Goal: Task Accomplishment & Management: Use online tool/utility

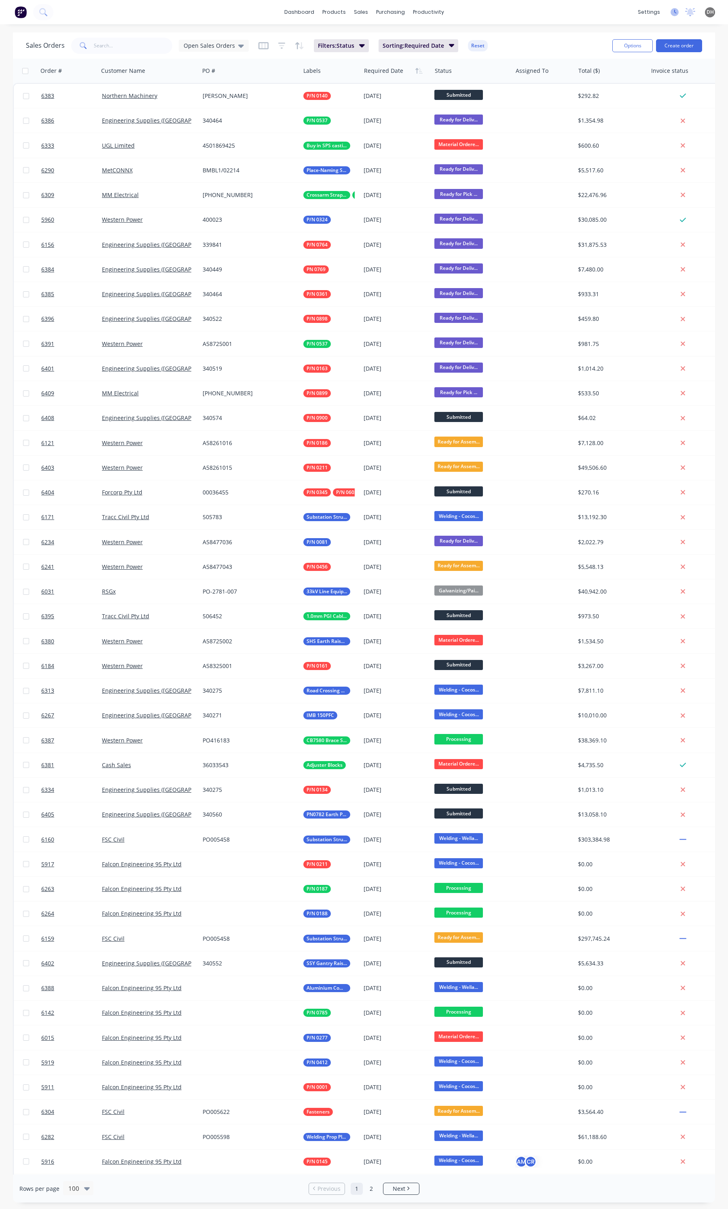
click at [674, 11] on icon at bounding box center [675, 12] width 8 height 8
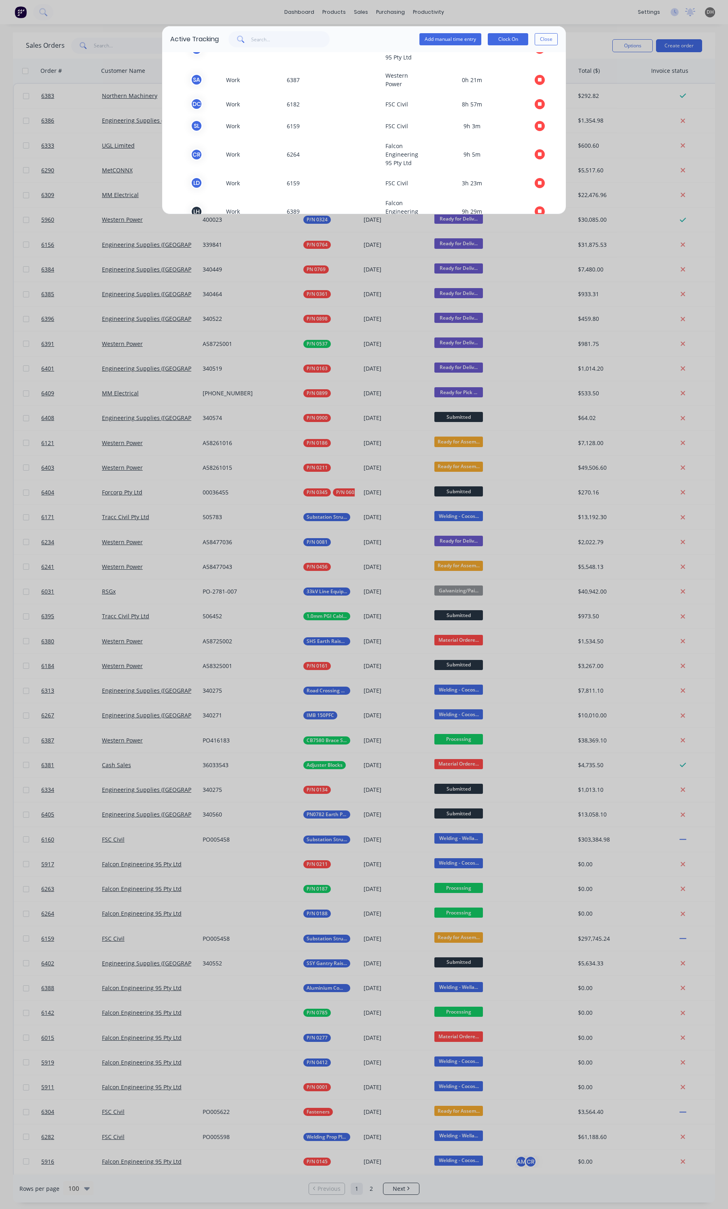
scroll to position [118, 0]
click at [548, 42] on button "Close" at bounding box center [546, 39] width 23 height 12
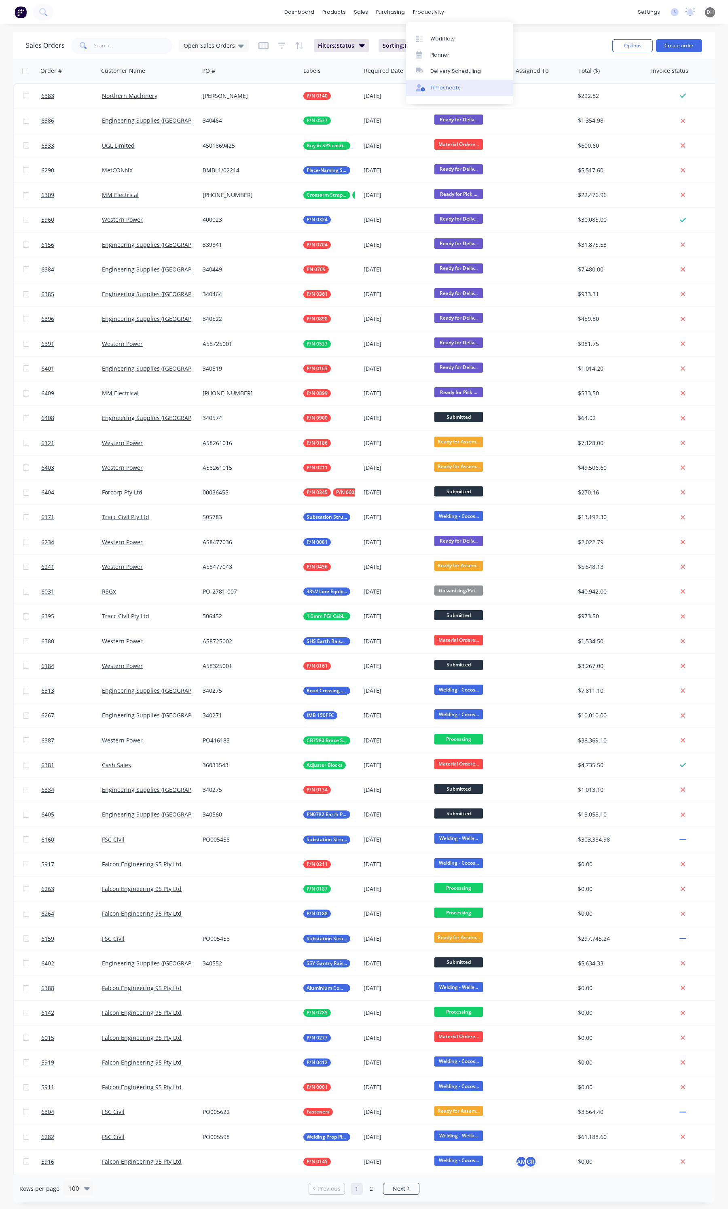
click at [450, 80] on link "Timesheets" at bounding box center [459, 88] width 107 height 16
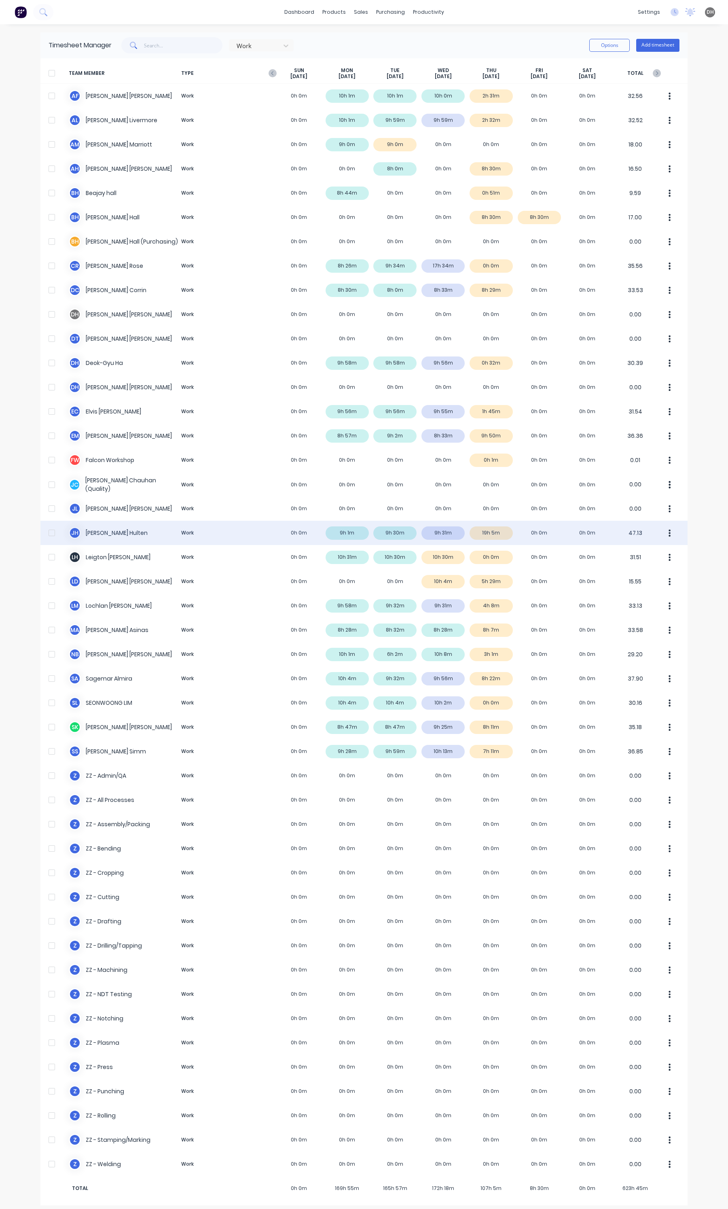
click at [480, 533] on div "J H Julian Hulten Work 0h 0m 9h 1m 9h 30m 9h 31m 19h 5m 0h 0m 0h 0m 47.13" at bounding box center [364, 533] width 648 height 24
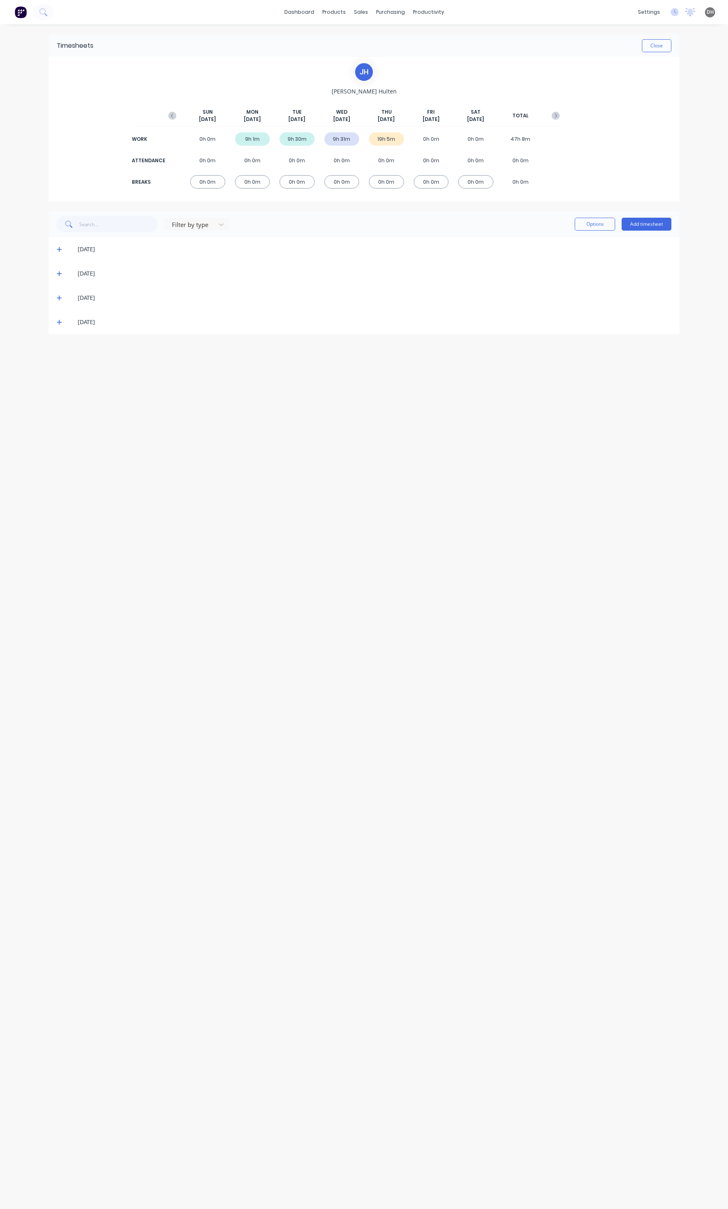
click at [63, 324] on span at bounding box center [61, 322] width 8 height 8
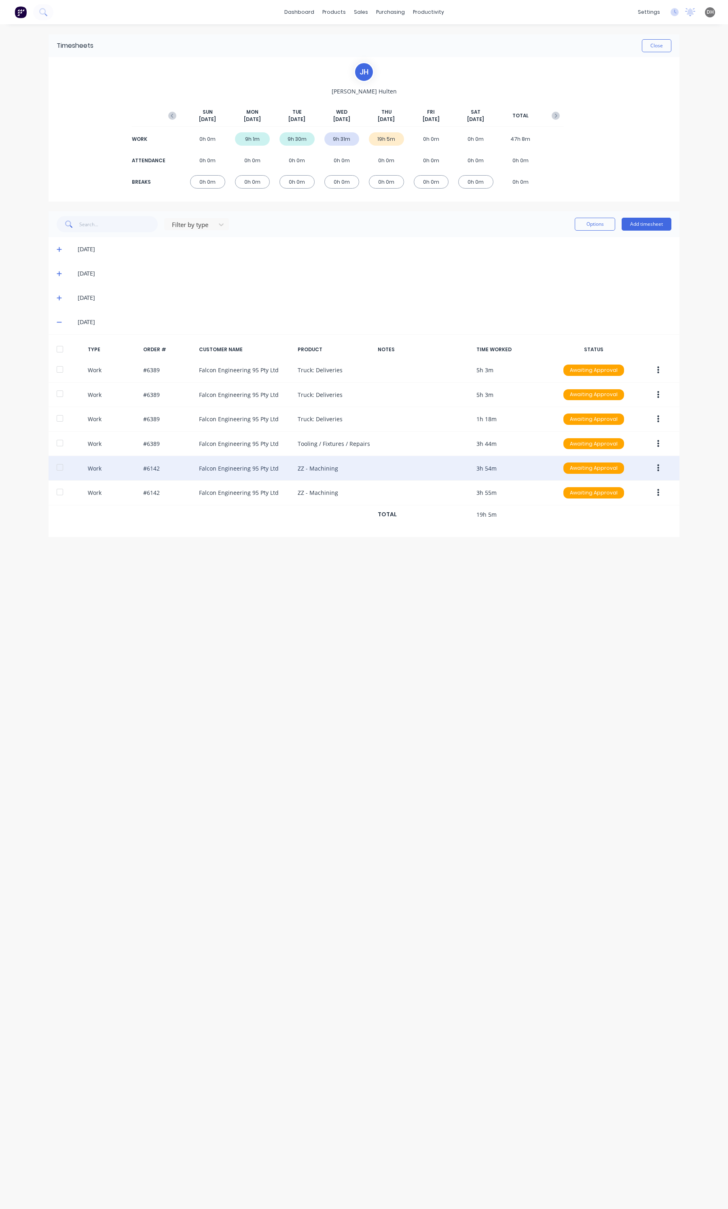
click at [59, 467] on div at bounding box center [60, 467] width 16 height 16
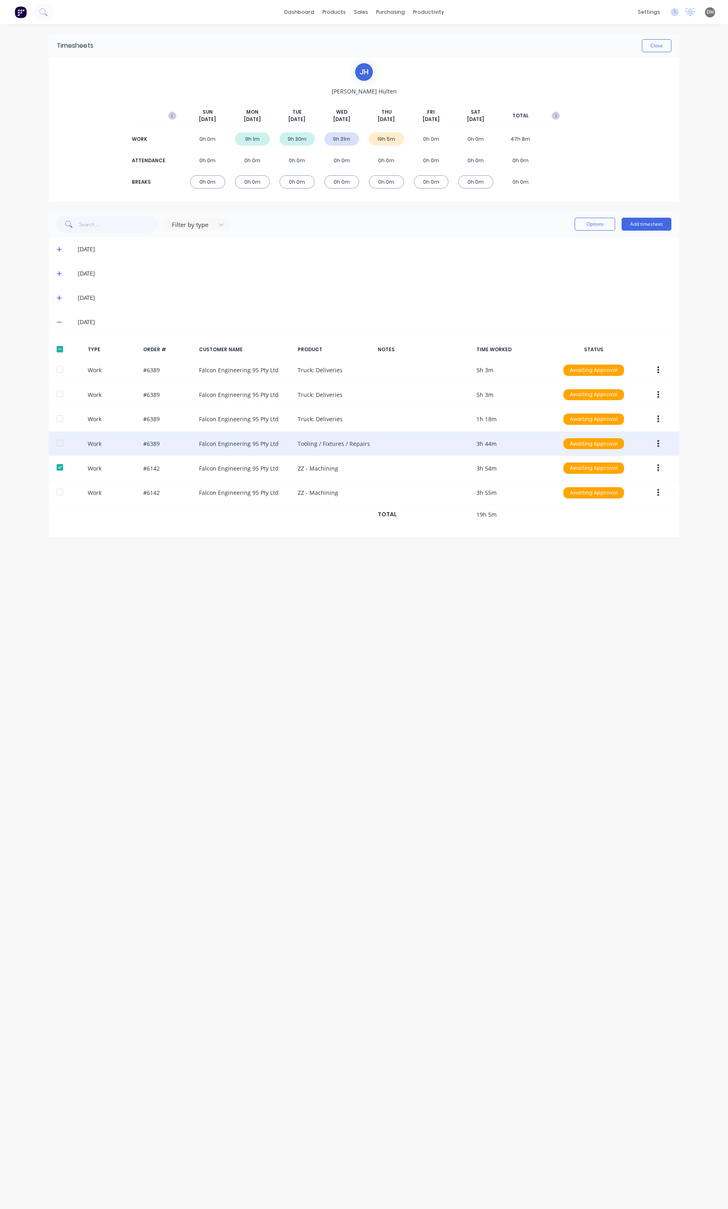
click at [59, 442] on div at bounding box center [60, 443] width 16 height 16
click at [660, 441] on button "button" at bounding box center [658, 444] width 19 height 15
click at [621, 476] on div "Delete" at bounding box center [630, 478] width 62 height 12
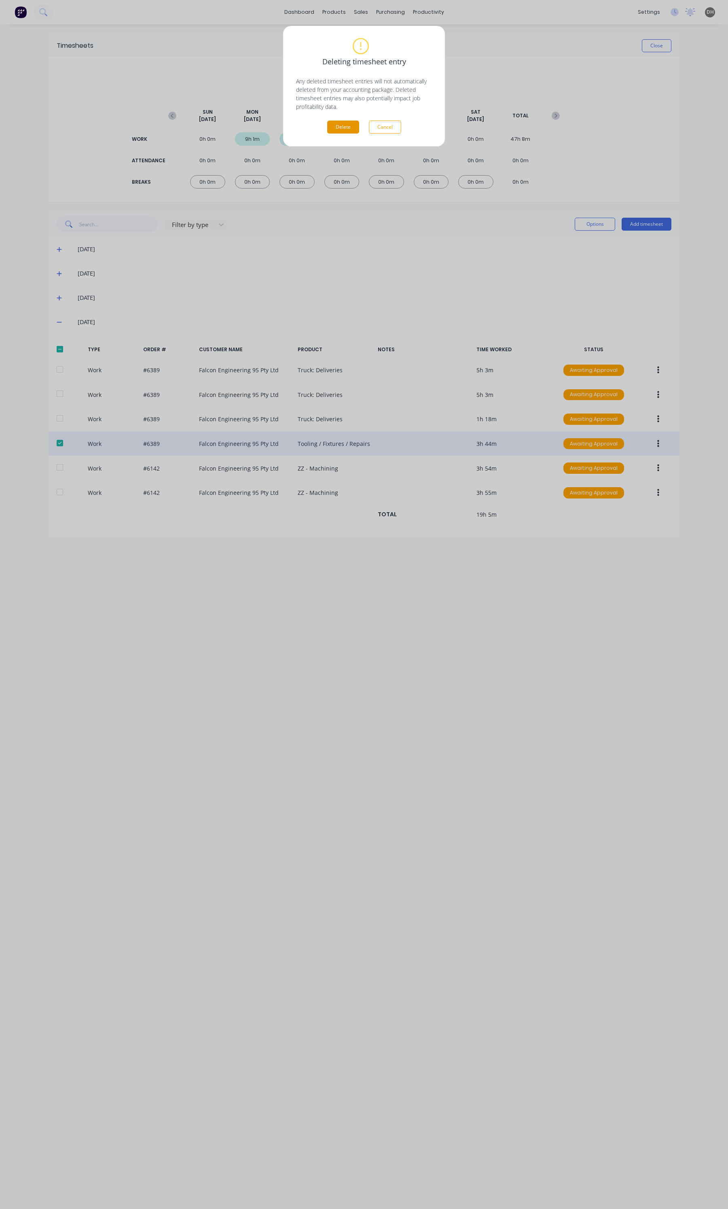
click at [346, 128] on button "Delete" at bounding box center [343, 127] width 32 height 13
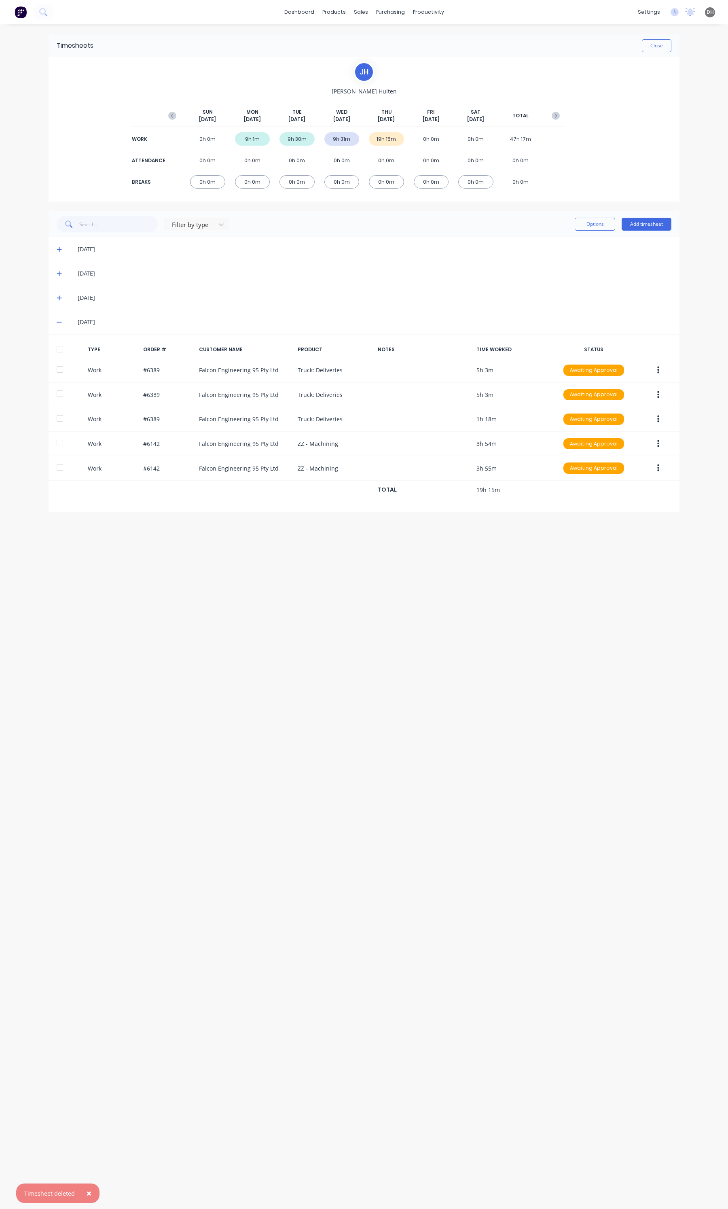
click at [639, 51] on div "Close" at bounding box center [382, 45] width 578 height 13
click at [643, 48] on button "Close" at bounding box center [657, 45] width 30 height 13
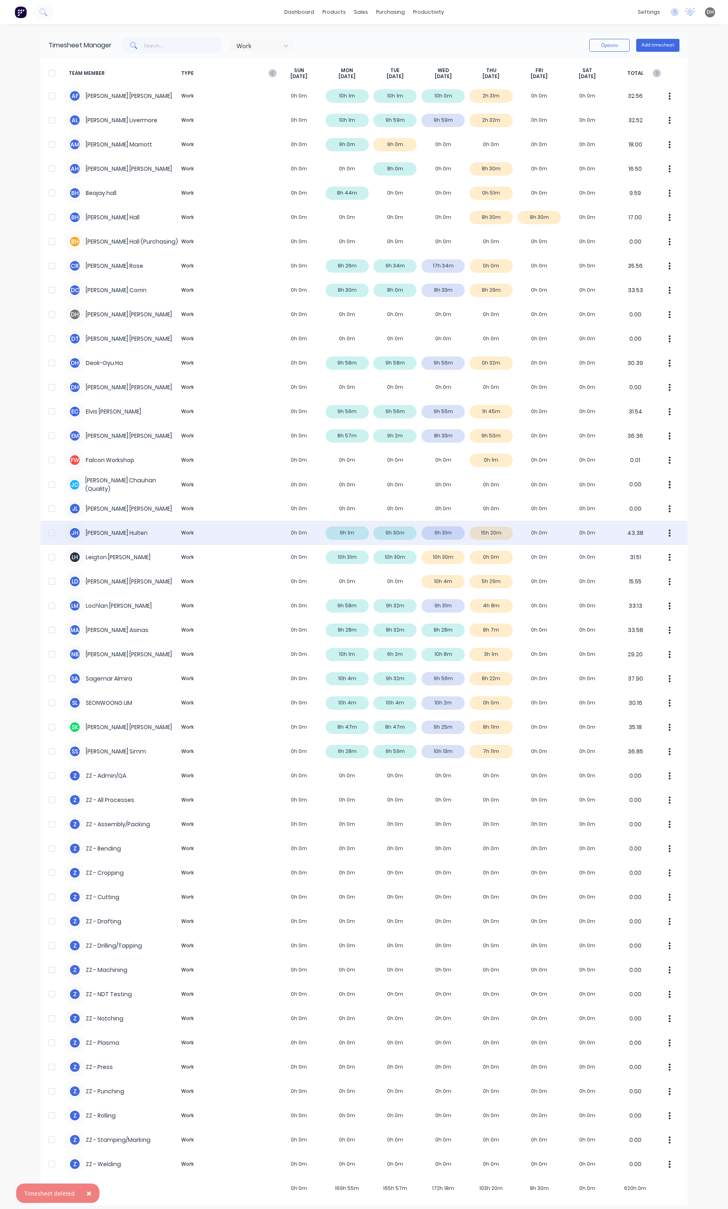
click at [482, 536] on div "J H Julian Hulten Work 0h 0m 9h 1m 9h 30m 9h 31m 15h 20m 0h 0m 0h 0m 43.38" at bounding box center [364, 533] width 648 height 24
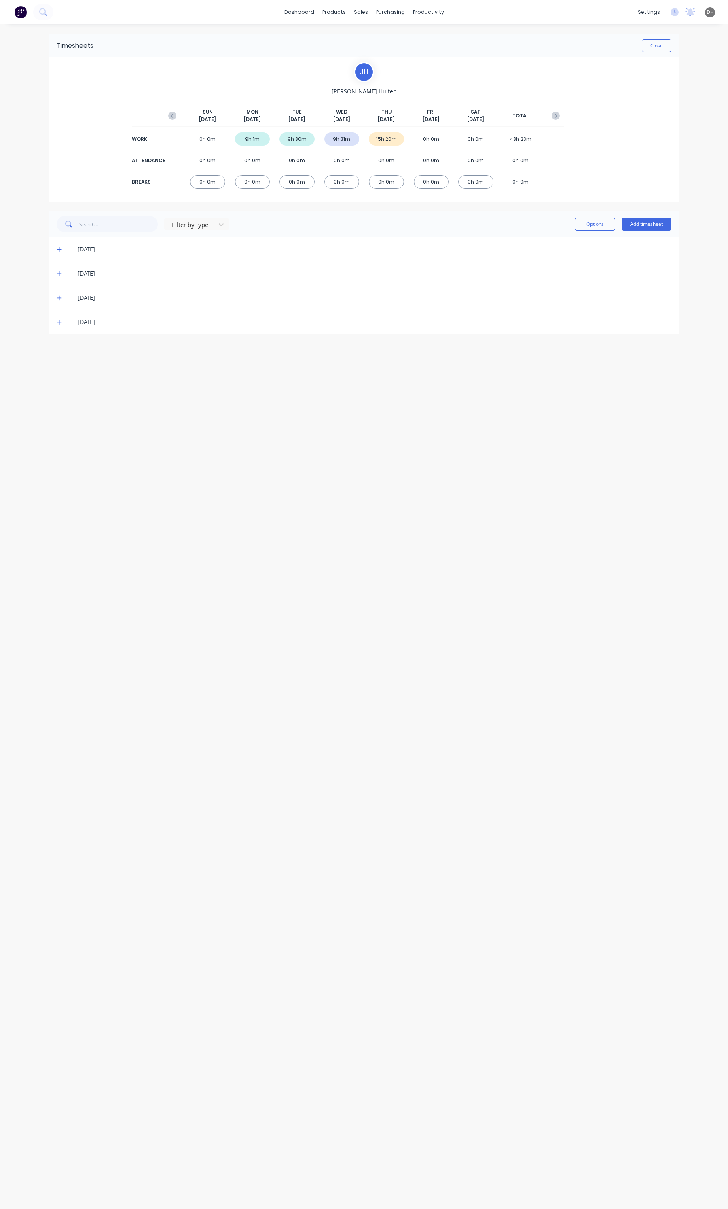
click at [59, 324] on icon at bounding box center [59, 322] width 5 height 6
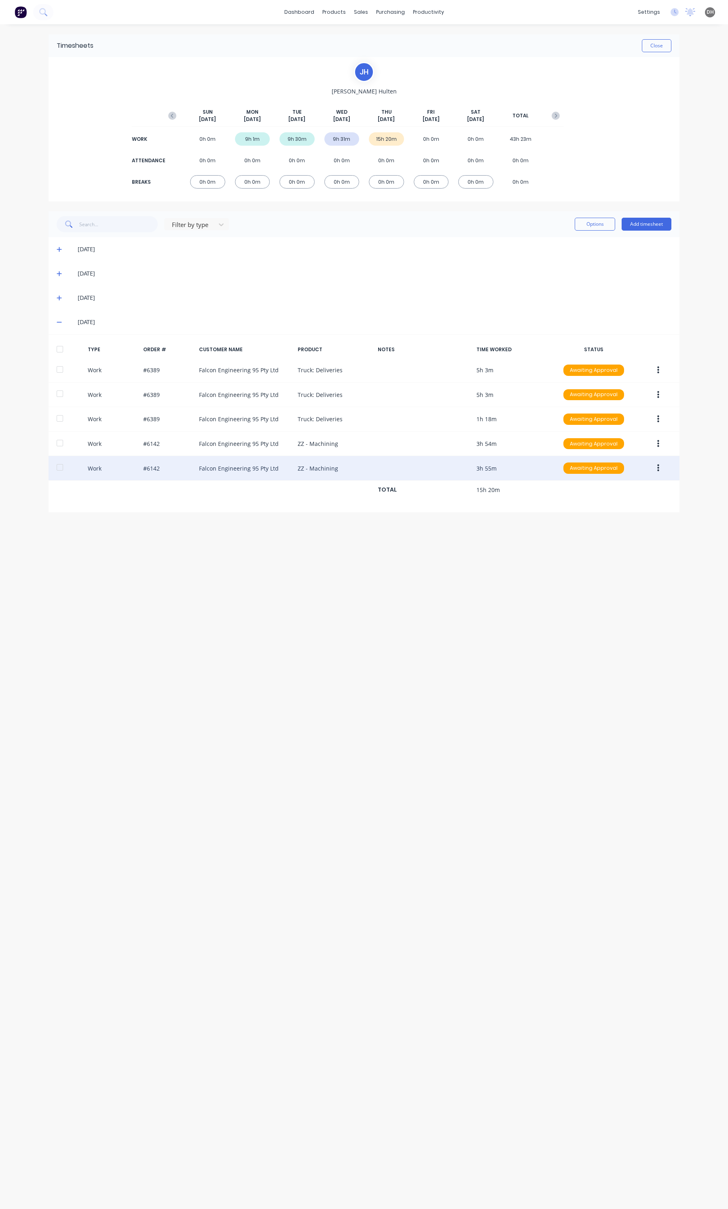
click at [660, 469] on button "button" at bounding box center [658, 468] width 19 height 15
click at [609, 499] on div "Delete" at bounding box center [630, 503] width 62 height 12
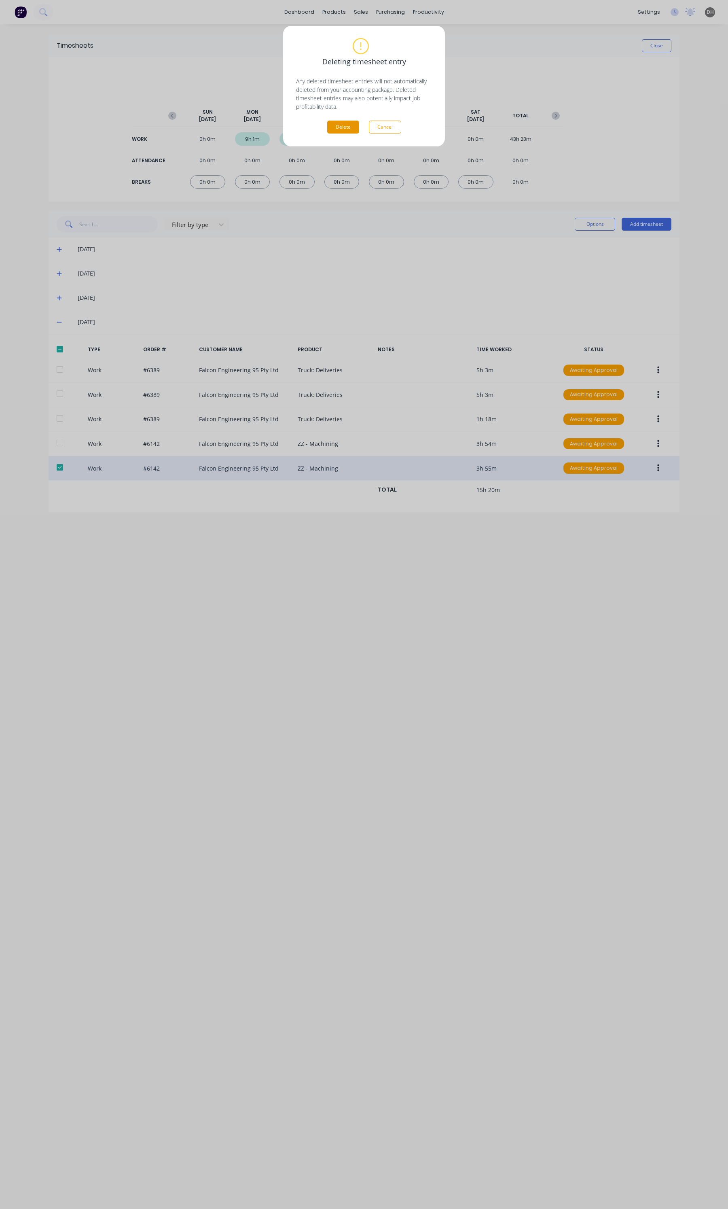
click at [343, 129] on button "Delete" at bounding box center [343, 127] width 32 height 13
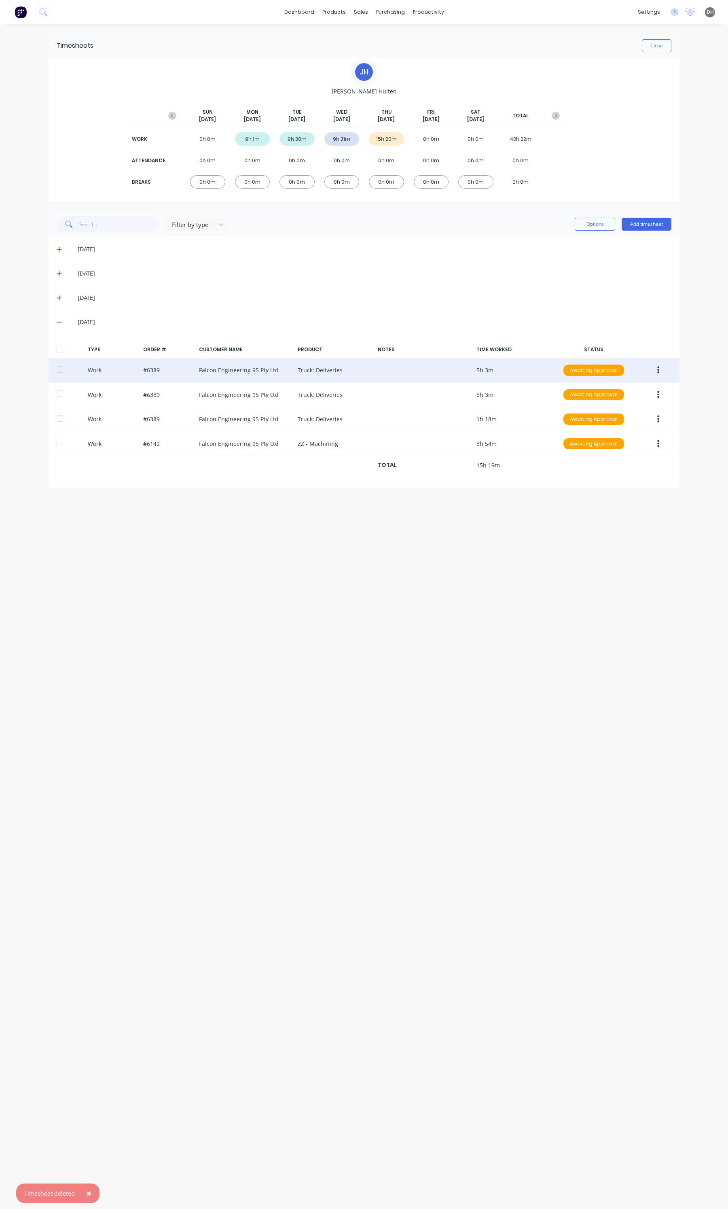
click at [664, 369] on button "button" at bounding box center [658, 370] width 19 height 15
click at [622, 401] on div "Delete" at bounding box center [630, 405] width 62 height 12
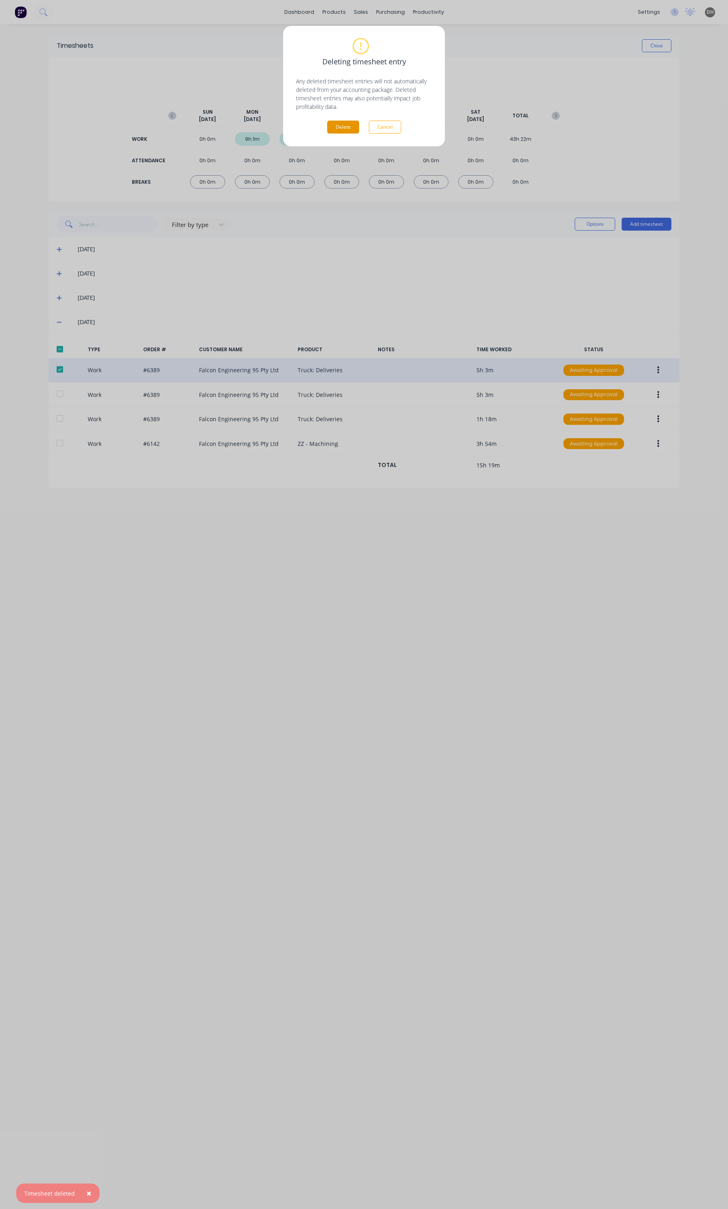
click at [345, 132] on button "Delete" at bounding box center [343, 127] width 32 height 13
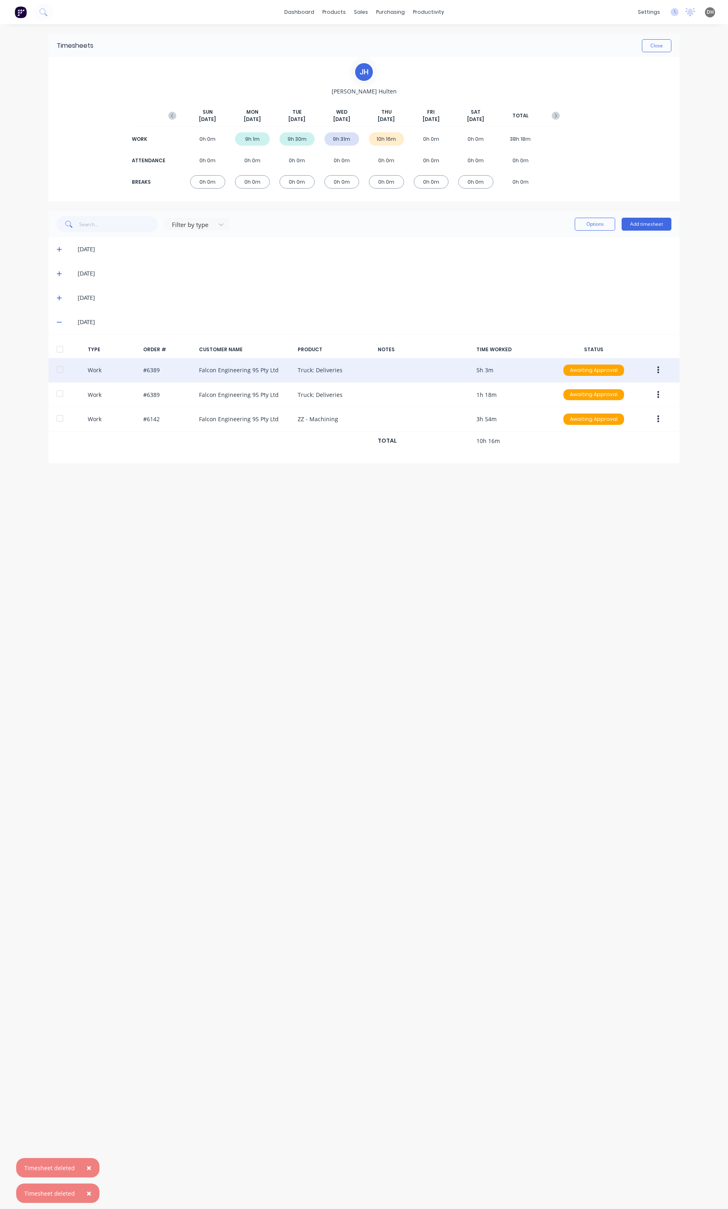
click at [653, 369] on button "button" at bounding box center [658, 370] width 19 height 15
click at [602, 340] on div "Edit" at bounding box center [630, 340] width 62 height 12
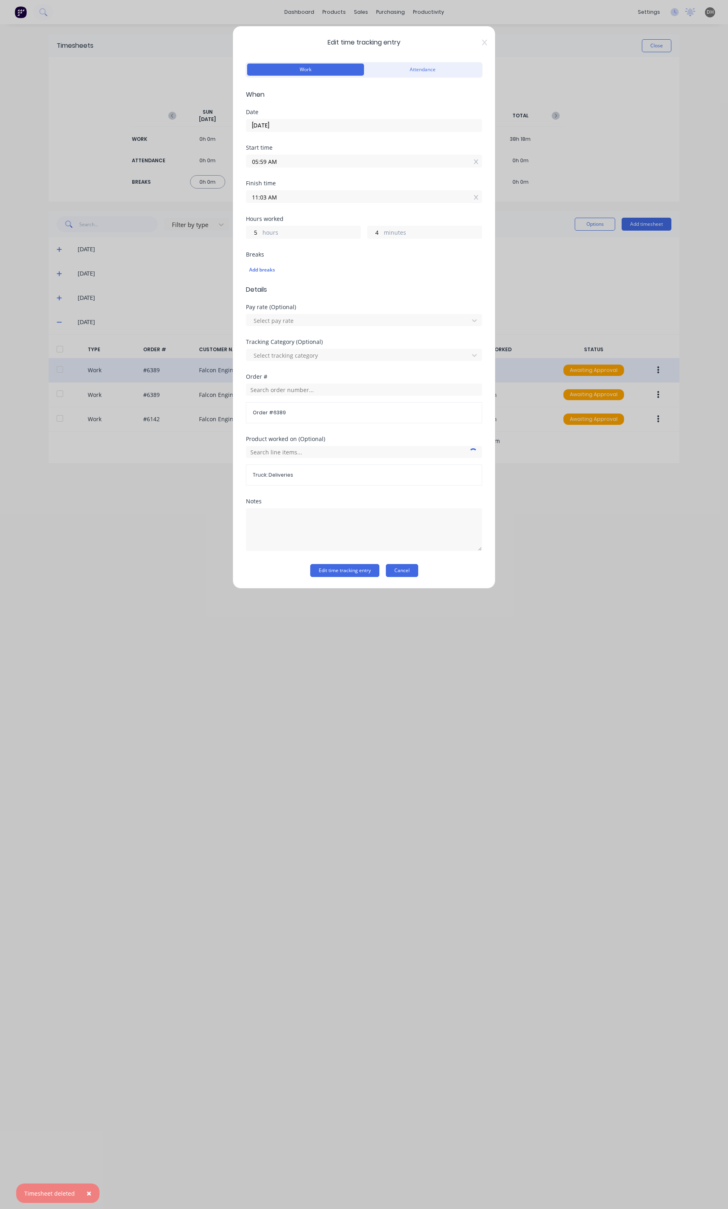
click at [407, 567] on button "Cancel" at bounding box center [402, 570] width 32 height 13
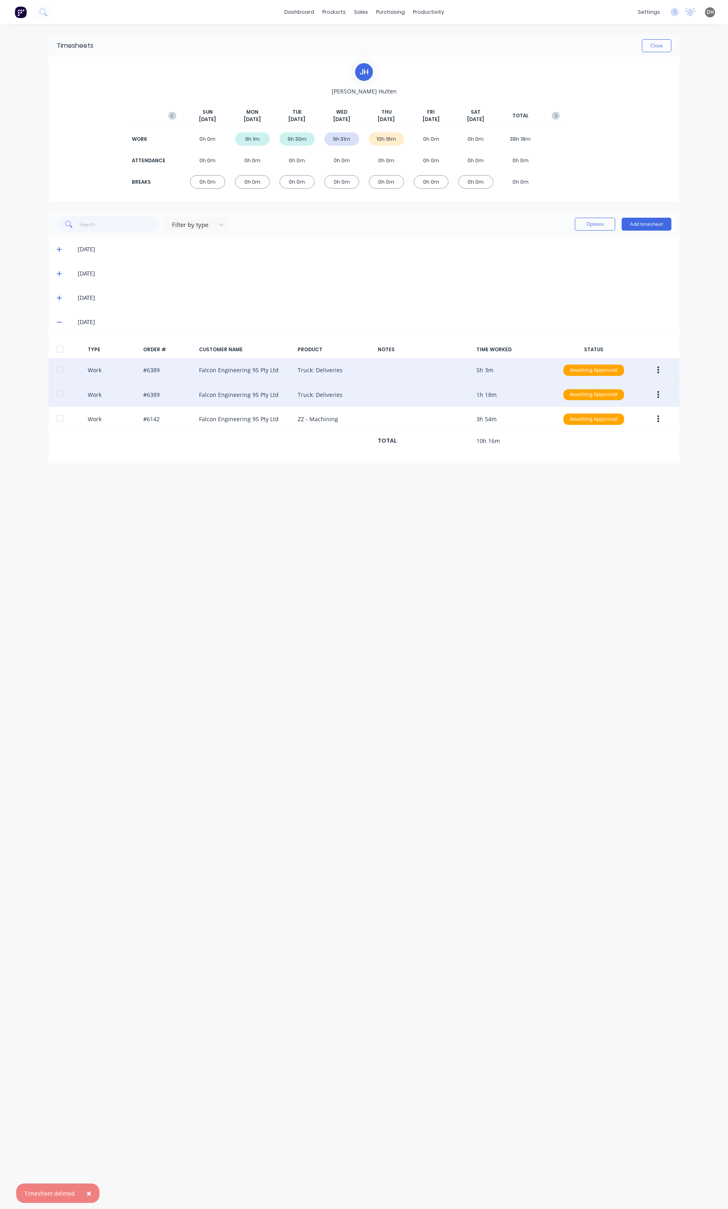
click at [655, 390] on button "button" at bounding box center [658, 395] width 19 height 15
click at [628, 363] on div "Edit" at bounding box center [630, 365] width 62 height 12
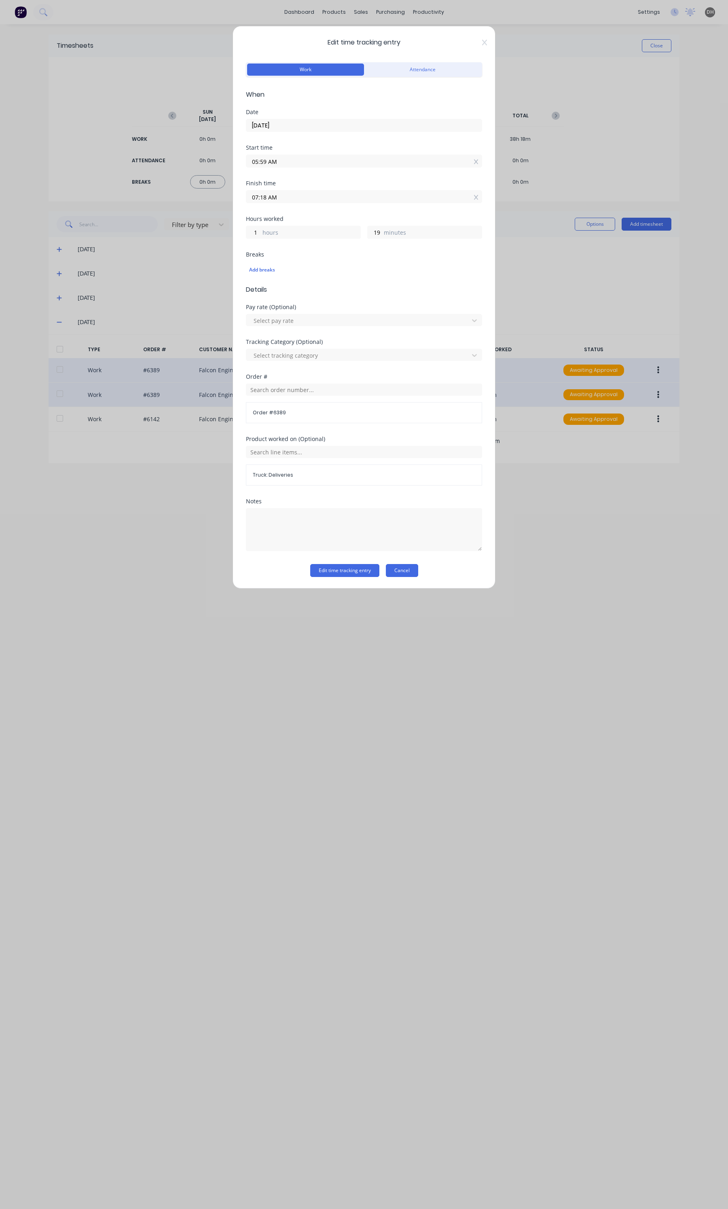
click at [417, 577] on button "Cancel" at bounding box center [402, 570] width 32 height 13
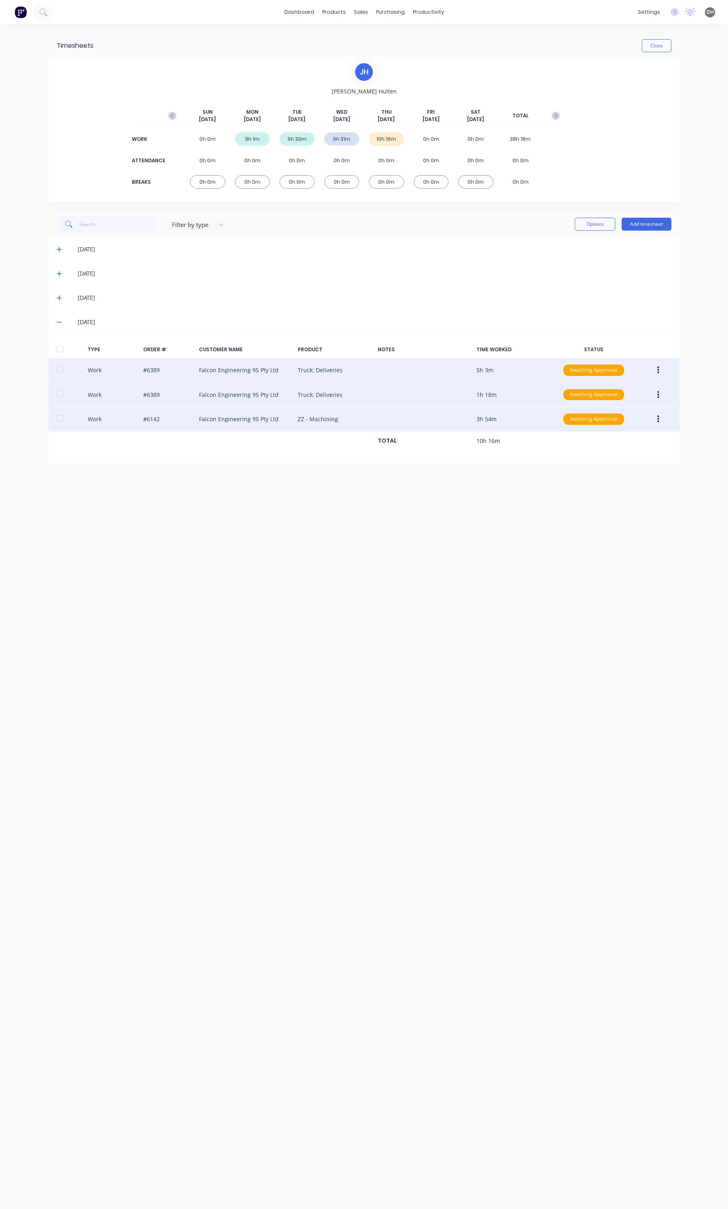
click at [656, 418] on button "button" at bounding box center [658, 419] width 19 height 15
click at [604, 391] on div "Edit" at bounding box center [630, 389] width 62 height 12
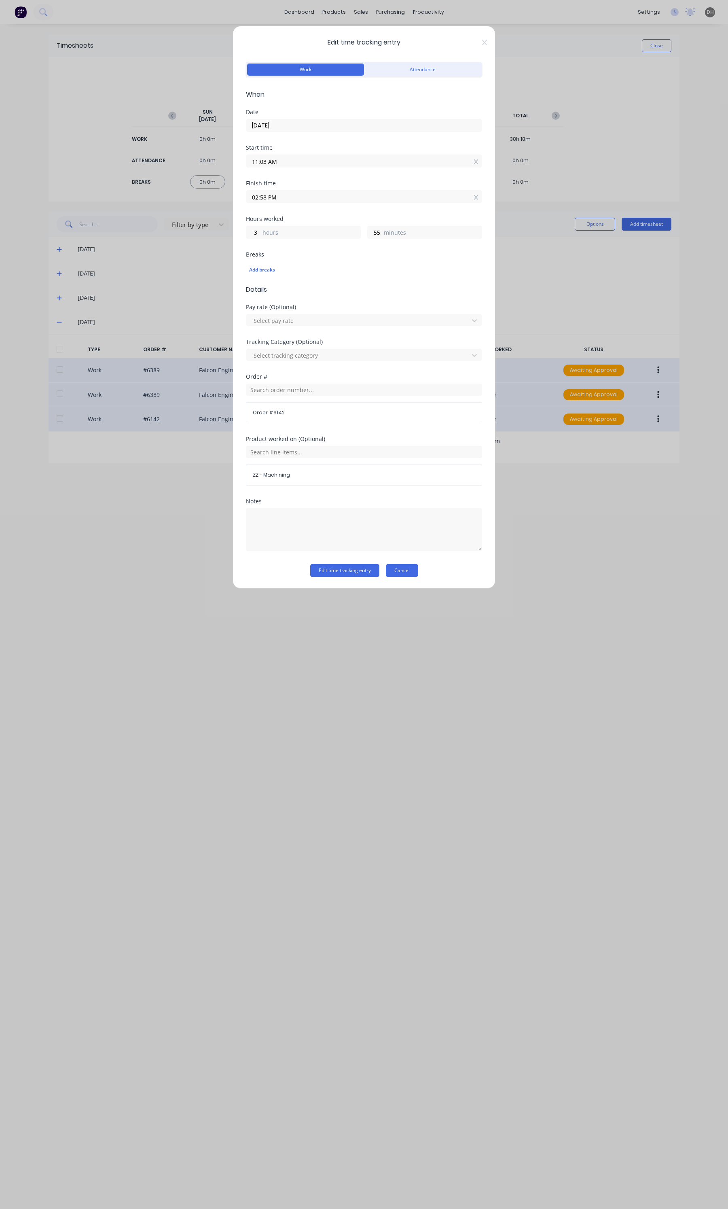
click at [401, 565] on button "Cancel" at bounding box center [402, 570] width 32 height 13
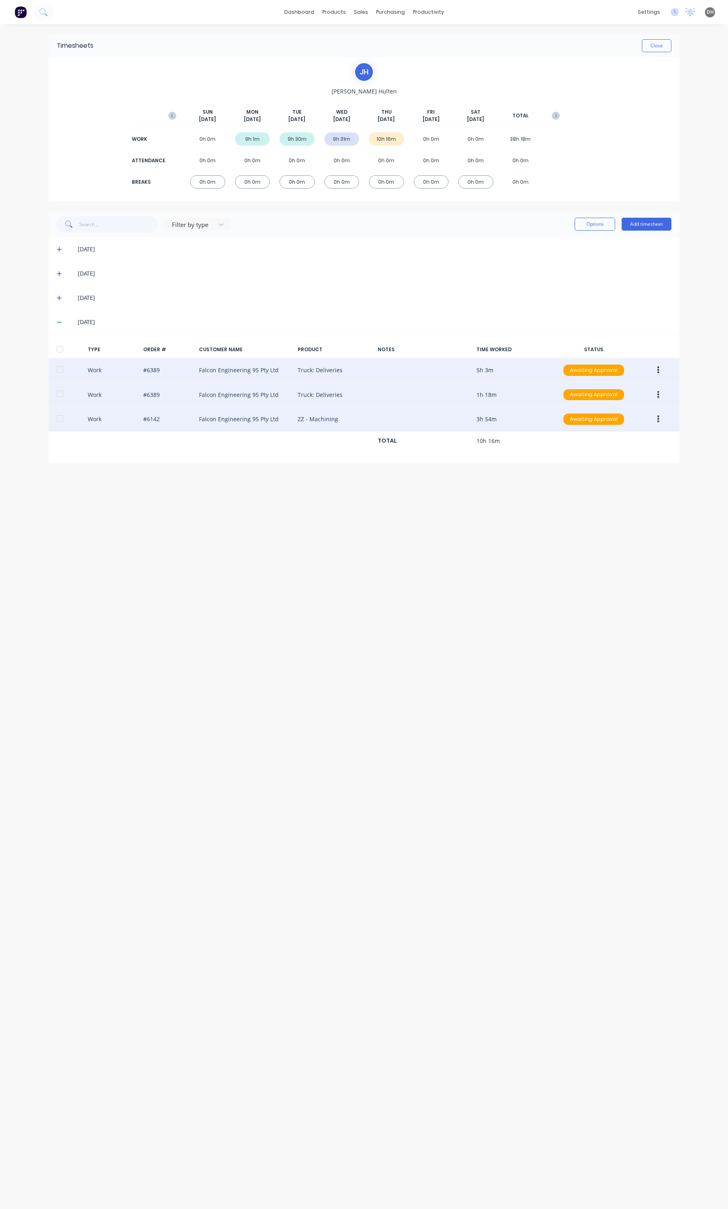
click at [662, 393] on button "button" at bounding box center [658, 395] width 19 height 15
click at [623, 436] on button "Delete" at bounding box center [629, 429] width 77 height 16
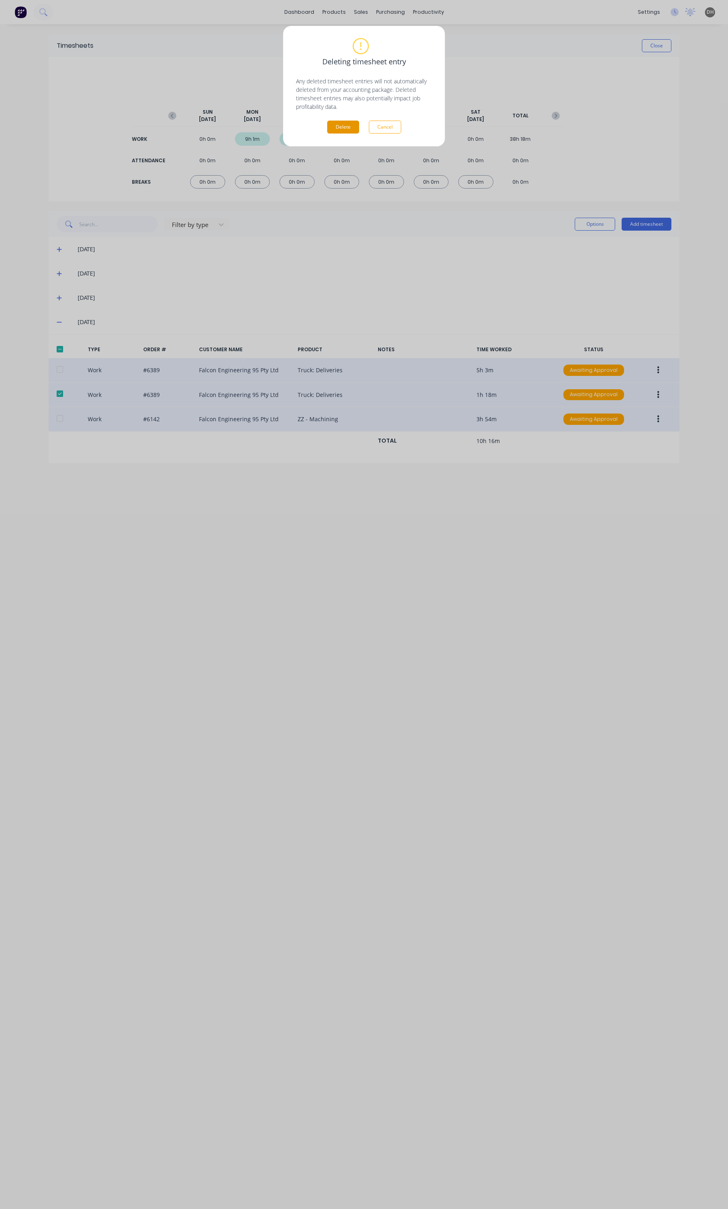
click at [342, 129] on button "Delete" at bounding box center [343, 127] width 32 height 13
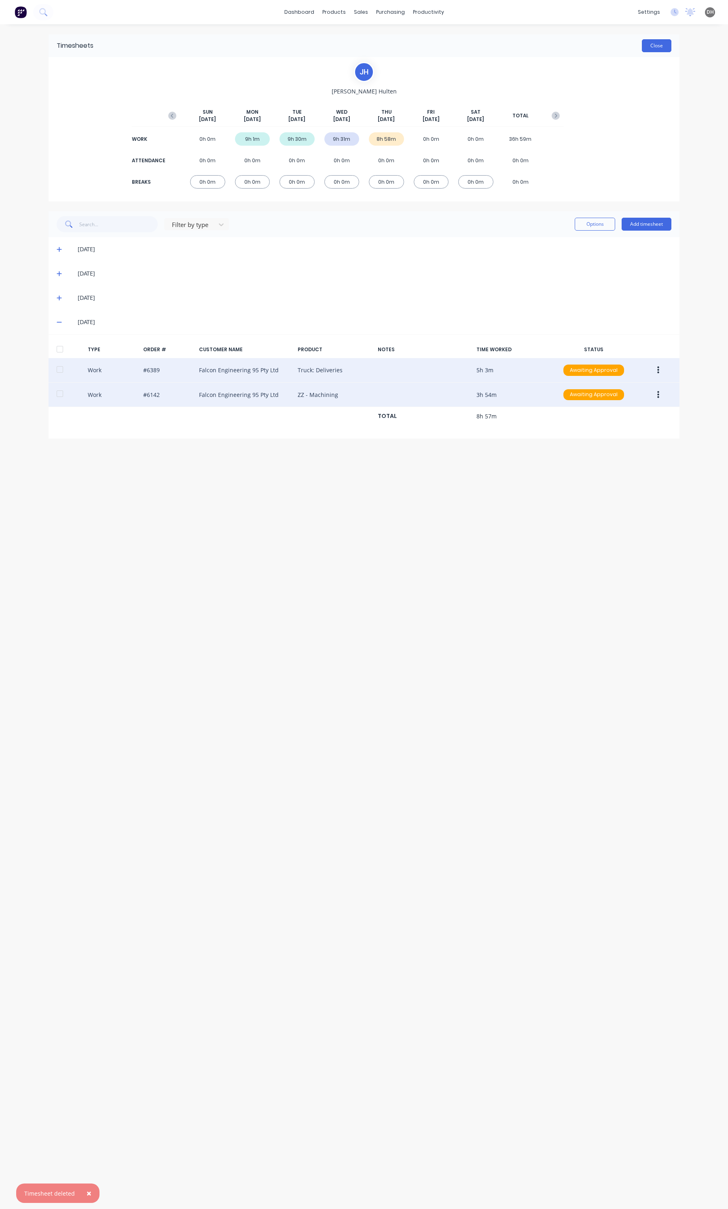
click at [648, 49] on button "Close" at bounding box center [657, 45] width 30 height 13
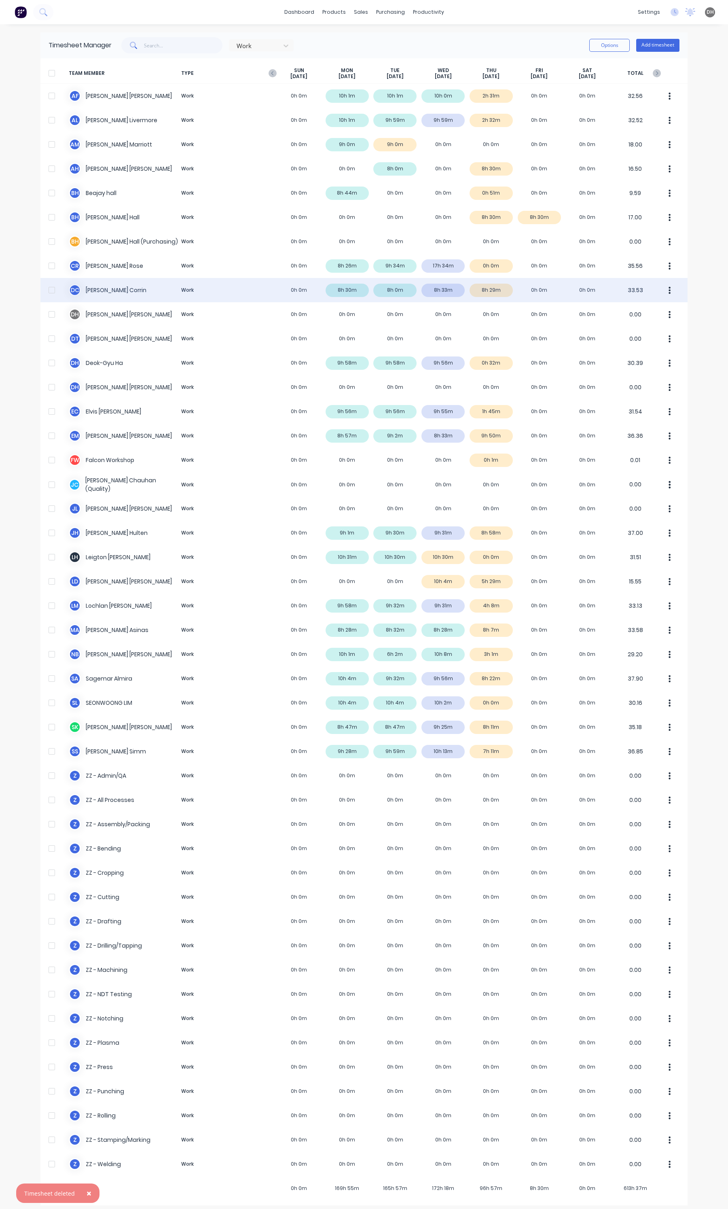
click at [470, 295] on div "D C Dan Corrin Work 0h 0m 8h 30m 8h 0m 8h 33m 8h 29m 0h 0m 0h 0m 33.53" at bounding box center [364, 290] width 648 height 24
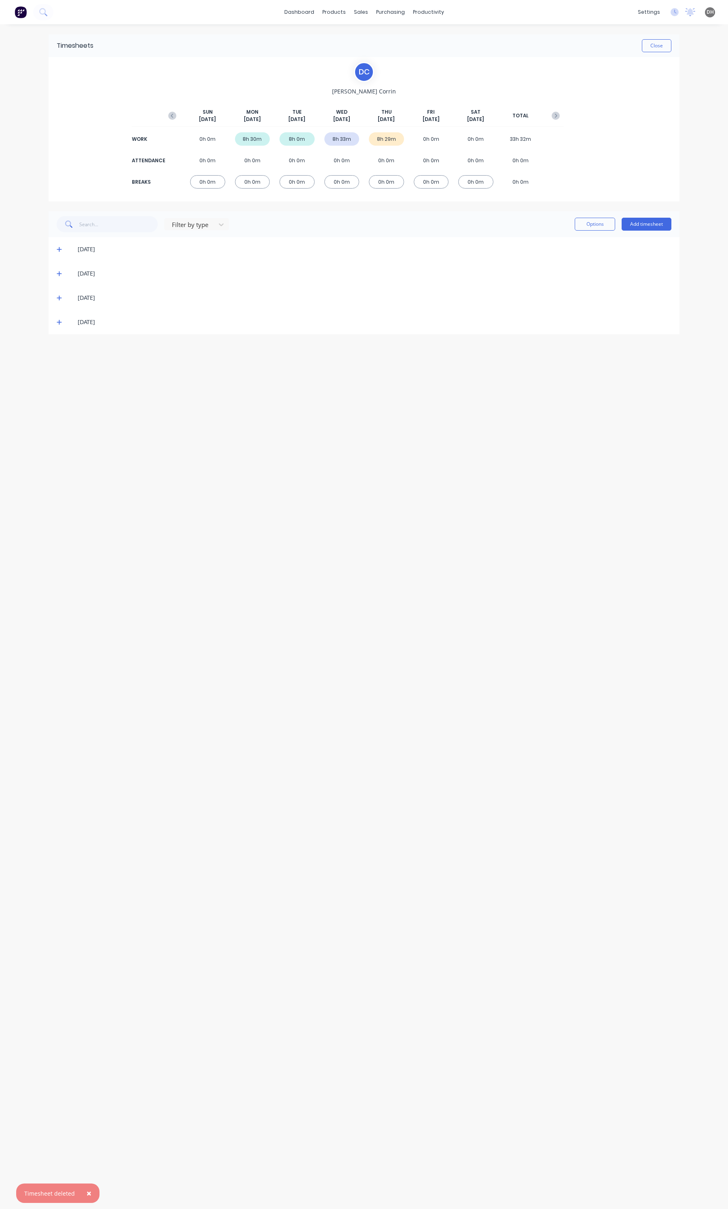
click at [55, 325] on div "[DATE]" at bounding box center [364, 322] width 631 height 24
click at [55, 321] on div "[DATE]" at bounding box center [364, 322] width 631 height 24
click at [62, 327] on div "[DATE]" at bounding box center [364, 322] width 631 height 24
click at [59, 325] on icon at bounding box center [59, 322] width 5 height 6
click at [602, 504] on div "Timesheets Close D C Dan Corrin SUN Oct 5th MON Oct 6th TUE Oct 7th WED Oct 8th…" at bounding box center [364, 608] width 648 height 1169
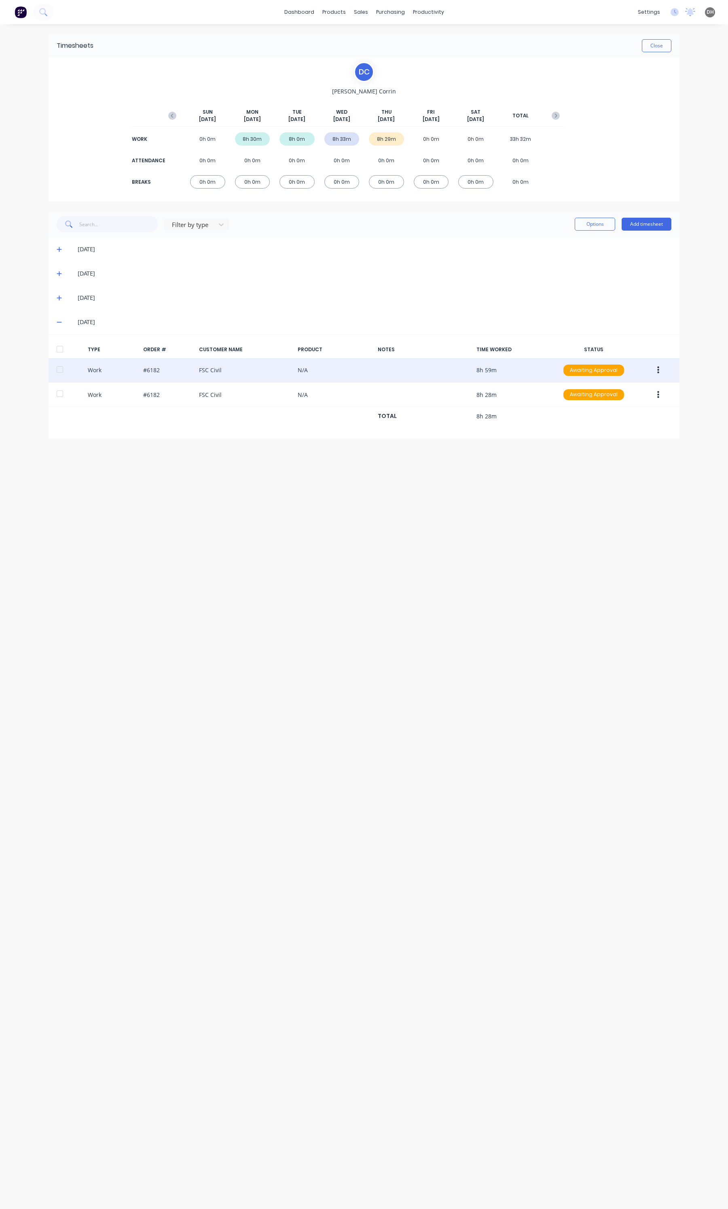
click at [660, 369] on button "button" at bounding box center [658, 370] width 19 height 15
click at [624, 342] on div "Edit" at bounding box center [630, 340] width 62 height 12
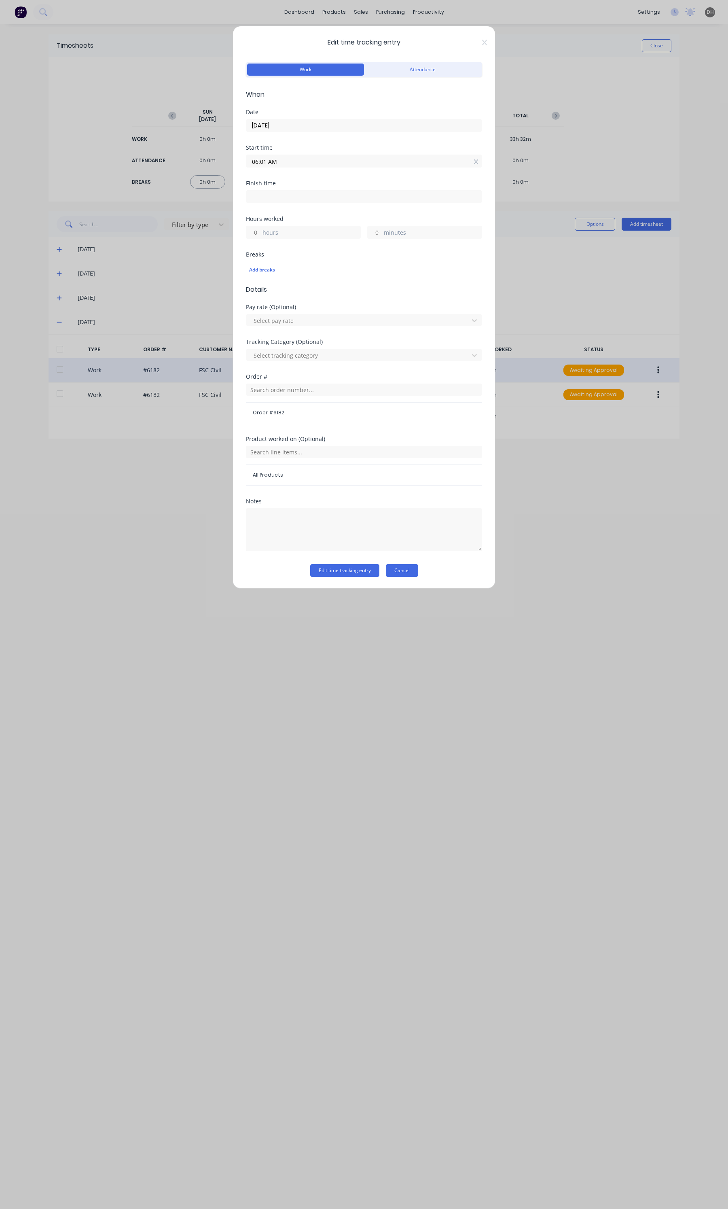
click at [401, 567] on button "Cancel" at bounding box center [402, 570] width 32 height 13
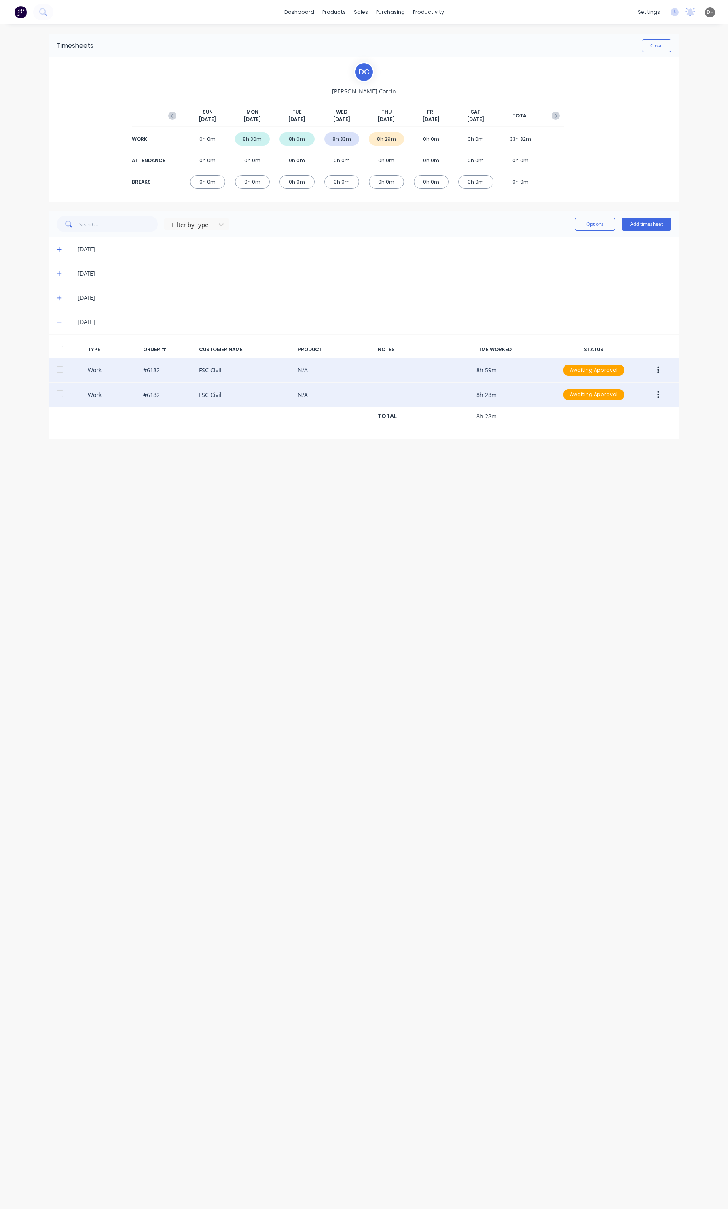
click at [656, 389] on button "button" at bounding box center [658, 395] width 19 height 15
click at [621, 365] on div "Edit" at bounding box center [630, 365] width 62 height 12
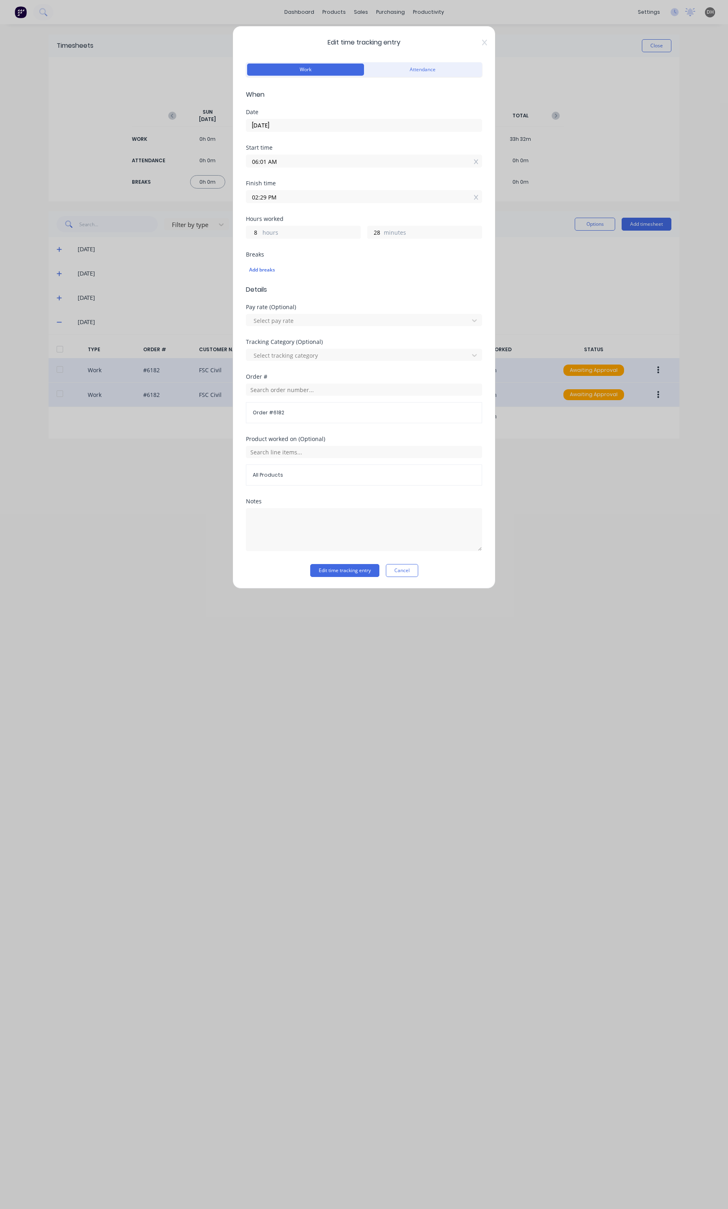
click at [321, 191] on label "02:29 PM" at bounding box center [364, 196] width 236 height 13
click at [321, 191] on input "02:29 PM" at bounding box center [364, 197] width 236 height 12
click at [265, 226] on div "12" at bounding box center [263, 227] width 20 height 14
type input "12:29 PM"
type input "6"
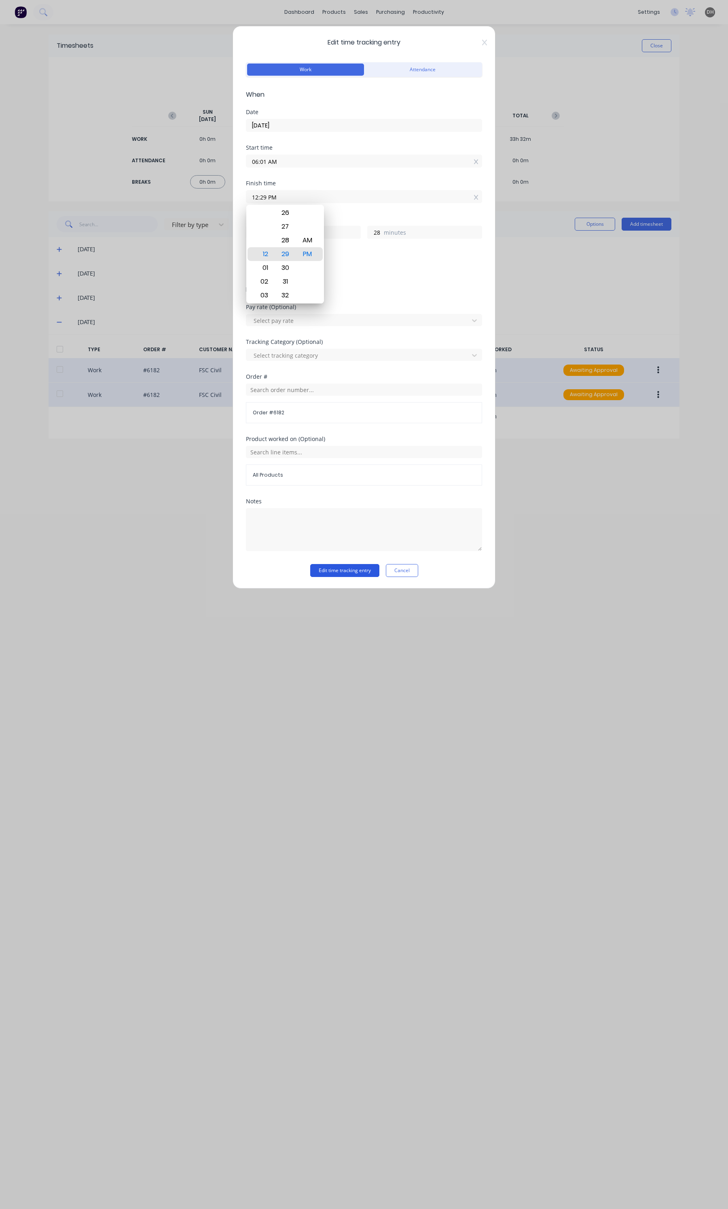
click at [335, 570] on button "Edit time tracking entry" at bounding box center [344, 570] width 69 height 13
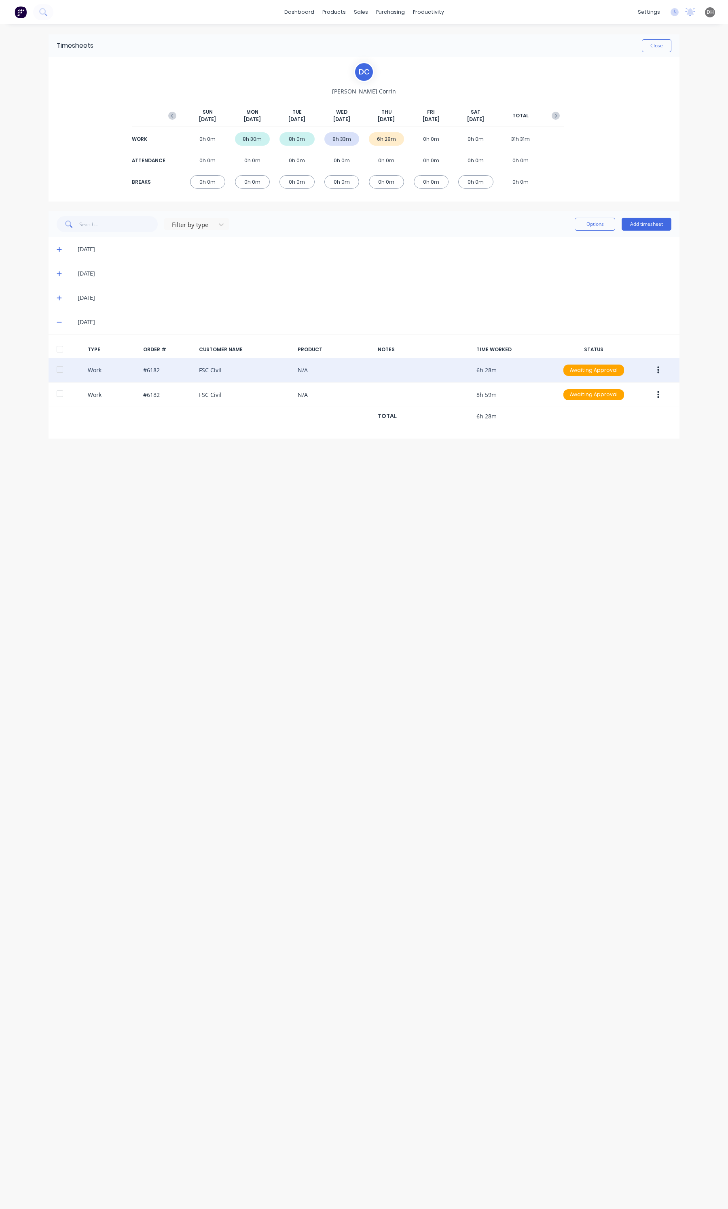
click at [658, 366] on icon "button" at bounding box center [659, 370] width 2 height 9
click at [612, 401] on div "Delete" at bounding box center [630, 405] width 62 height 12
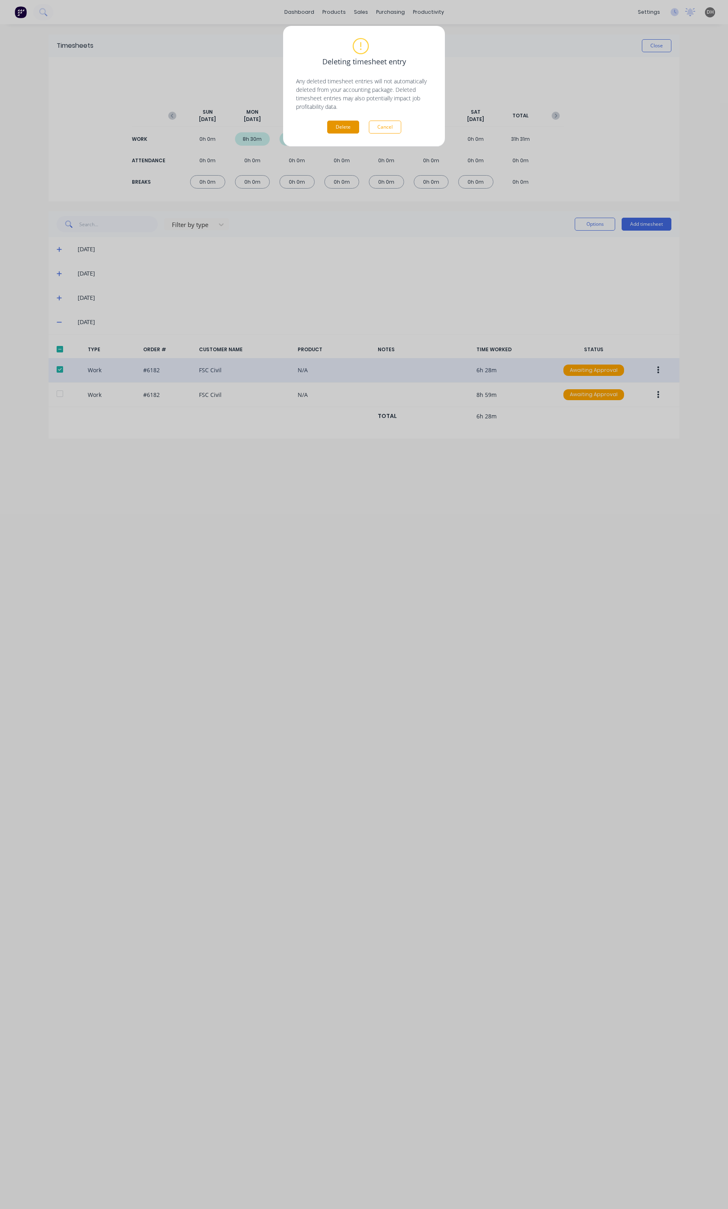
click at [351, 130] on button "Delete" at bounding box center [343, 127] width 32 height 13
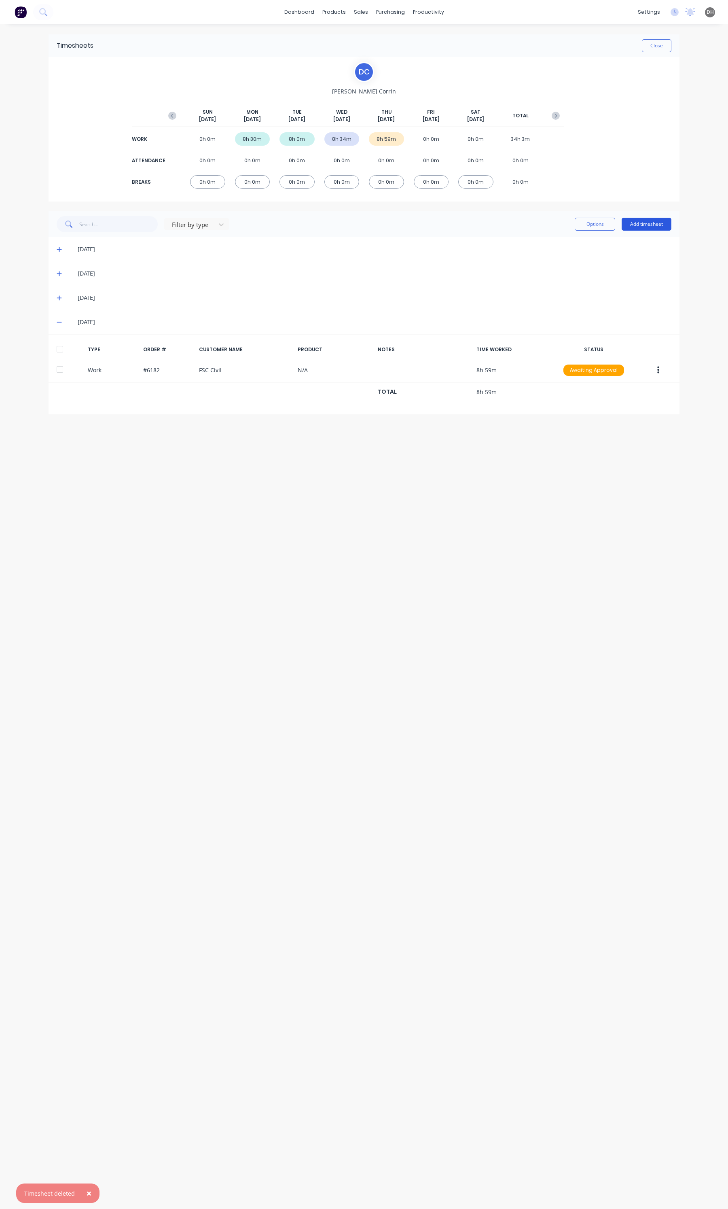
click at [638, 230] on button "Add timesheet" at bounding box center [647, 224] width 50 height 13
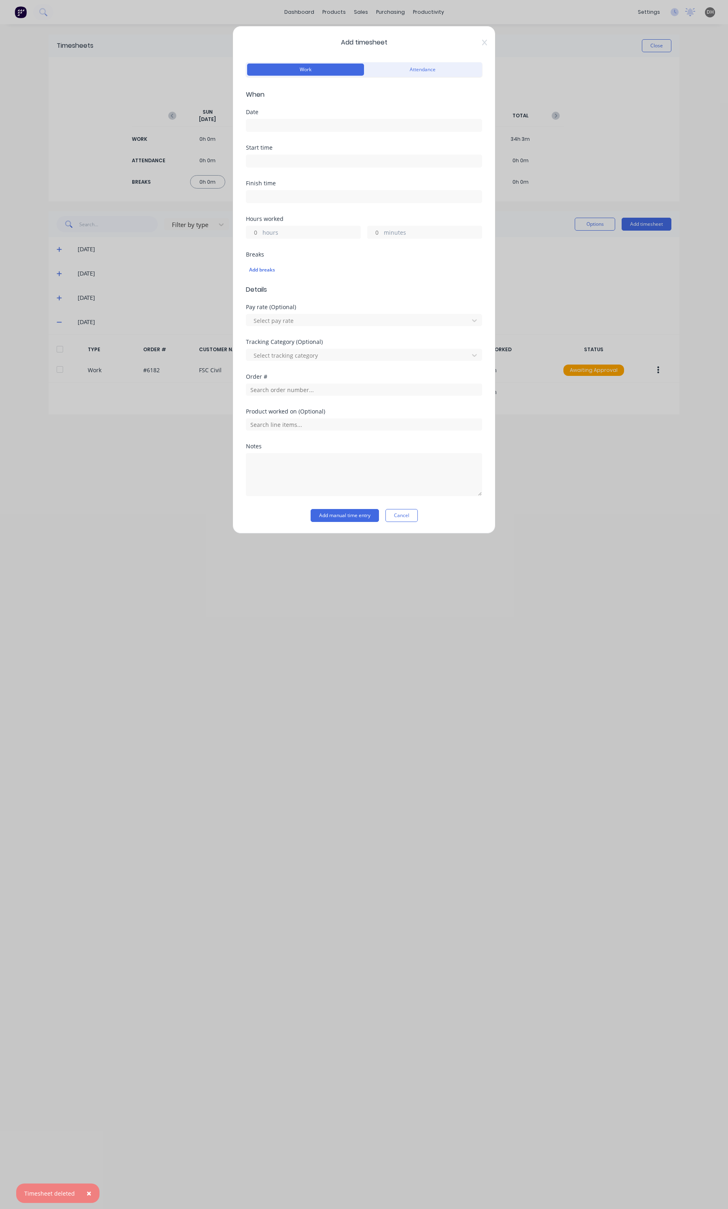
click at [289, 123] on input at bounding box center [364, 125] width 236 height 12
click at [318, 181] on div "9" at bounding box center [322, 182] width 12 height 12
type input "09/10/2025"
click at [262, 161] on input at bounding box center [364, 161] width 236 height 12
click at [261, 174] on div "12" at bounding box center [263, 177] width 20 height 14
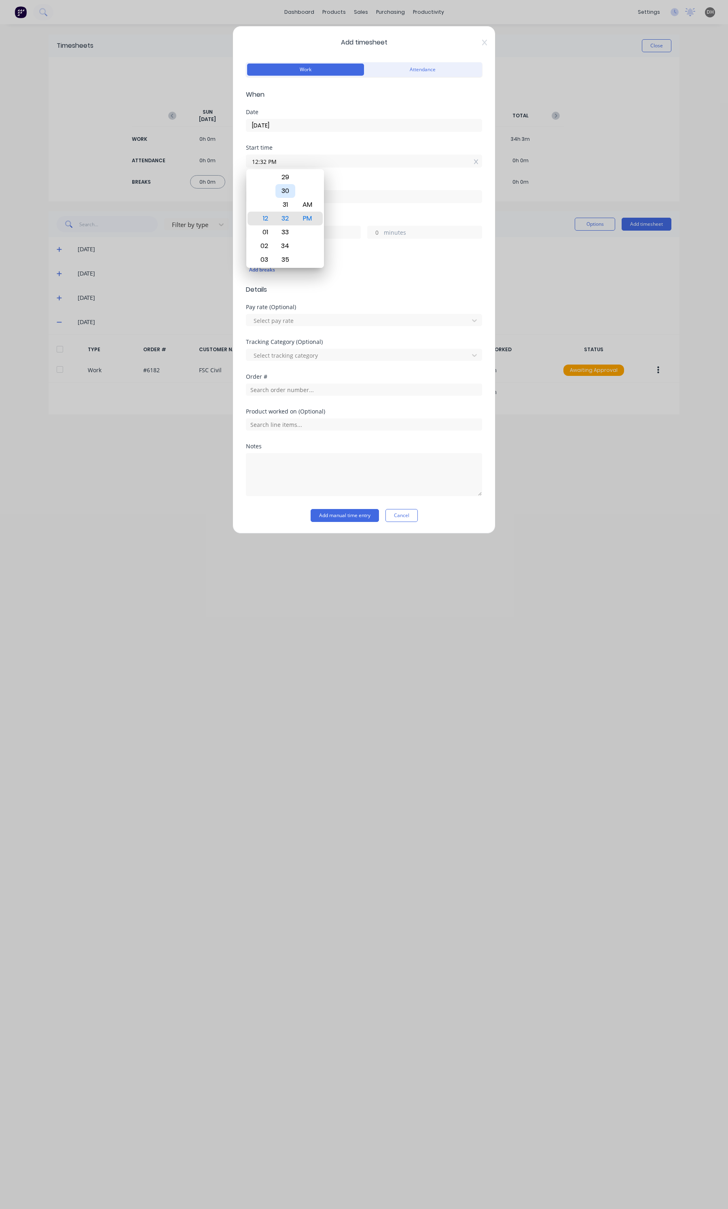
click at [284, 188] on div "30" at bounding box center [286, 191] width 20 height 14
click at [270, 246] on div "02" at bounding box center [263, 246] width 20 height 14
click at [286, 240] on div "32" at bounding box center [286, 246] width 20 height 14
type input "02:32 PM"
click at [343, 251] on div "Hours worked hours minutes" at bounding box center [364, 234] width 236 height 36
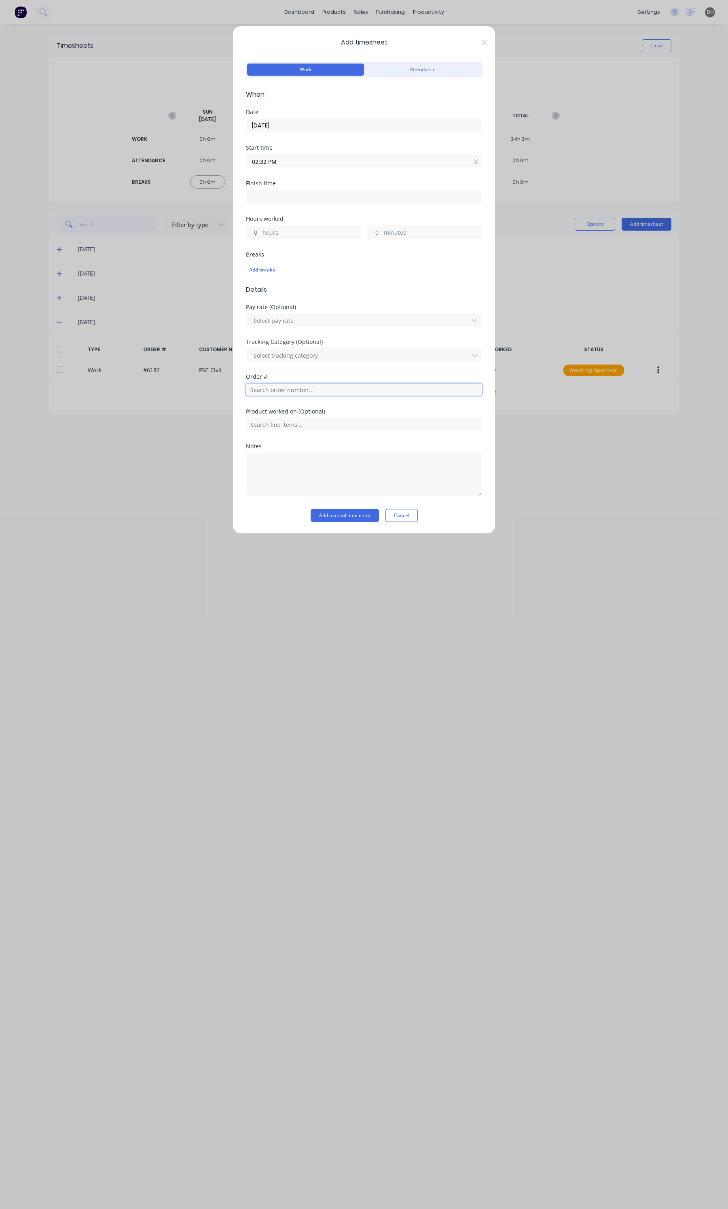
click at [270, 389] on input "text" at bounding box center [364, 390] width 236 height 12
type input "6389"
click at [280, 417] on span "Falcon Engineering 95 Pty Ltd" at bounding box center [364, 418] width 223 height 7
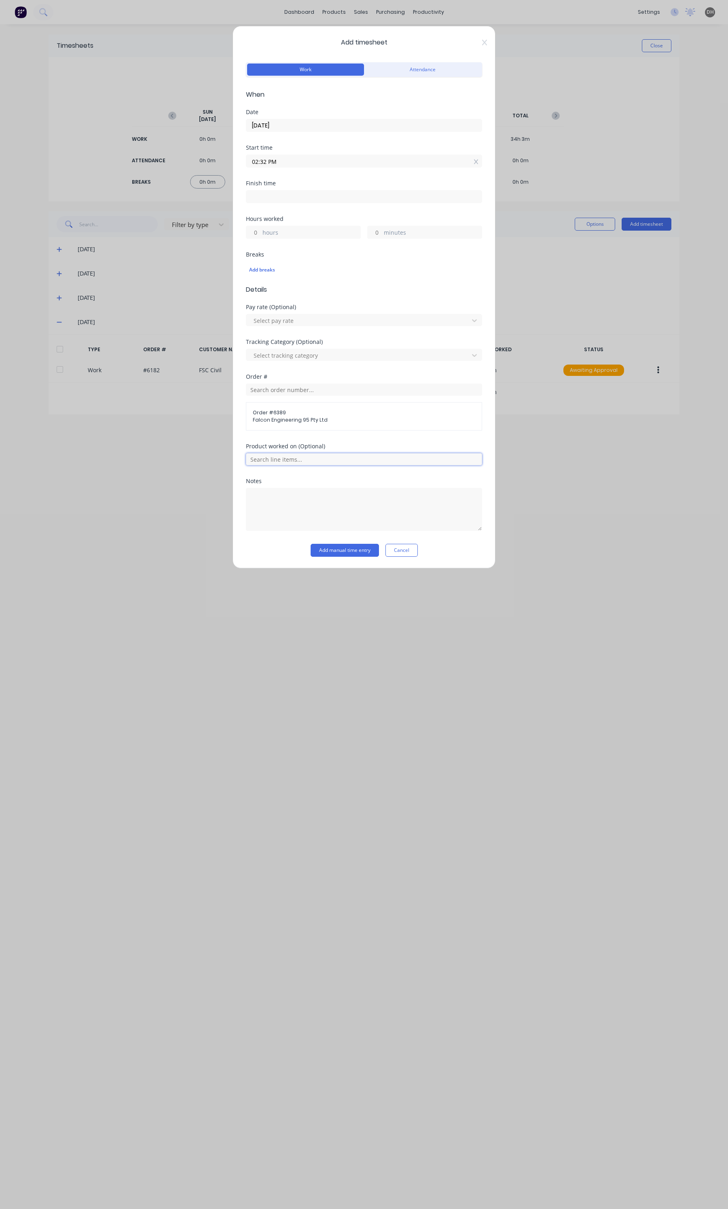
click at [277, 459] on input "text" at bounding box center [364, 459] width 236 height 12
click at [301, 422] on span "Tooling / Fixtures / Repairs" at bounding box center [370, 418] width 210 height 7
click at [331, 584] on button "Add manual time entry" at bounding box center [345, 577] width 68 height 13
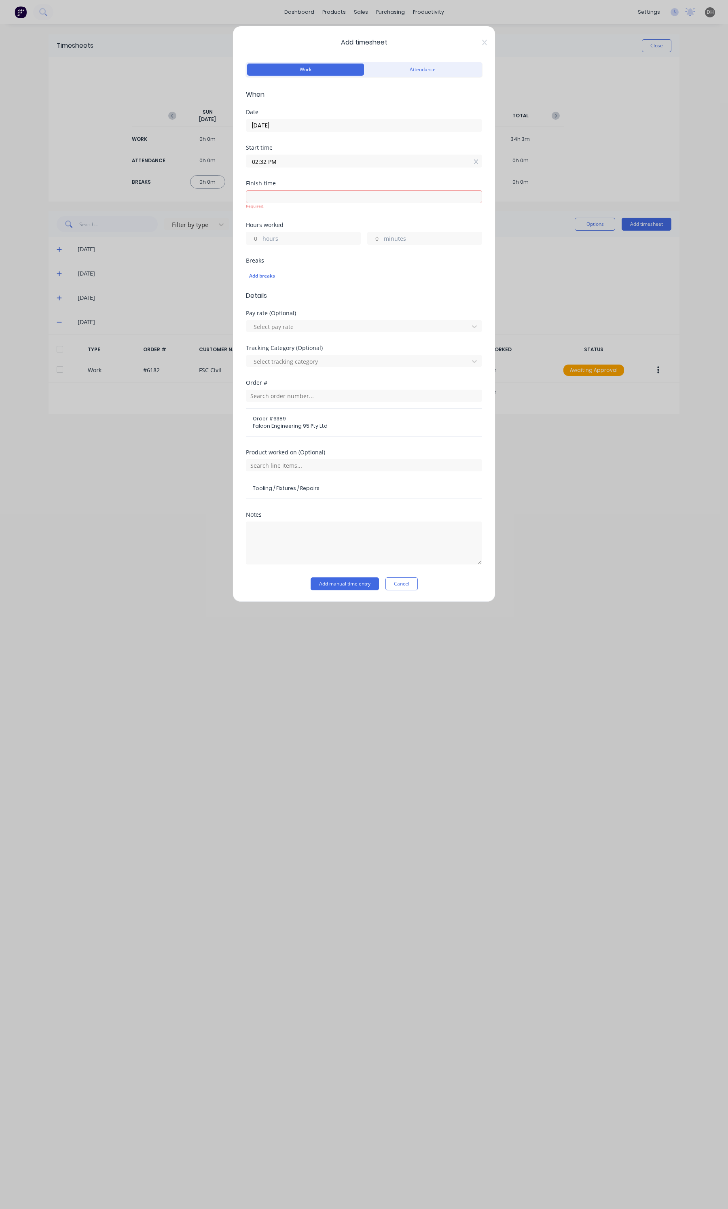
click at [281, 165] on input "02:32 PM" at bounding box center [364, 161] width 236 height 12
click at [272, 195] on div "12" at bounding box center [263, 191] width 20 height 14
type input "12:32 PM"
click at [362, 193] on input at bounding box center [364, 197] width 236 height 12
type input "03:01 PM"
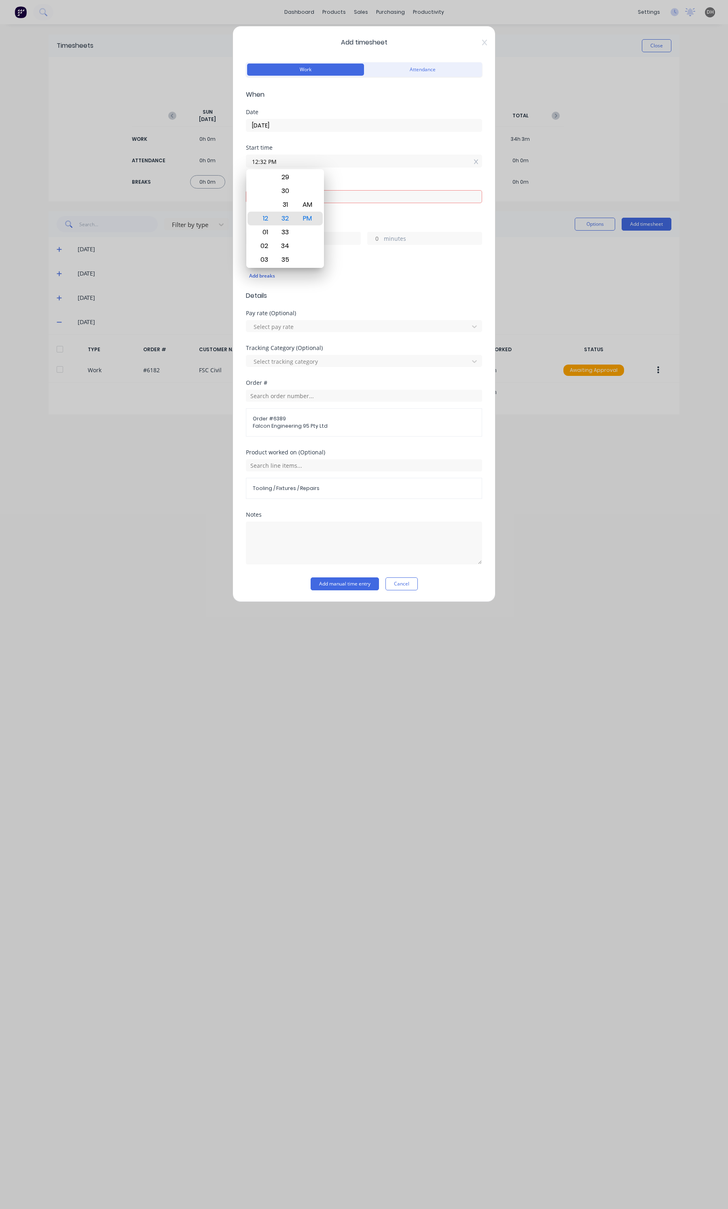
type input "2"
type input "29"
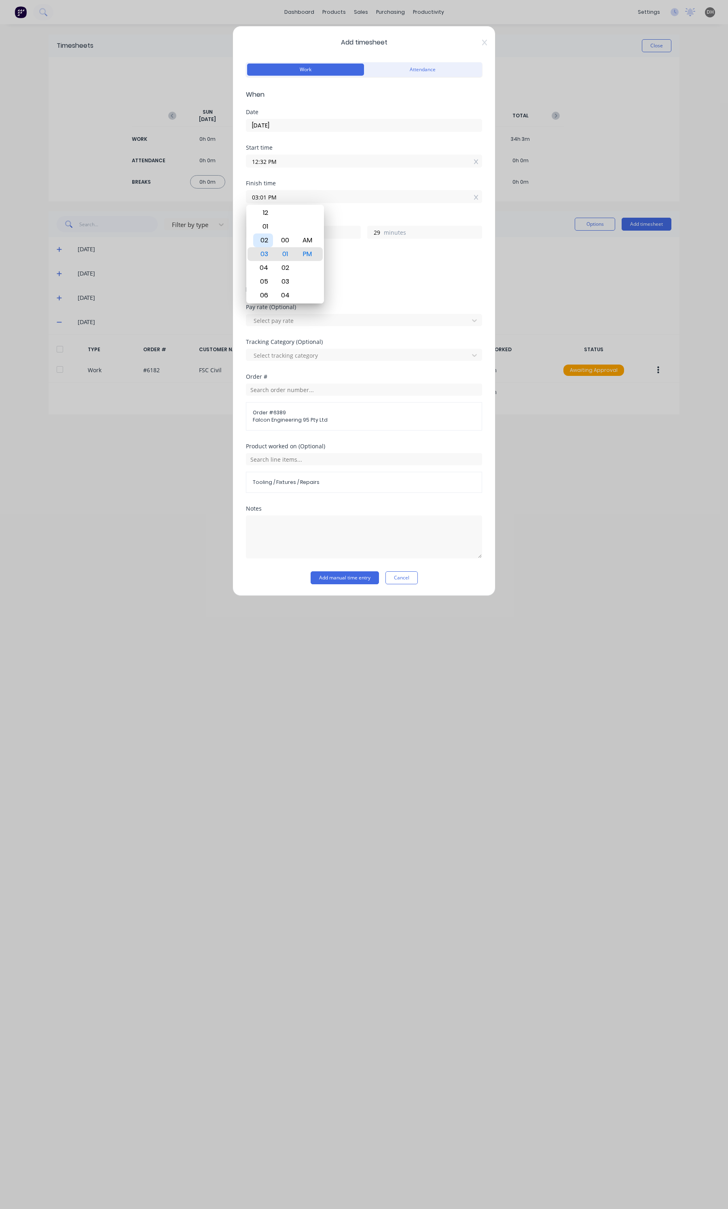
click at [264, 237] on div "02" at bounding box center [263, 241] width 20 height 14
type input "02:01 PM"
type input "1"
type input "02:07 PM"
type input "35"
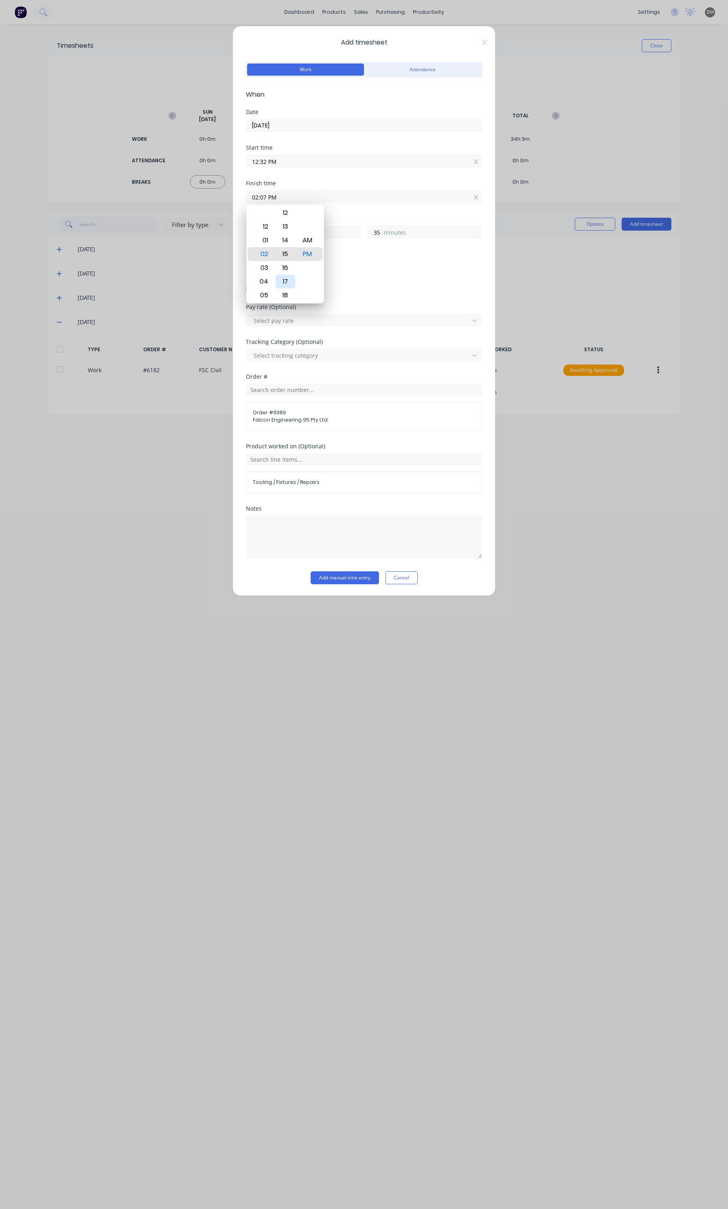
type input "02:15 PM"
type input "43"
type input "02:20 PM"
type input "48"
type input "02:24 PM"
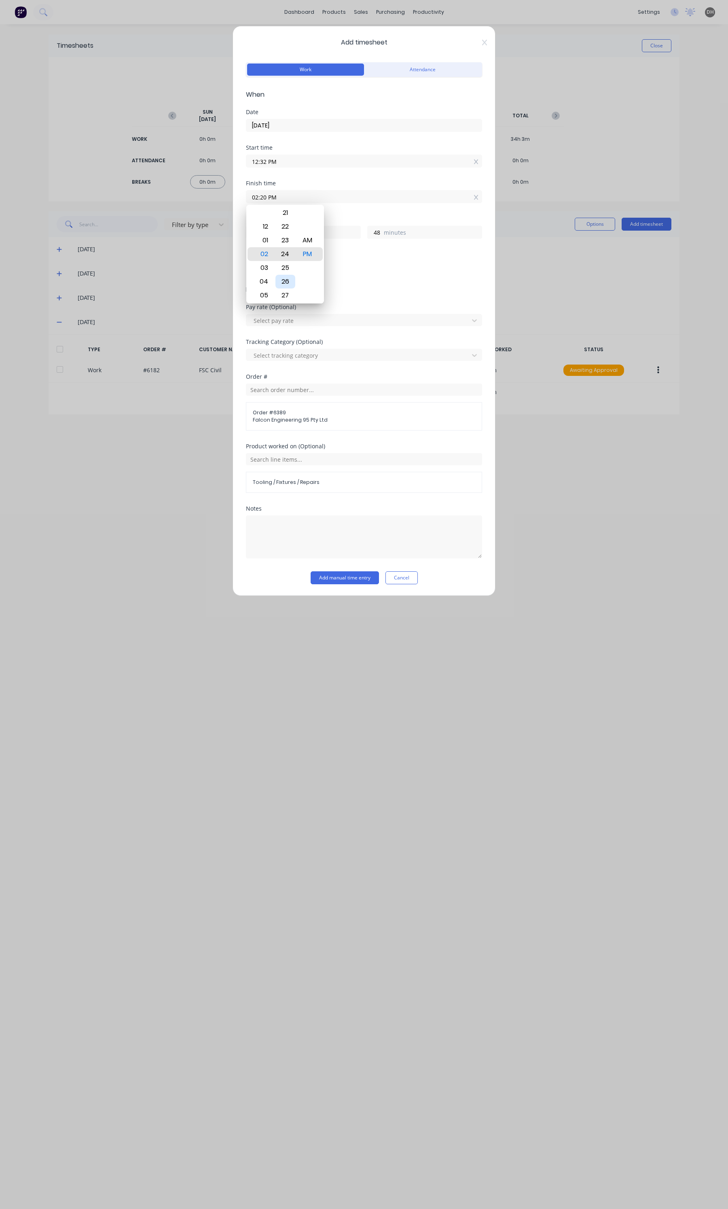
type input "52"
type input "02:27 PM"
type input "55"
click at [288, 296] on div "30" at bounding box center [286, 296] width 20 height 14
type input "02:30 PM"
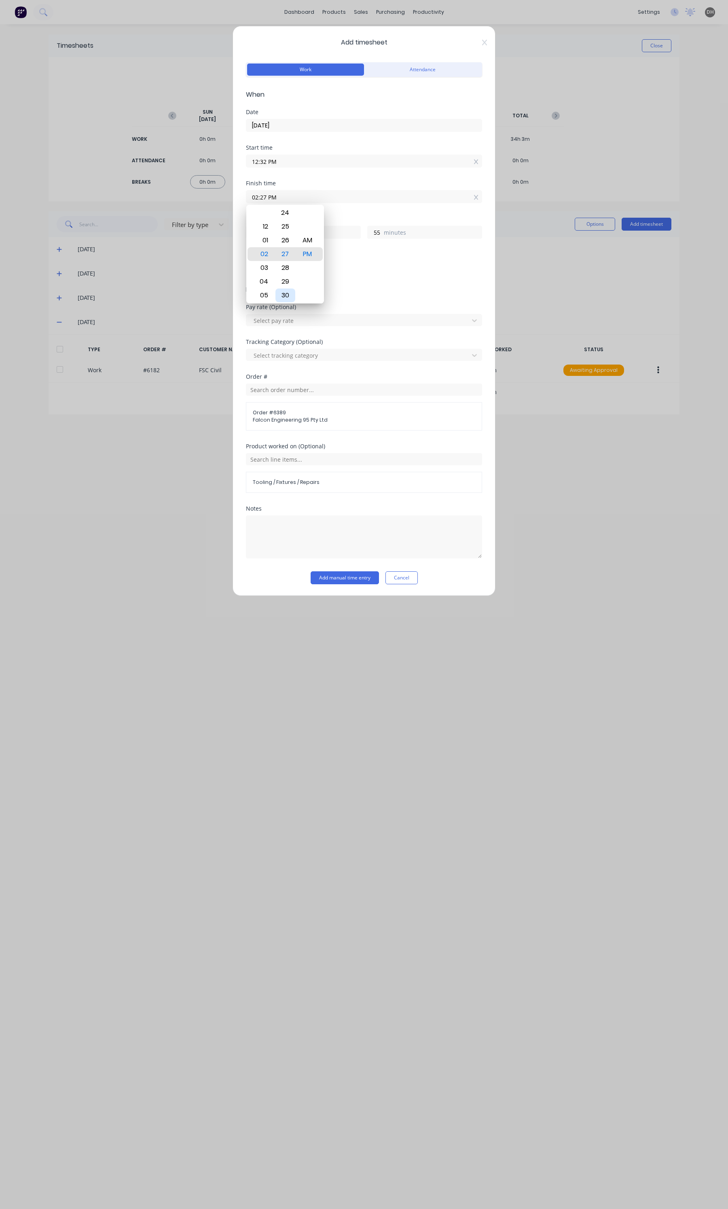
type input "58"
click at [370, 573] on button "Add manual time entry" at bounding box center [345, 577] width 68 height 13
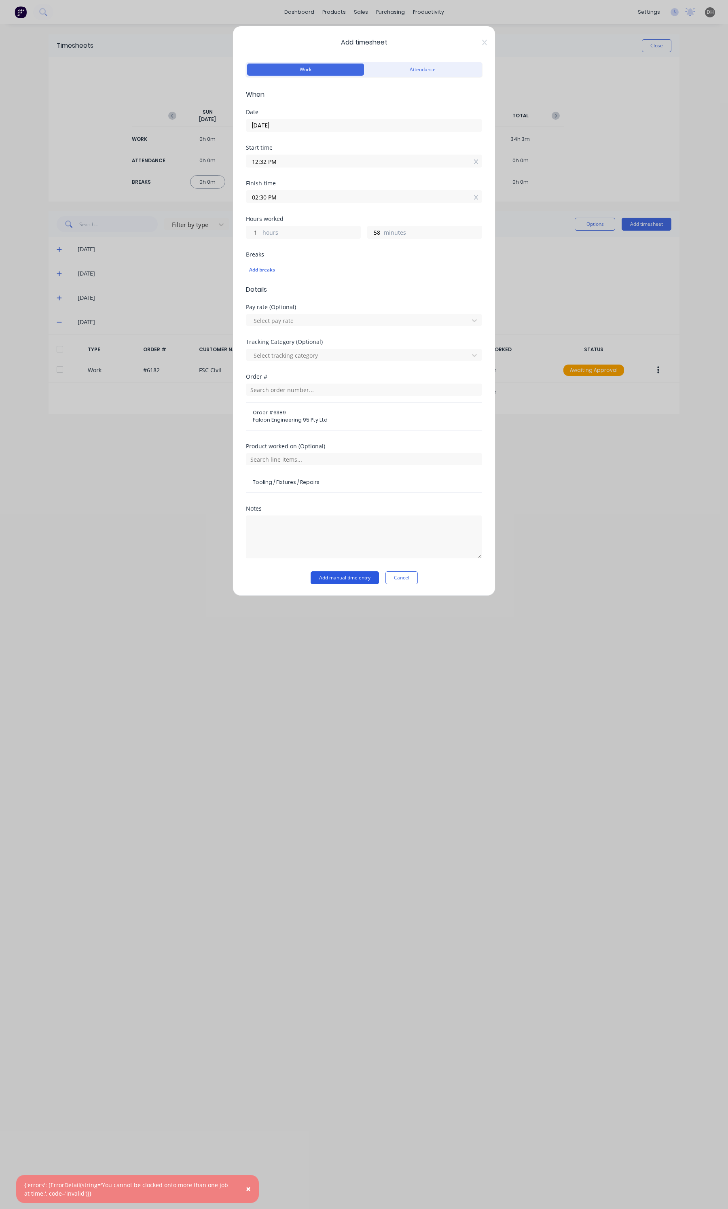
click at [359, 576] on button "Add manual time entry" at bounding box center [345, 577] width 68 height 13
click at [403, 577] on button "Cancel" at bounding box center [402, 577] width 32 height 13
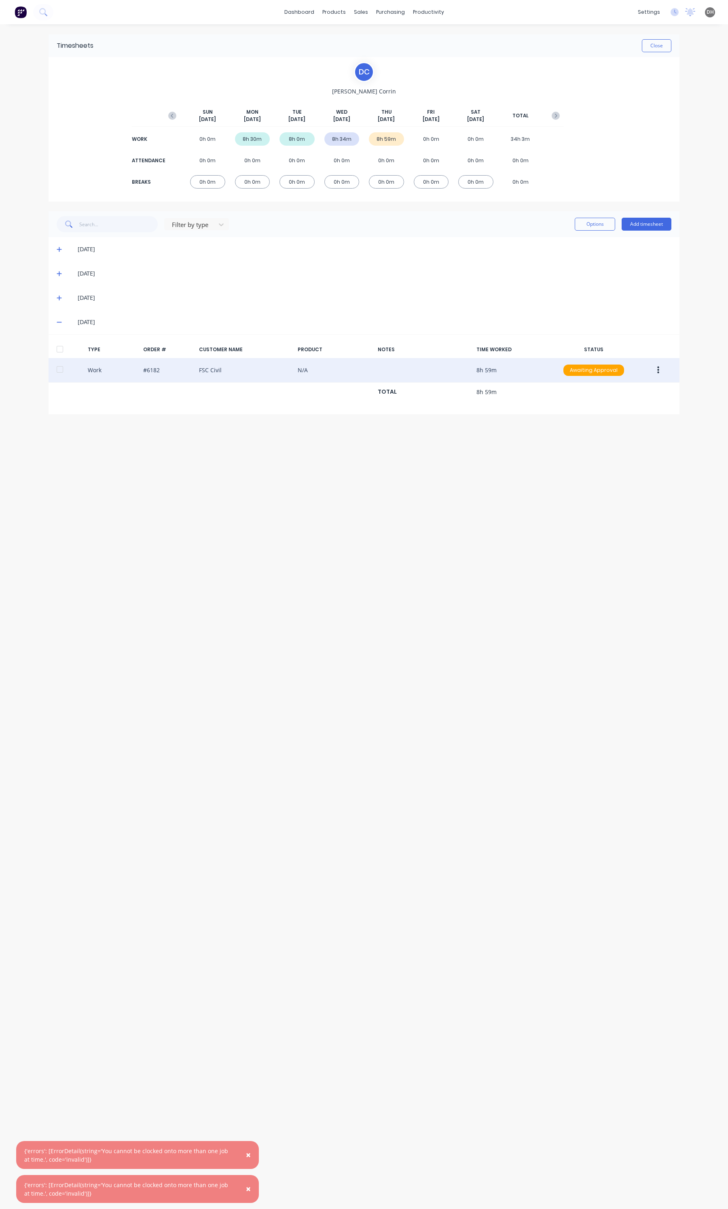
click at [664, 374] on button "button" at bounding box center [658, 370] width 19 height 15
click at [636, 342] on div "Edit" at bounding box center [630, 340] width 62 height 12
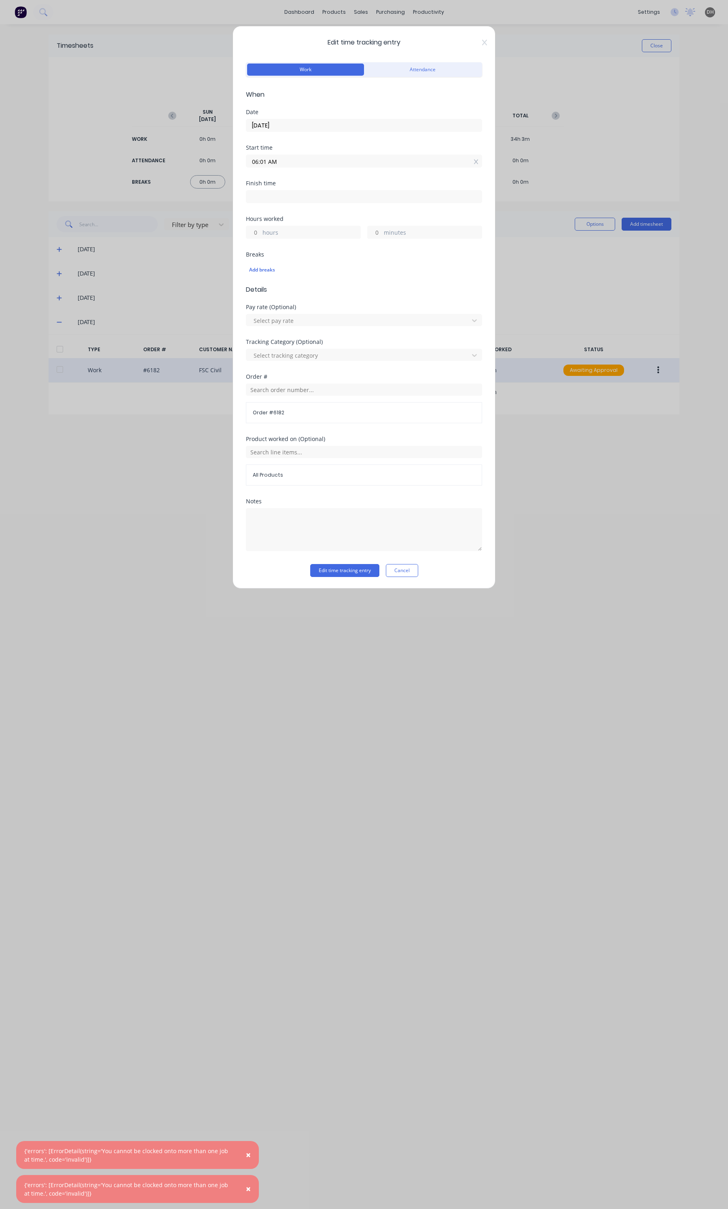
click at [284, 201] on input at bounding box center [364, 197] width 236 height 12
type input "03:01 PM"
type input "9"
type input "0"
click at [268, 208] on div "12" at bounding box center [263, 213] width 20 height 14
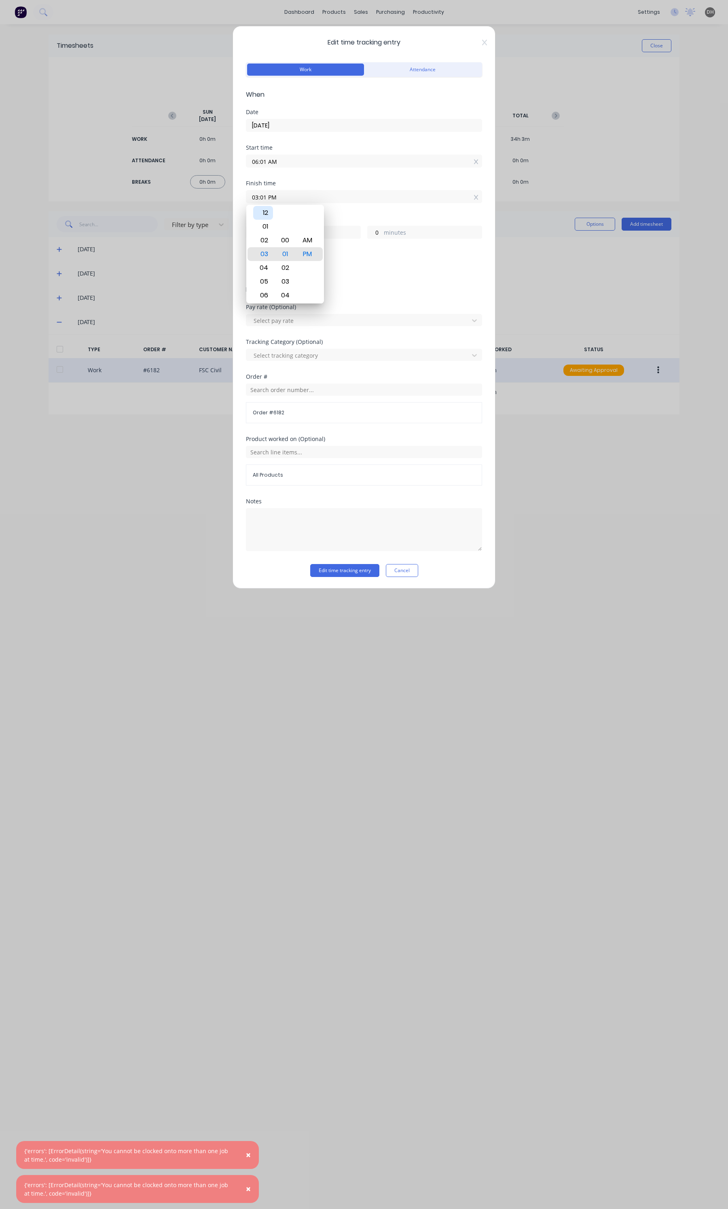
type input "12:01 PM"
type input "6"
type input "06:01 PM"
type input "12"
type input "06:05 PM"
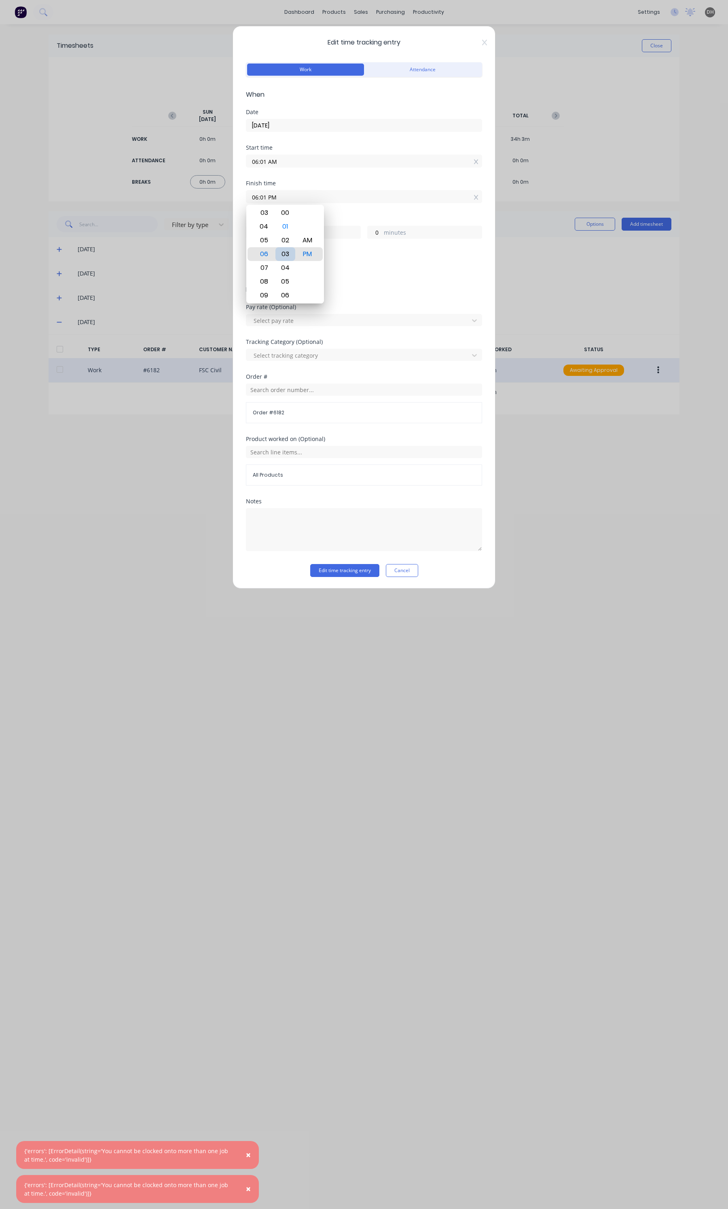
type input "4"
type input "06:09 PM"
type input "8"
type input "06:05 PM"
type input "4"
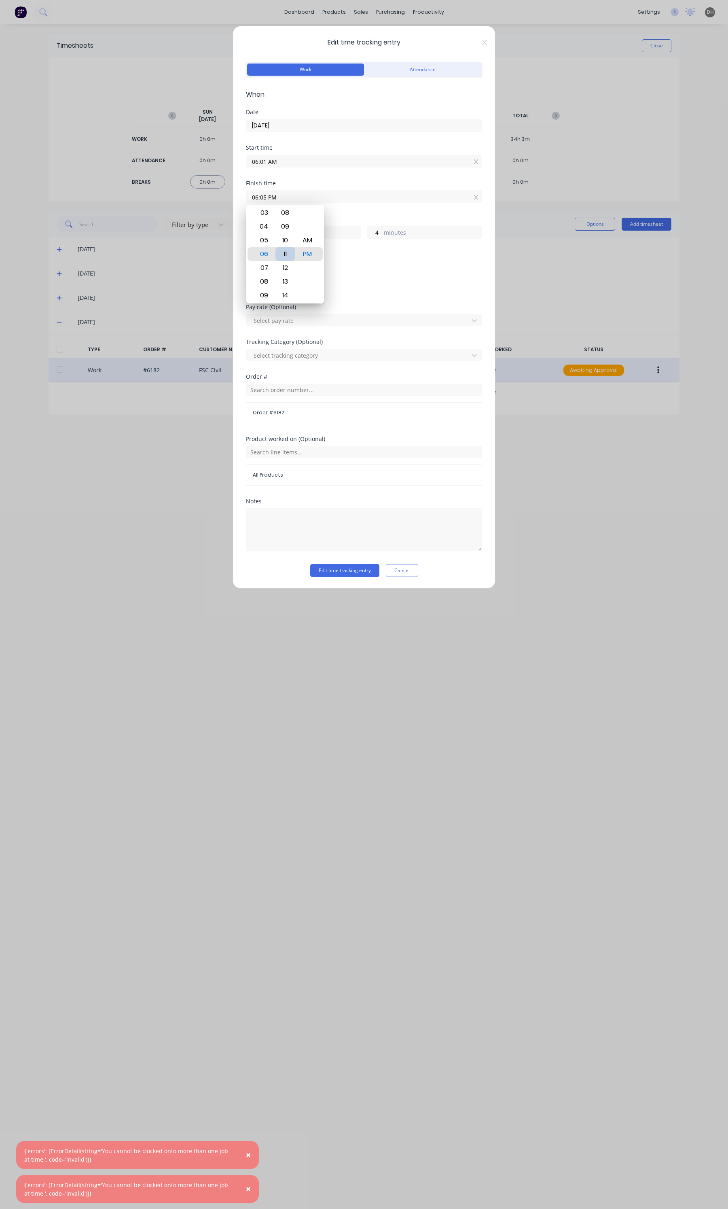
type input "06:11 PM"
type input "10"
type input "06:13 PM"
type input "12"
type input "06:23 PM"
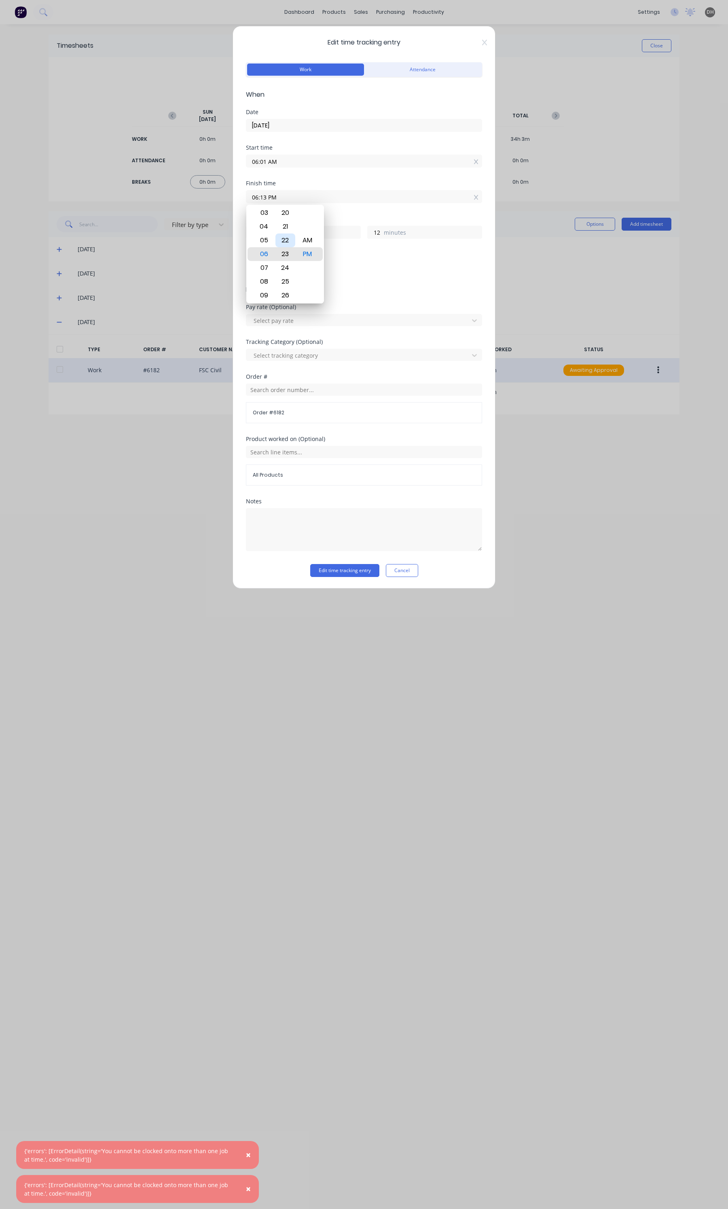
type input "22"
type input "06:27 PM"
type input "26"
type input "06:23 PM"
type input "22"
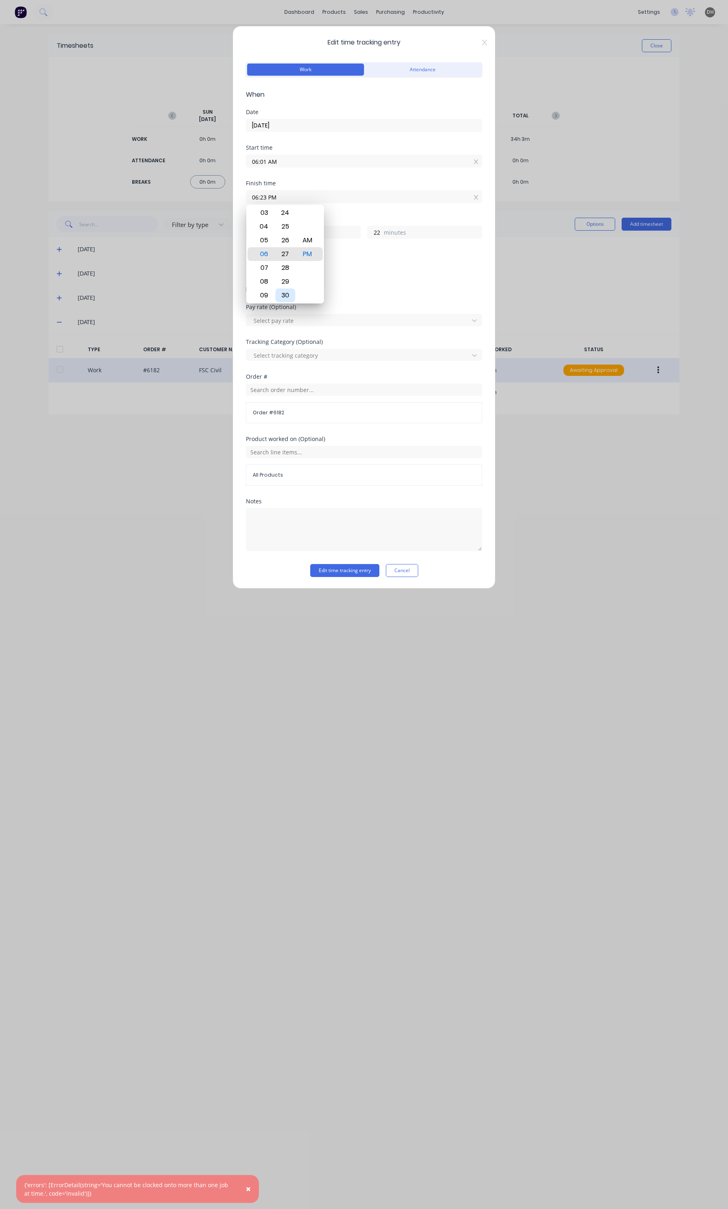
type input "06:27 PM"
type input "26"
click at [290, 293] on div "30" at bounding box center [286, 296] width 20 height 14
type input "06:30 PM"
type input "29"
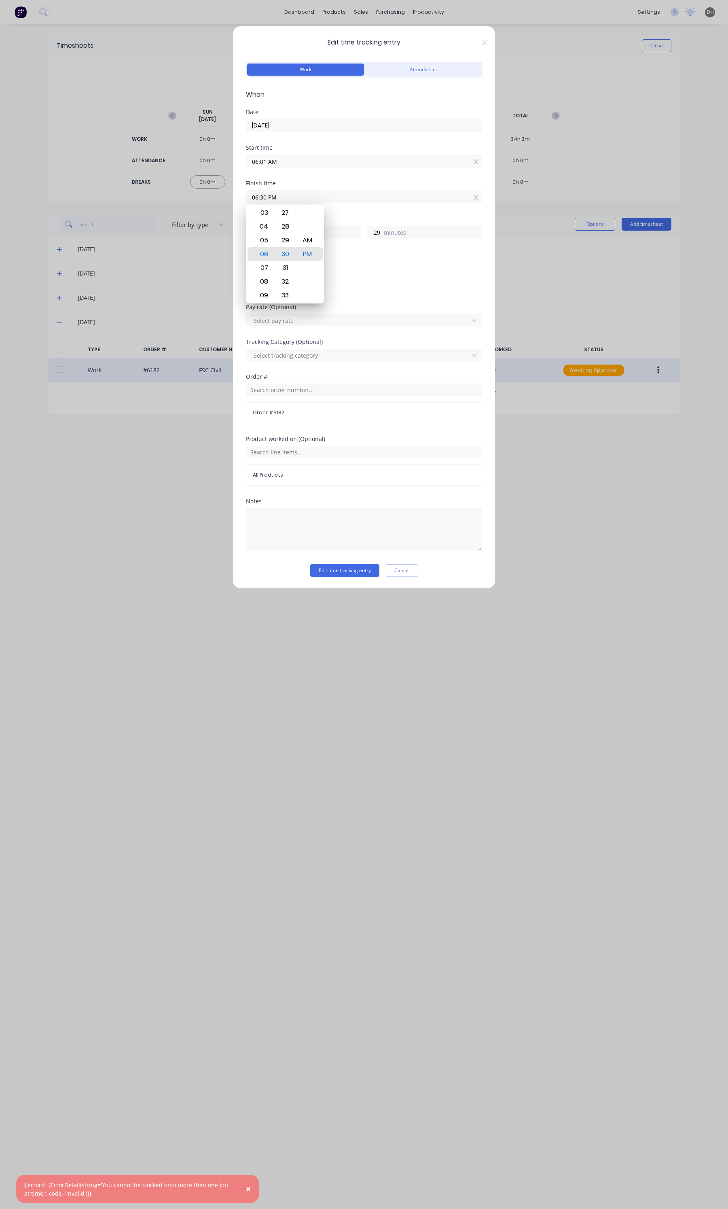
click at [342, 563] on div "Notes" at bounding box center [364, 532] width 236 height 66
click at [341, 569] on button "Edit time tracking entry" at bounding box center [344, 570] width 69 height 13
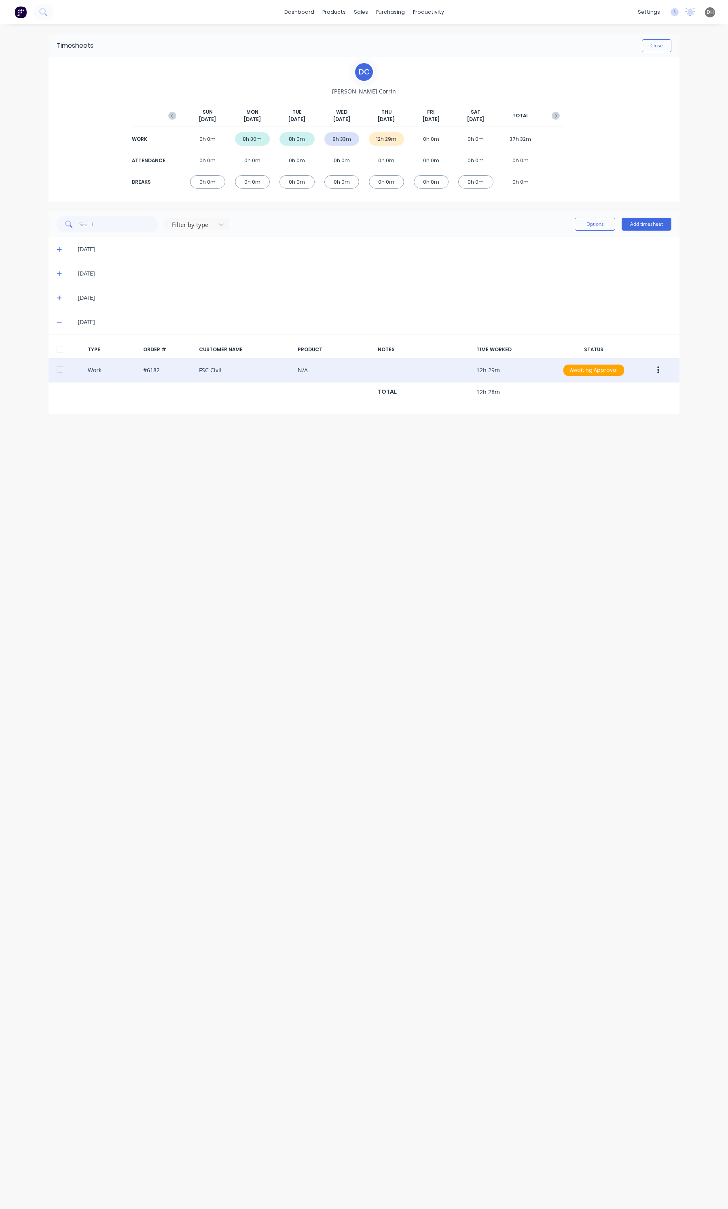
click at [664, 367] on button "button" at bounding box center [658, 370] width 19 height 15
click at [634, 339] on div "Edit" at bounding box center [630, 340] width 62 height 12
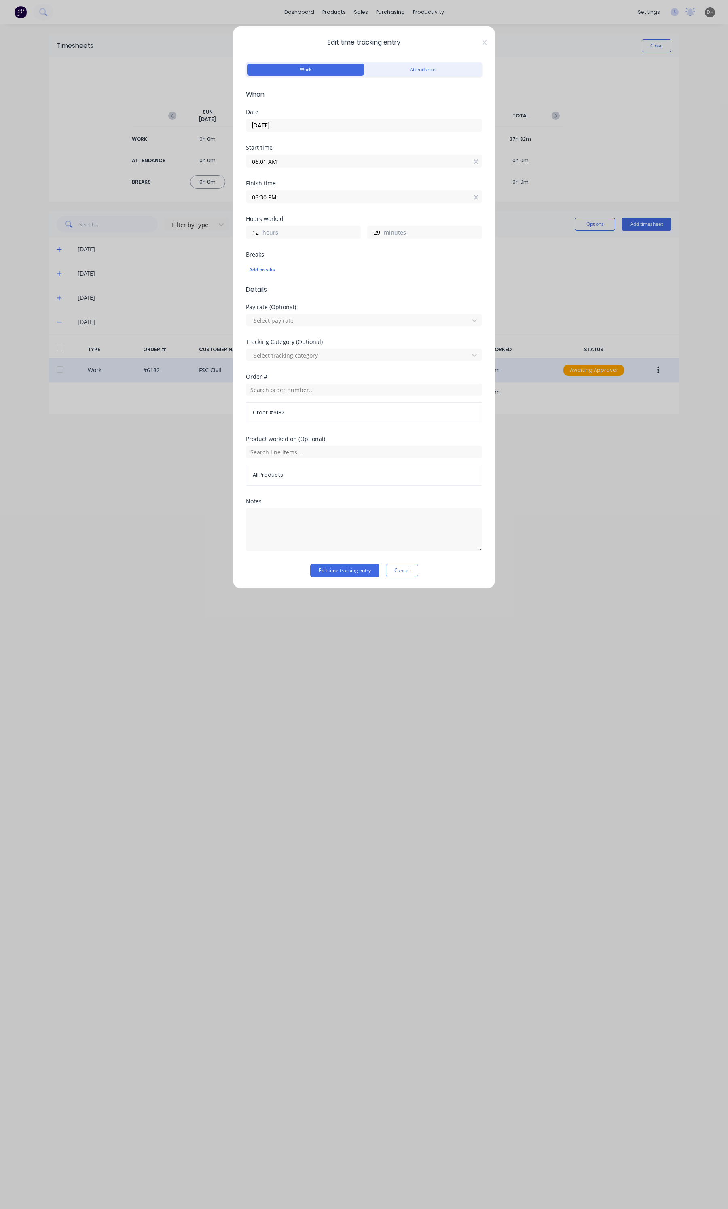
click at [286, 197] on input "06:30 PM" at bounding box center [364, 197] width 236 height 12
type input "12:30 PM"
type input "6"
click at [271, 252] on div "12" at bounding box center [263, 254] width 20 height 14
click at [265, 253] on div "12" at bounding box center [263, 254] width 20 height 14
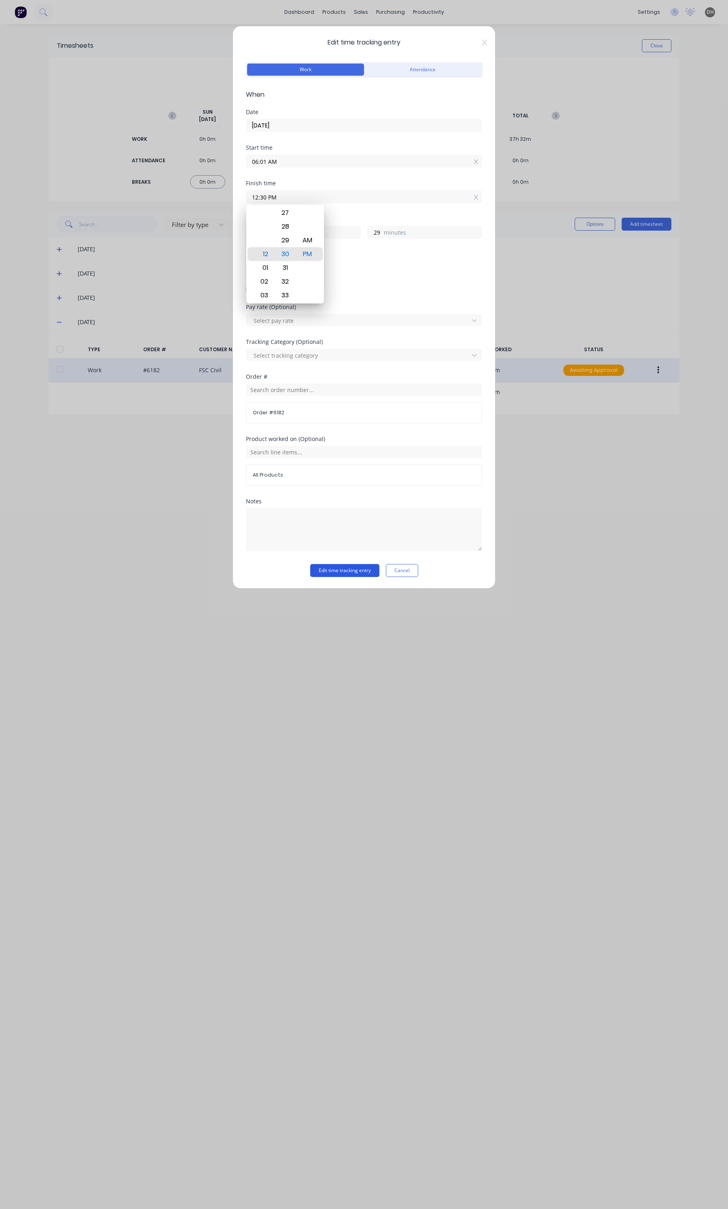
click at [352, 575] on button "Edit time tracking entry" at bounding box center [344, 570] width 69 height 13
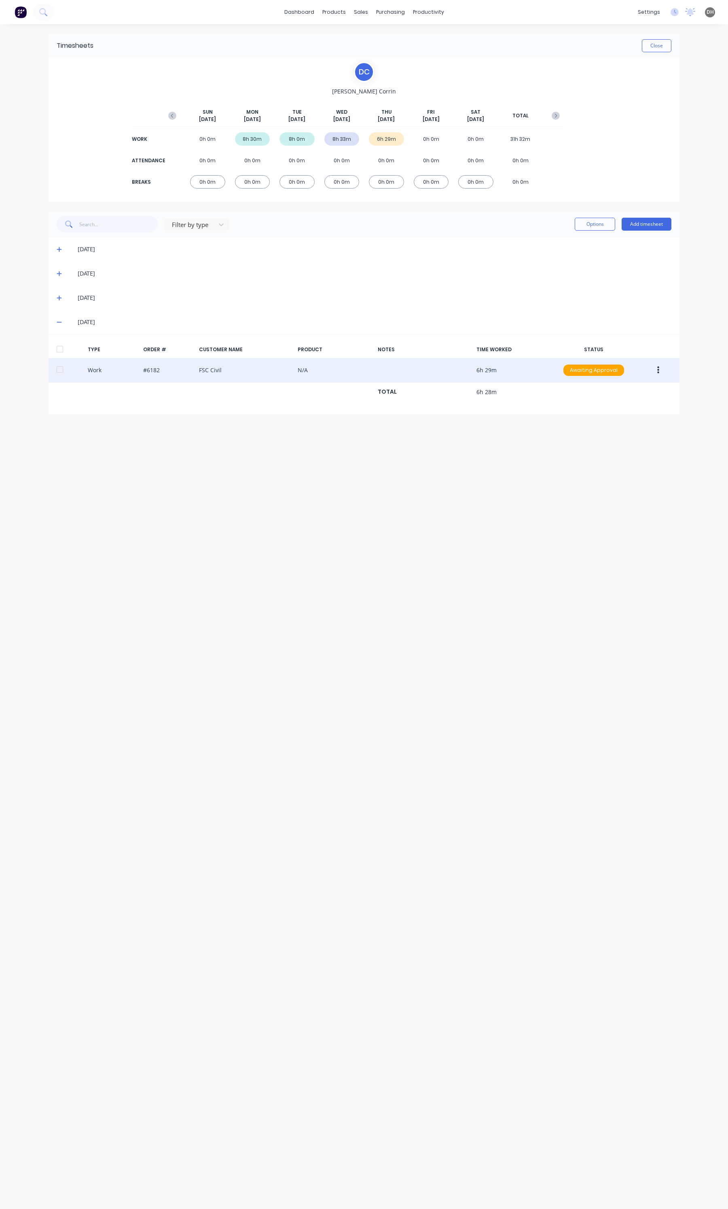
click at [654, 371] on button "button" at bounding box center [658, 370] width 19 height 15
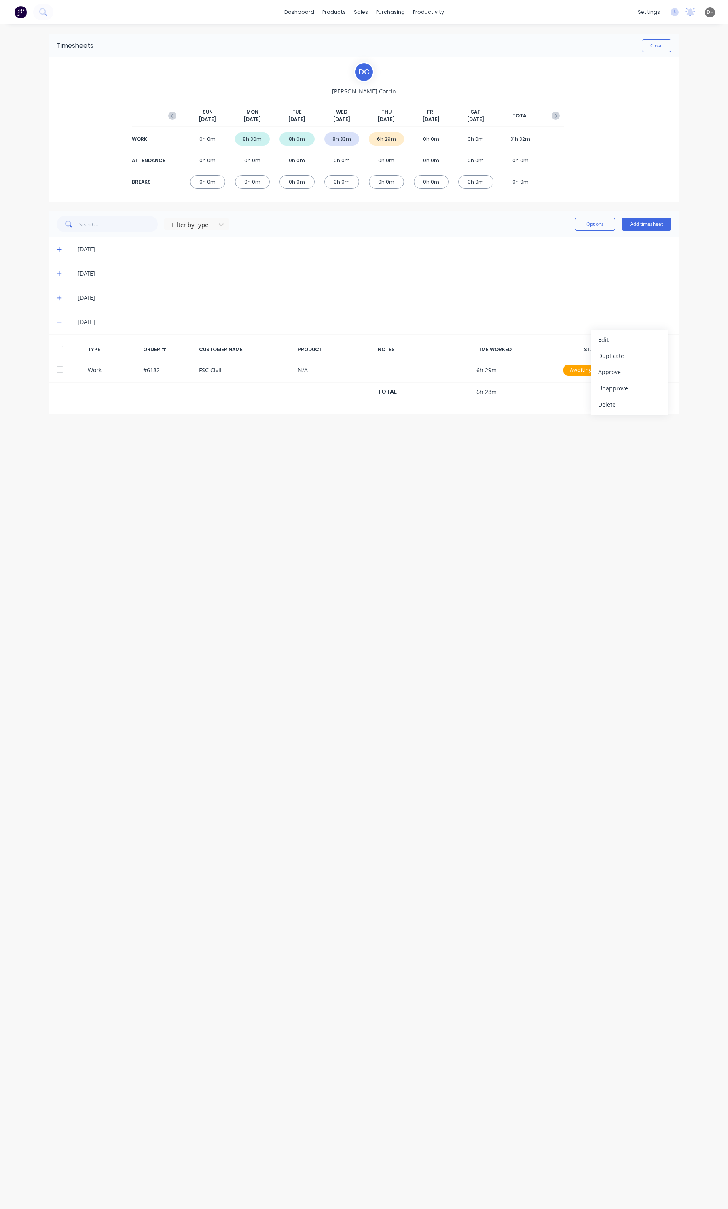
click at [492, 441] on div "Timesheets Close D C Dan Corrin SUN Oct 5th MON Oct 6th TUE Oct 7th WED Oct 8th…" at bounding box center [364, 608] width 648 height 1169
click at [640, 223] on button "Add timesheet" at bounding box center [647, 224] width 50 height 13
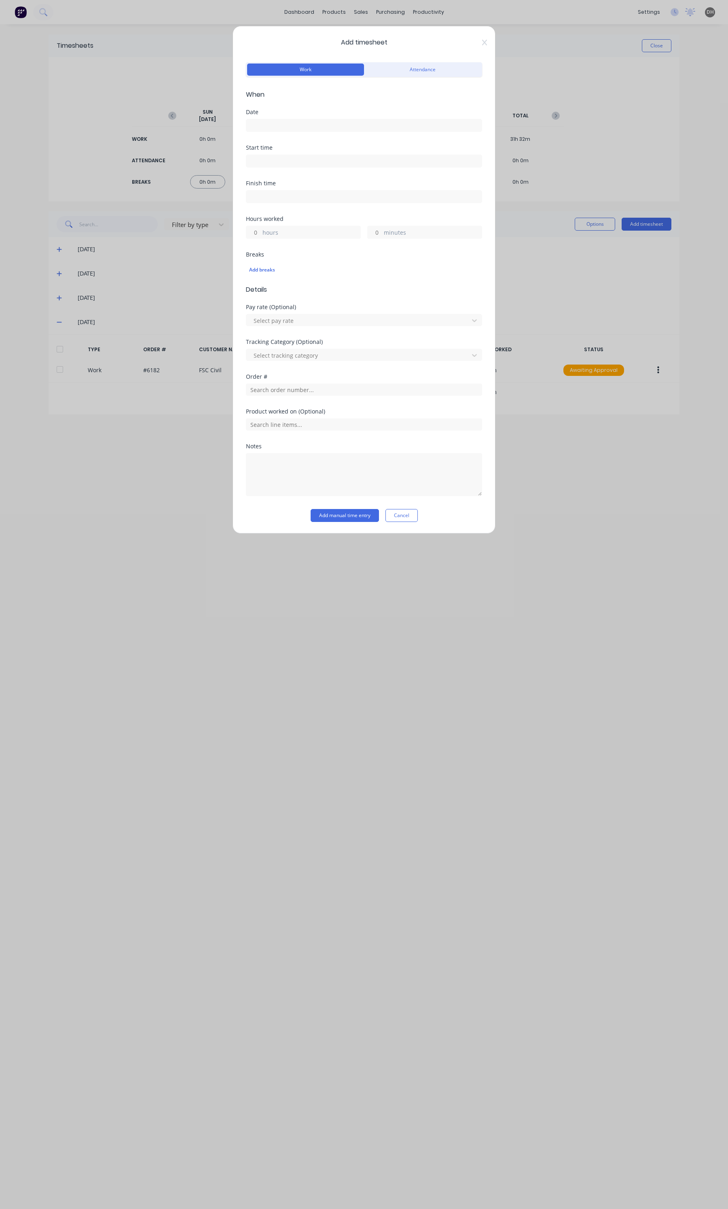
click at [276, 114] on div "Date" at bounding box center [364, 112] width 236 height 6
click at [270, 127] on input at bounding box center [364, 125] width 236 height 12
click at [318, 183] on div "9" at bounding box center [322, 182] width 12 height 12
type input "09/10/2025"
click at [293, 165] on input at bounding box center [364, 161] width 236 height 12
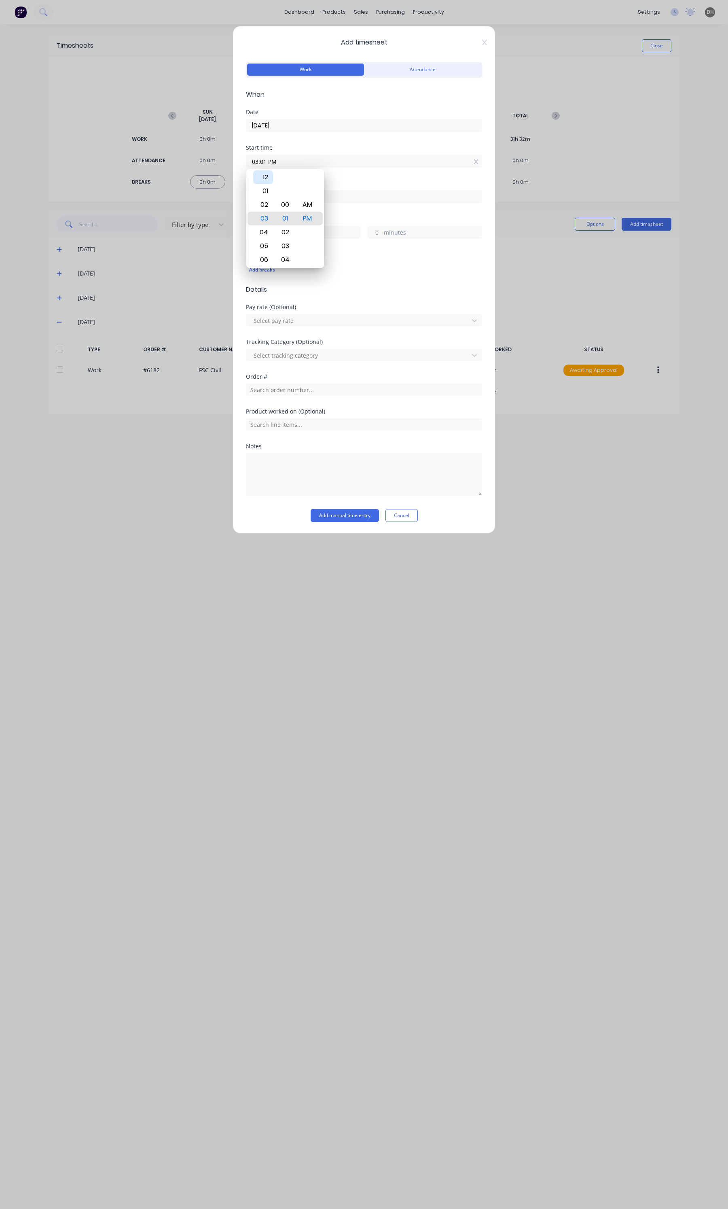
click at [259, 179] on div "12" at bounding box center [263, 177] width 20 height 14
click at [291, 236] on div "31" at bounding box center [286, 232] width 20 height 14
type input "12:31 PM"
click at [364, 181] on div "Finish time" at bounding box center [364, 183] width 236 height 6
click at [332, 198] on input at bounding box center [364, 197] width 236 height 12
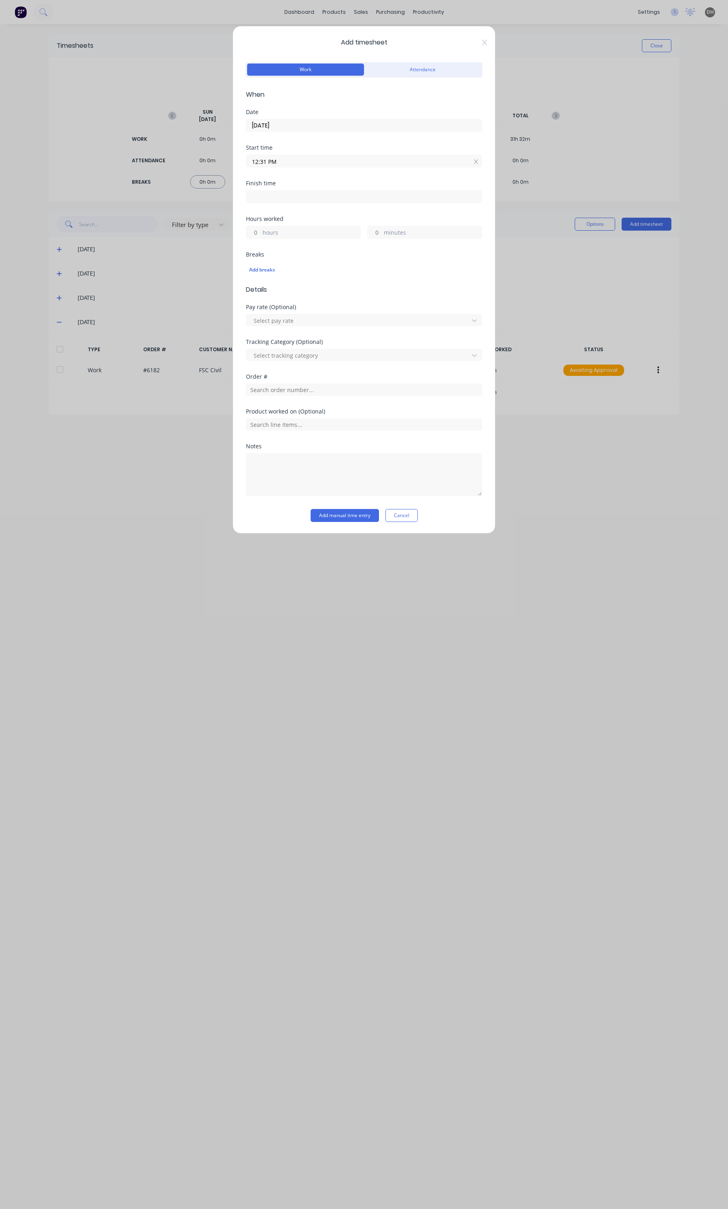
type input "03:02 PM"
type input "2"
type input "31"
click at [257, 241] on div "02" at bounding box center [263, 241] width 20 height 14
type input "02:02 PM"
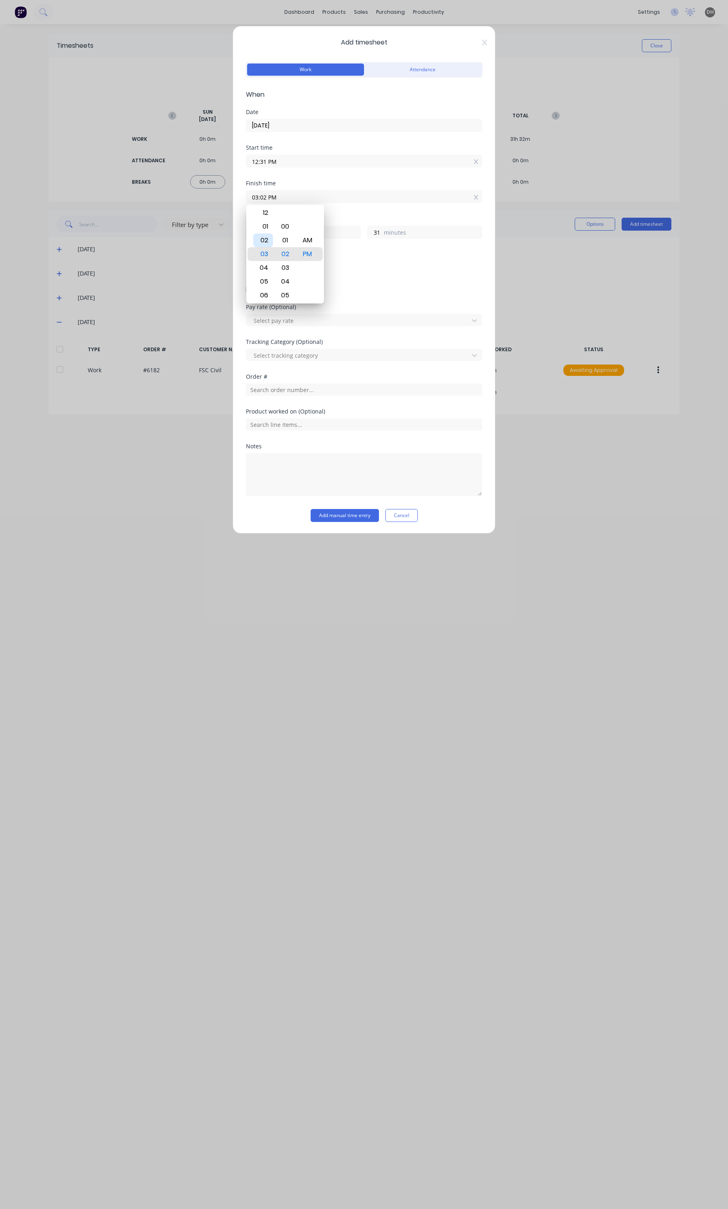
type input "1"
click at [261, 197] on input "02:02 PM" at bounding box center [364, 197] width 236 height 12
type input "02:32 PM"
type input "2"
type input "1"
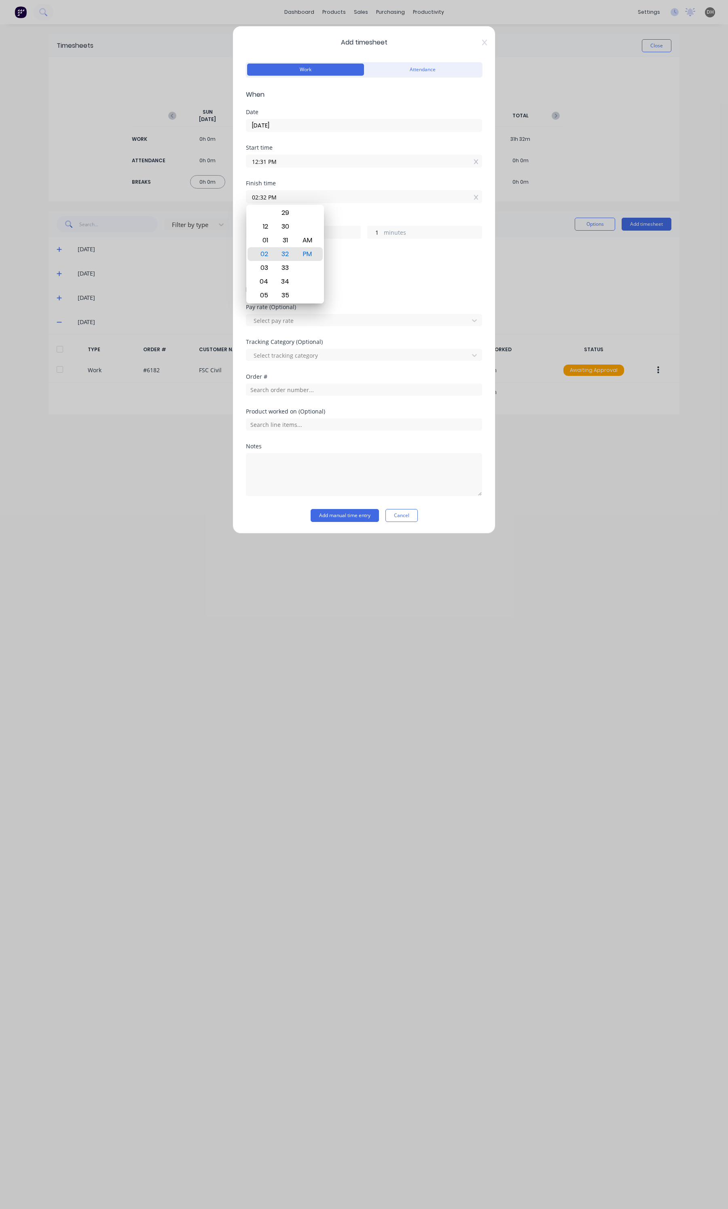
click at [349, 222] on div "Hours worked" at bounding box center [364, 219] width 236 height 6
click at [286, 393] on input "text" at bounding box center [364, 390] width 236 height 12
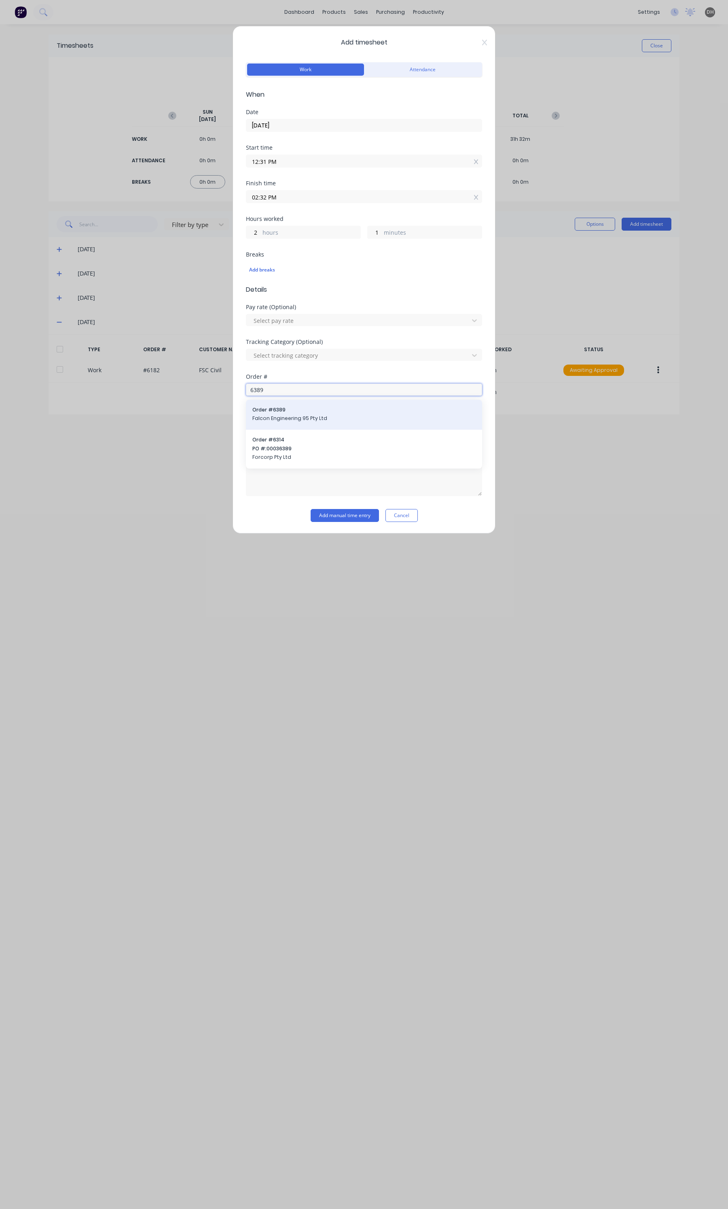
type input "6389"
click at [282, 422] on span "Falcon Engineering 95 Pty Ltd" at bounding box center [364, 418] width 223 height 7
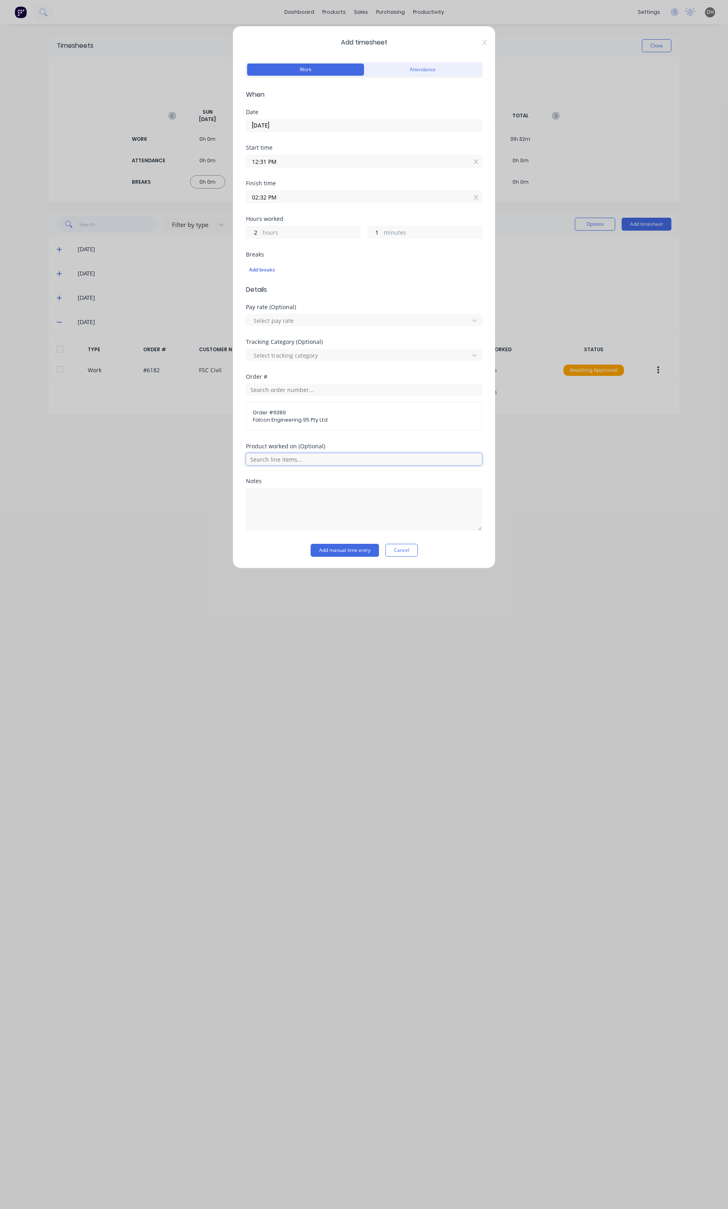
click at [280, 463] on input "text" at bounding box center [364, 459] width 236 height 12
click at [297, 414] on div "Tooling / Fixtures / Repairs" at bounding box center [364, 419] width 236 height 20
click at [342, 552] on button "Add manual time entry" at bounding box center [345, 550] width 68 height 13
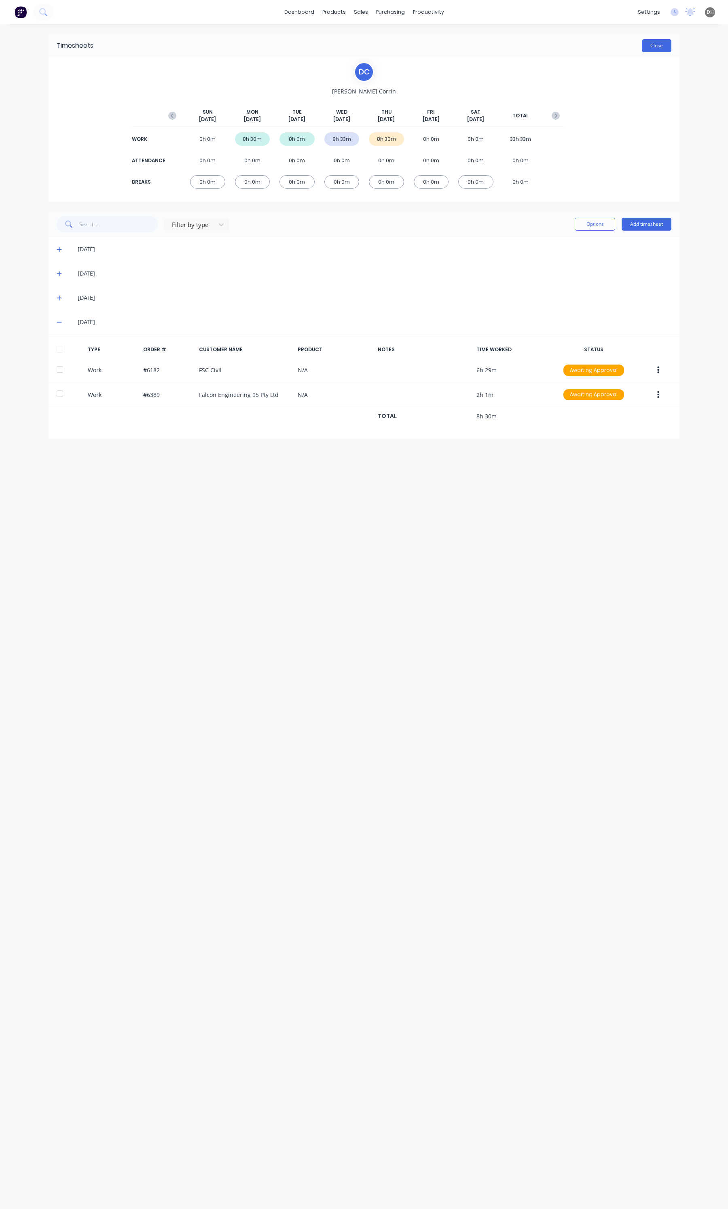
click at [658, 39] on button "Close" at bounding box center [657, 45] width 30 height 13
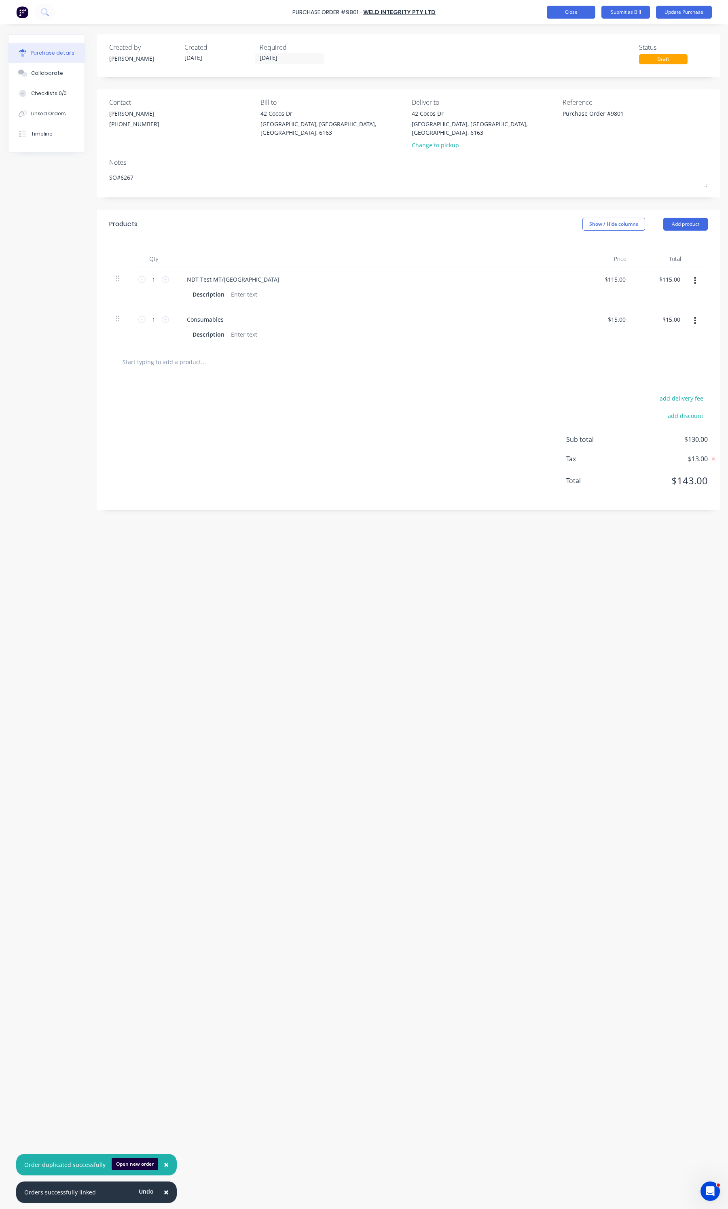
click at [560, 10] on button "Close" at bounding box center [571, 12] width 49 height 13
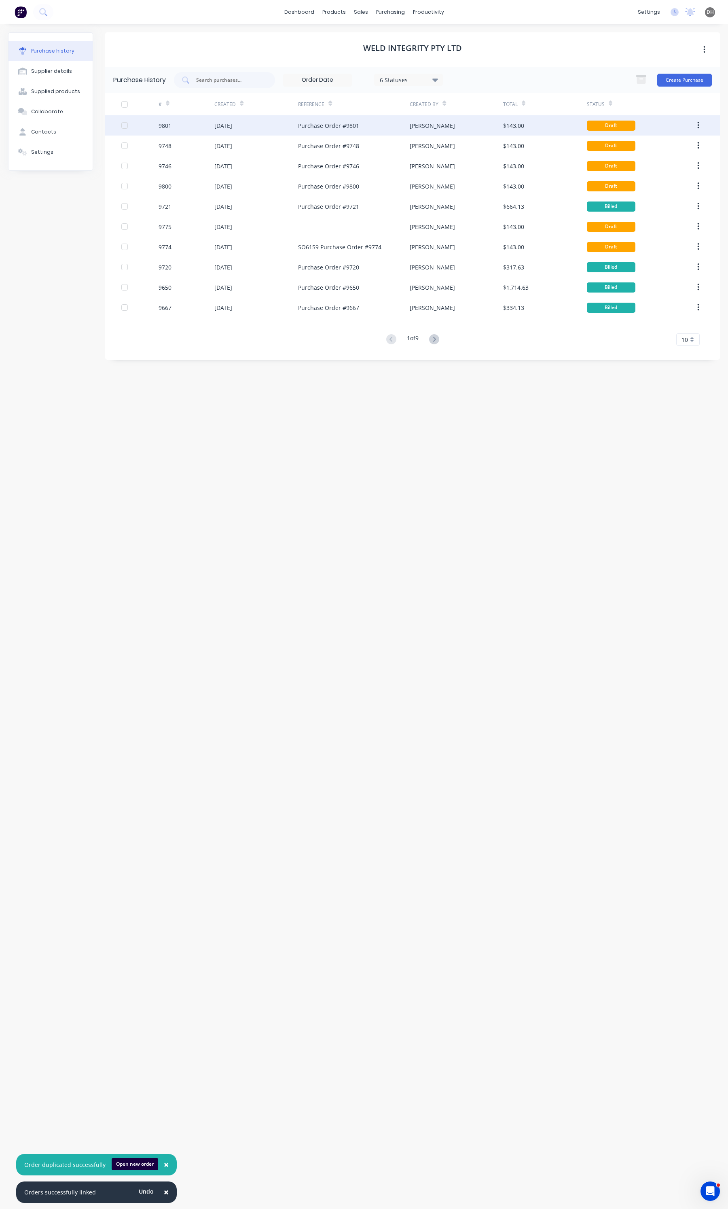
click at [232, 121] on div "[DATE]" at bounding box center [223, 125] width 18 height 8
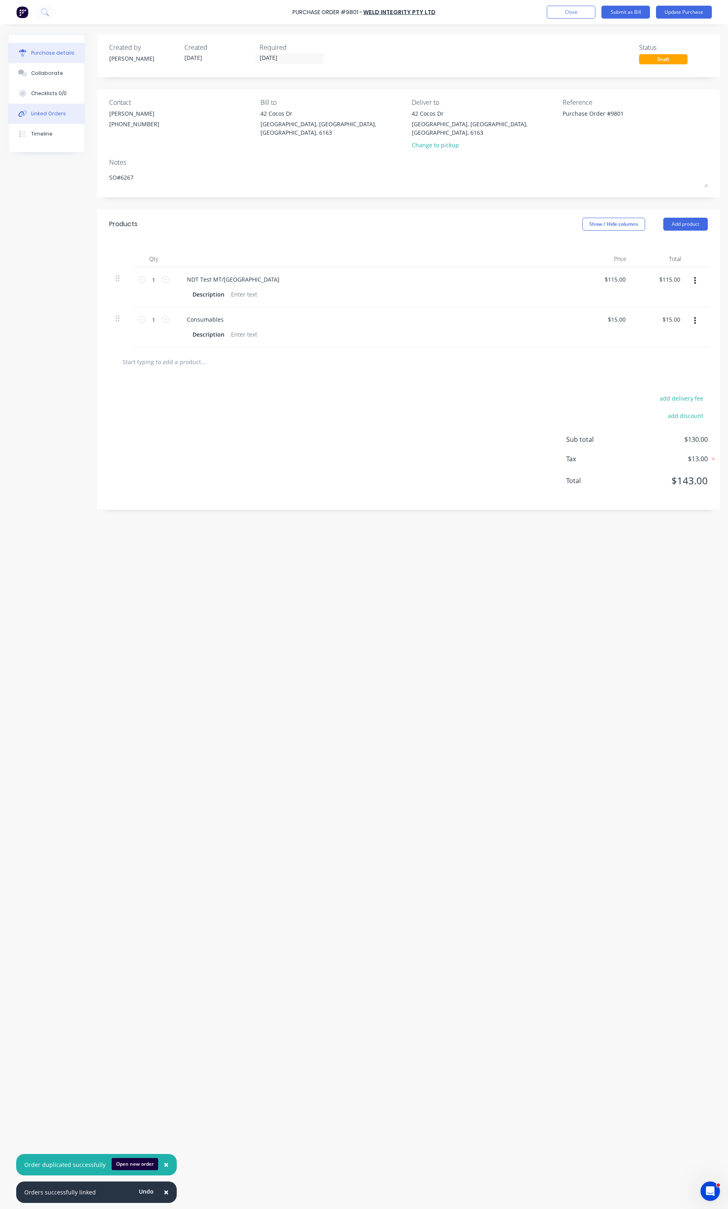
type textarea "x"
click at [51, 108] on button "Linked Orders" at bounding box center [46, 114] width 76 height 20
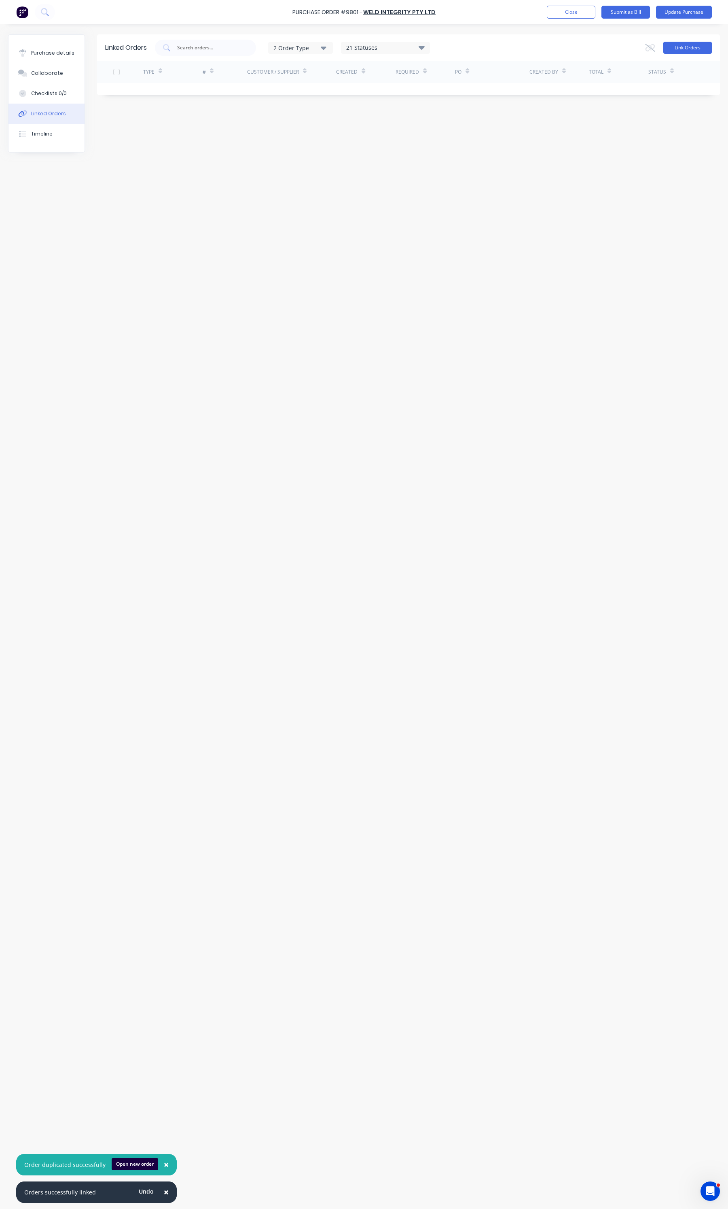
click at [707, 50] on button "Link Orders" at bounding box center [688, 48] width 49 height 12
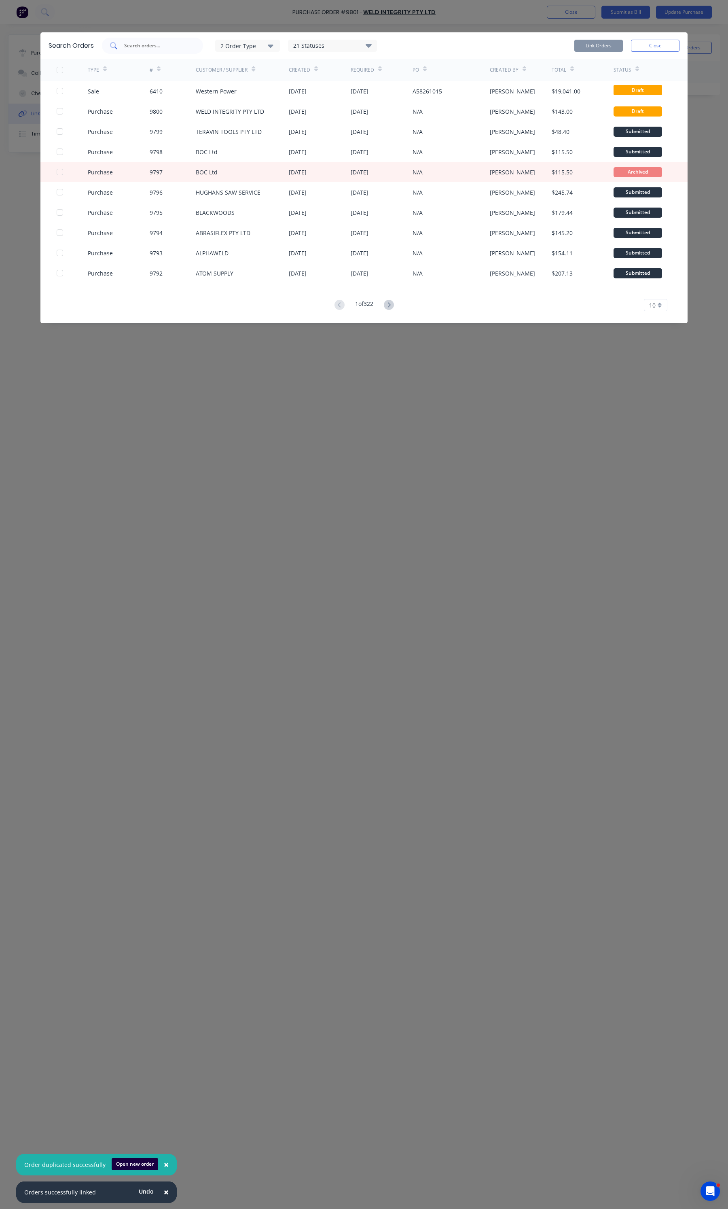
click at [163, 41] on div at bounding box center [152, 46] width 101 height 16
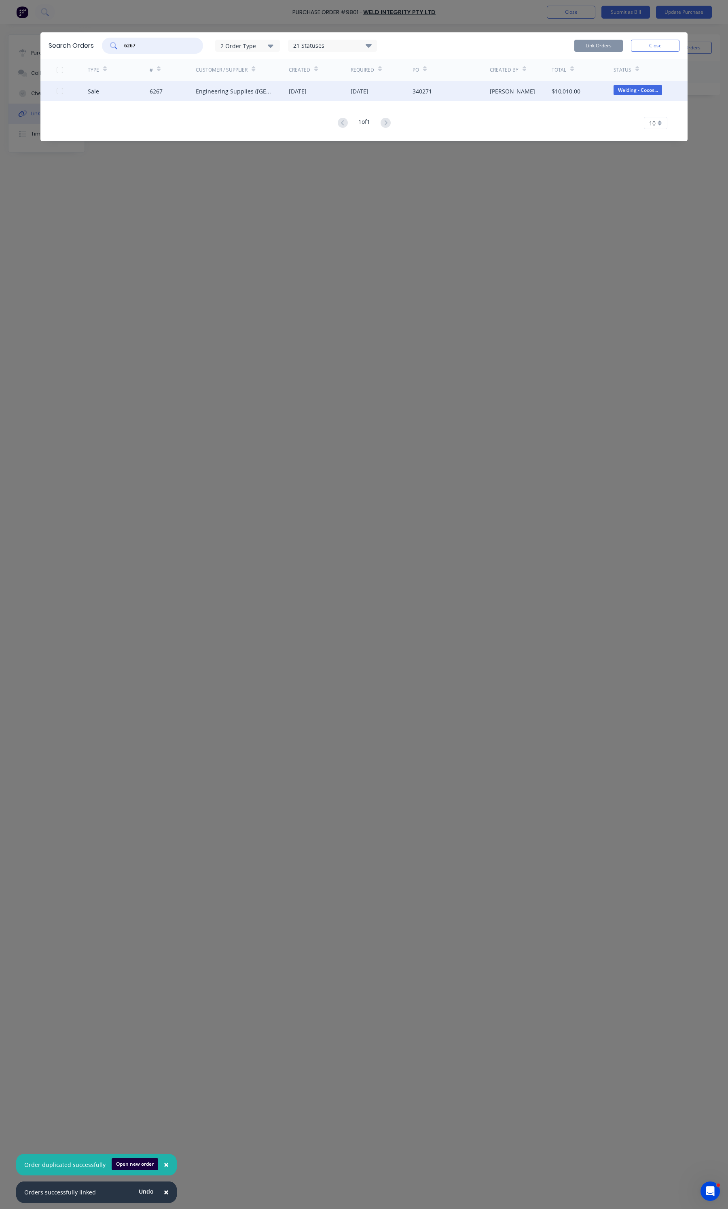
click at [61, 93] on div at bounding box center [60, 91] width 16 height 16
type input "6267"
click at [601, 45] on button "Link Orders" at bounding box center [599, 46] width 49 height 12
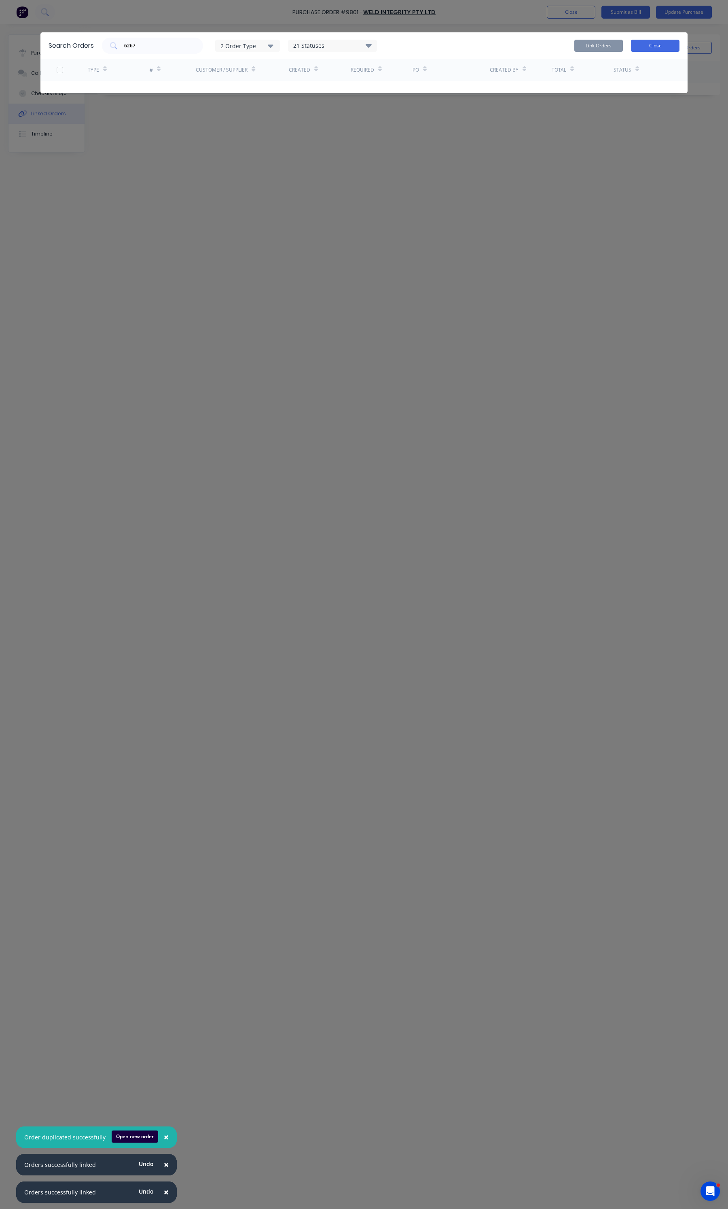
click at [640, 45] on button "Close" at bounding box center [655, 46] width 49 height 12
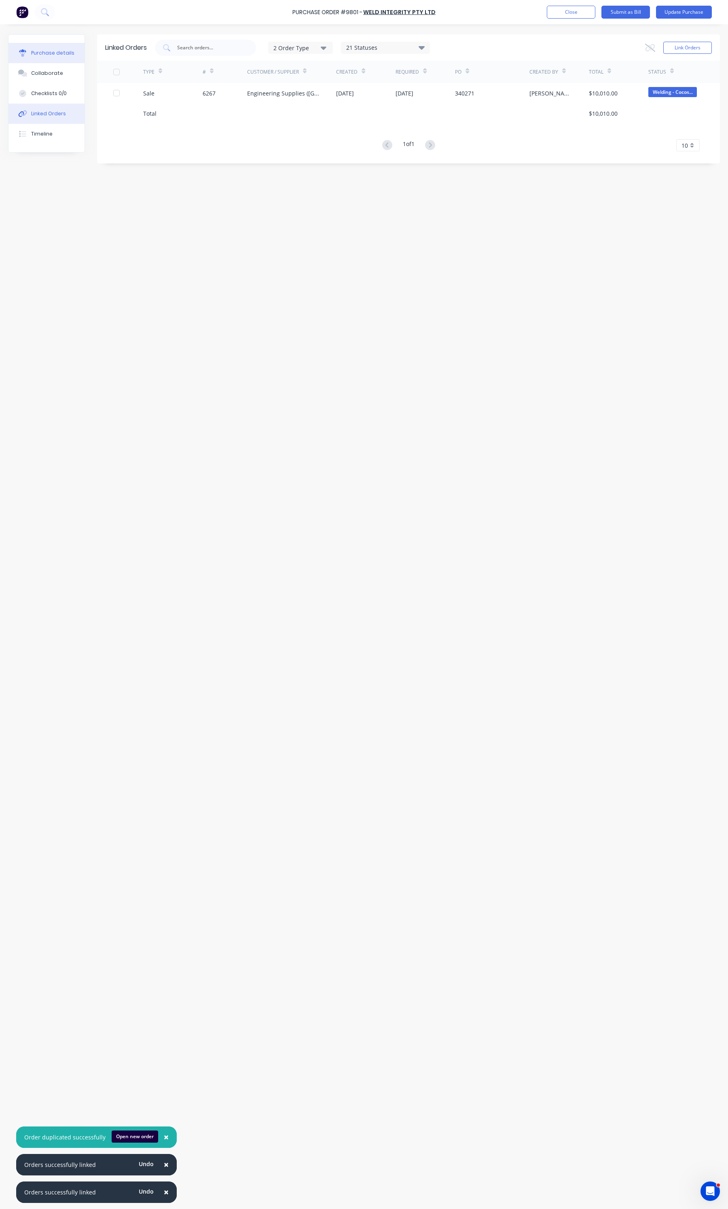
click at [52, 59] on button "Purchase details" at bounding box center [46, 53] width 76 height 20
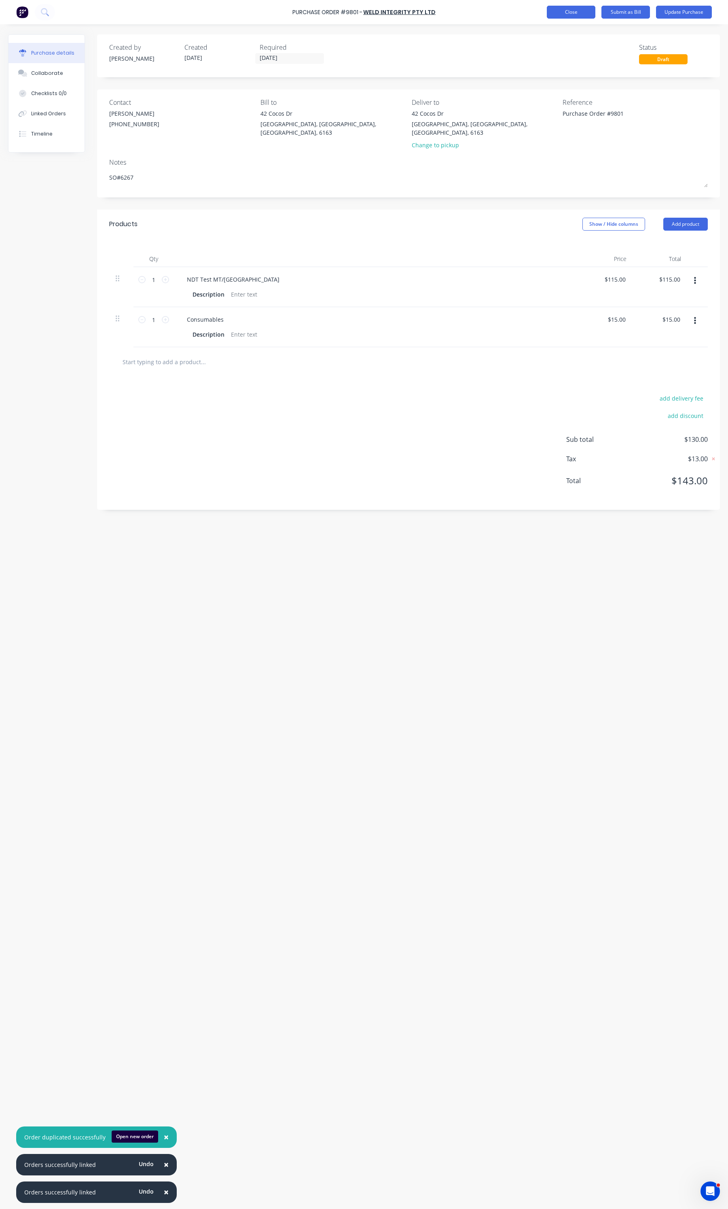
type textarea "x"
click at [581, 13] on button "Close" at bounding box center [571, 12] width 49 height 13
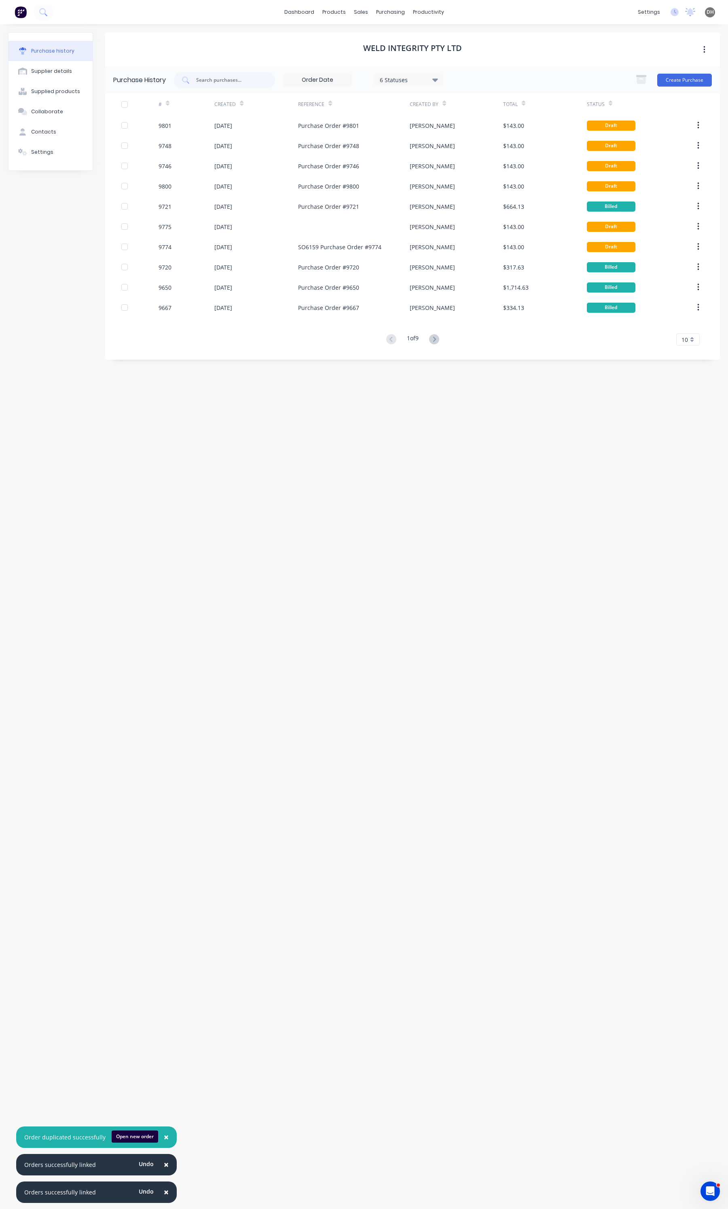
click at [215, 71] on div "Purchase History 6 Statuses 6 Statuses Create Purchase" at bounding box center [412, 80] width 615 height 26
click at [215, 76] on input "text" at bounding box center [228, 80] width 67 height 8
type input "lmat"
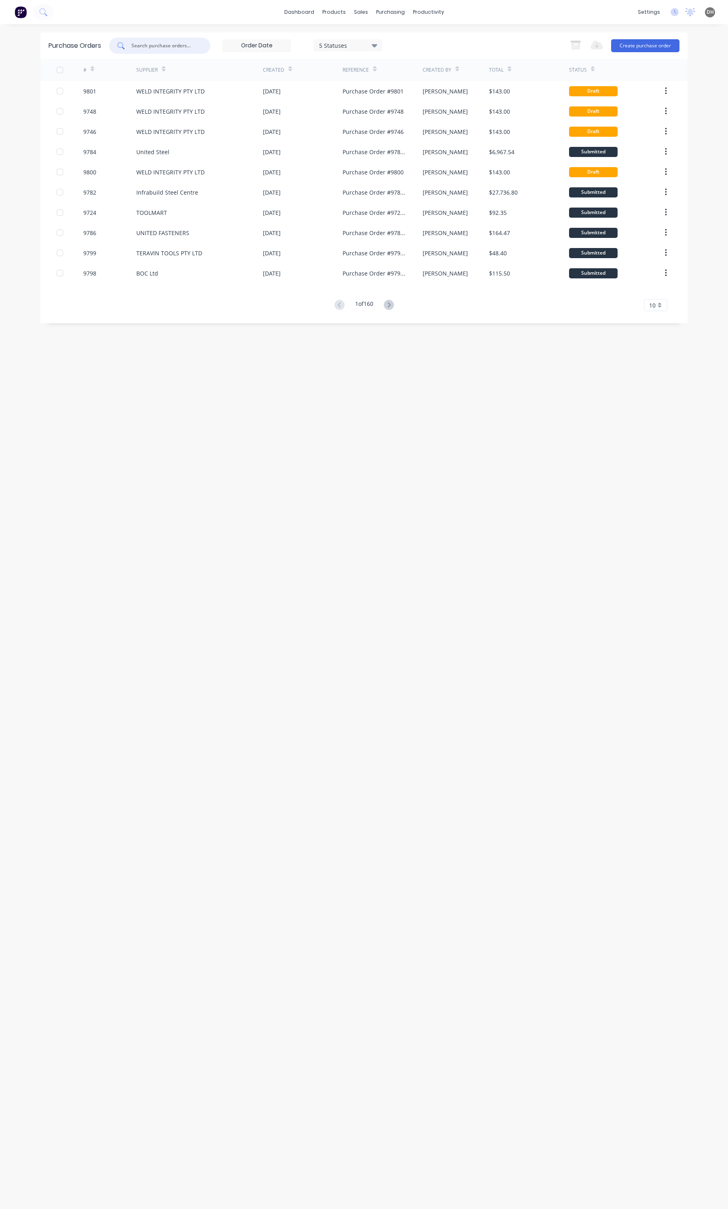
click at [155, 47] on input "text" at bounding box center [164, 46] width 67 height 8
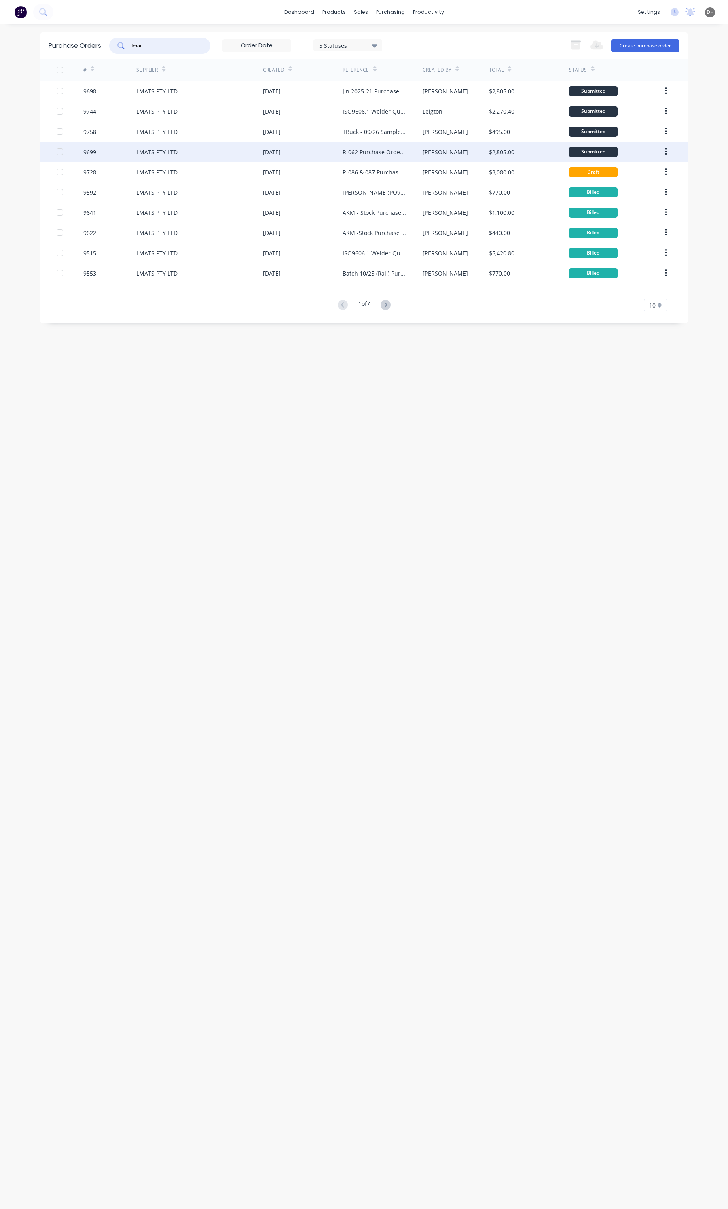
type input "lmat"
click at [371, 155] on div "R-062 Purchase Order #9699" at bounding box center [375, 152] width 64 height 8
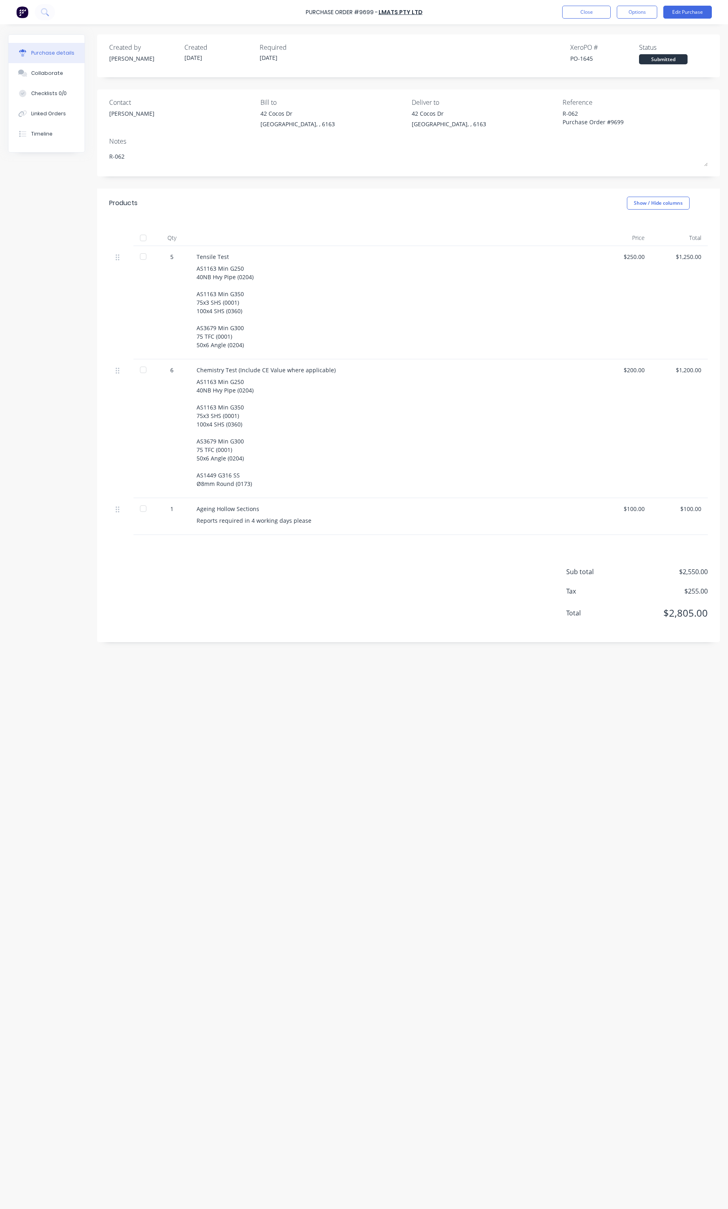
click at [144, 240] on div at bounding box center [143, 238] width 16 height 16
click at [645, 16] on button "Options" at bounding box center [637, 12] width 40 height 13
click at [614, 53] on div "Convert to Bill" at bounding box center [619, 49] width 62 height 12
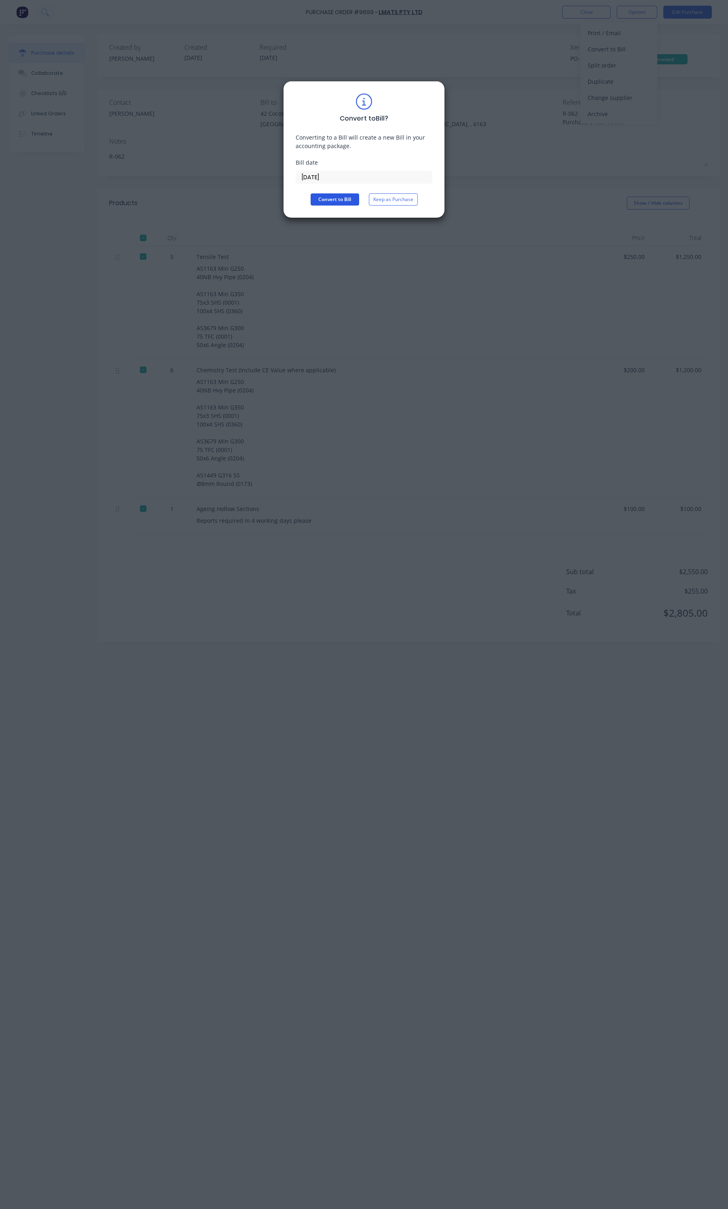
click at [338, 195] on button "Convert to Bill" at bounding box center [335, 199] width 49 height 12
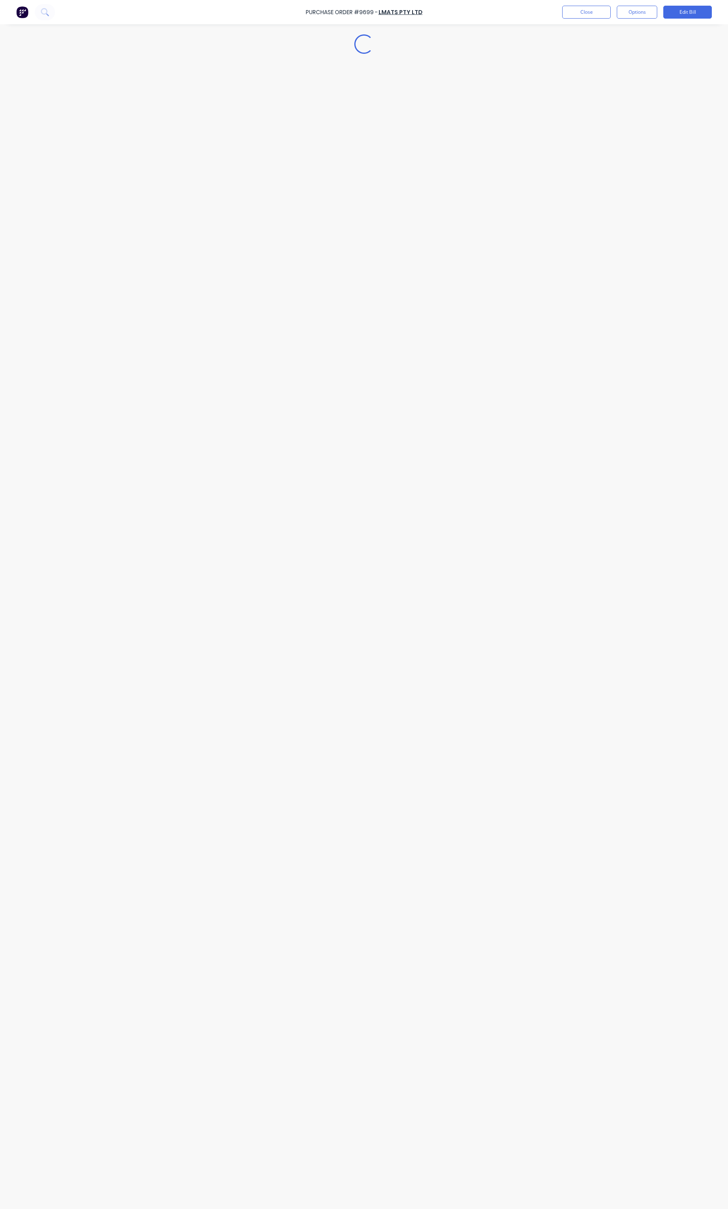
type textarea "x"
